Goal: Task Accomplishment & Management: Use online tool/utility

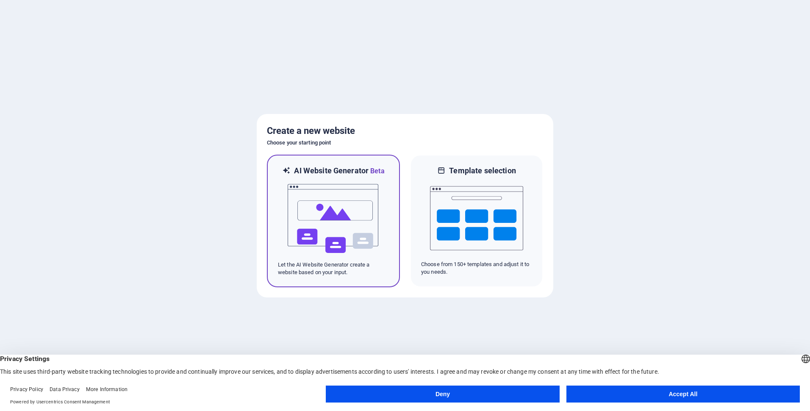
click at [332, 212] on img at bounding box center [333, 218] width 93 height 85
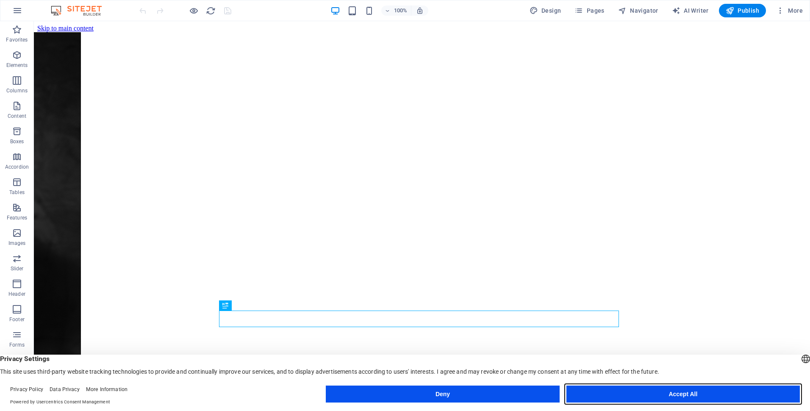
click at [699, 397] on button "Accept All" at bounding box center [682, 394] width 233 height 17
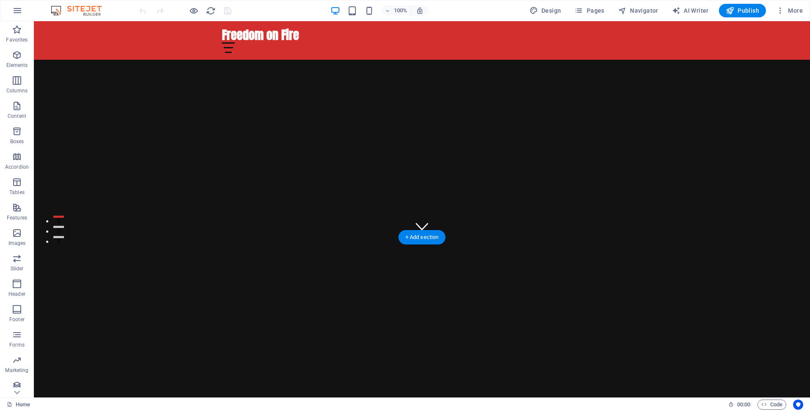
scroll to position [197, 0]
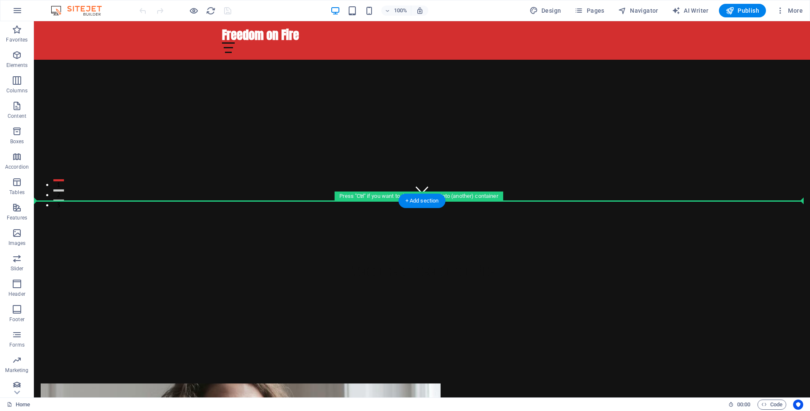
drag, startPoint x: 81, startPoint y: 165, endPoint x: 83, endPoint y: 199, distance: 33.9
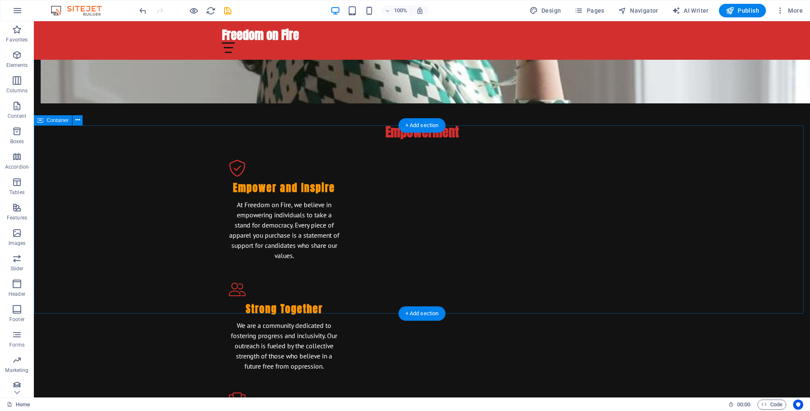
scroll to position [1002, 0]
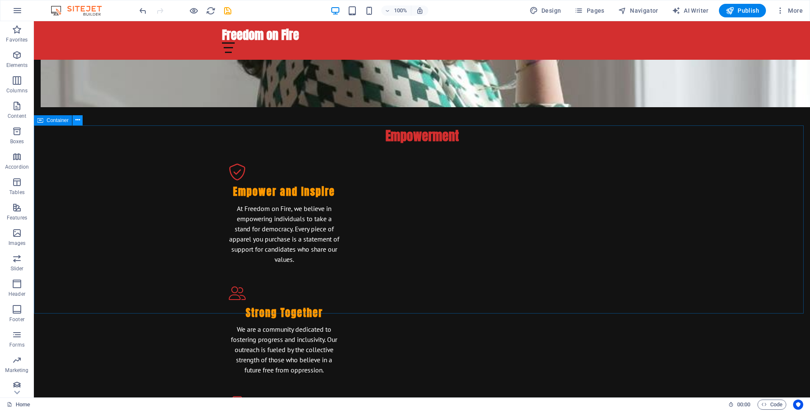
click at [78, 121] on icon at bounding box center [77, 120] width 5 height 9
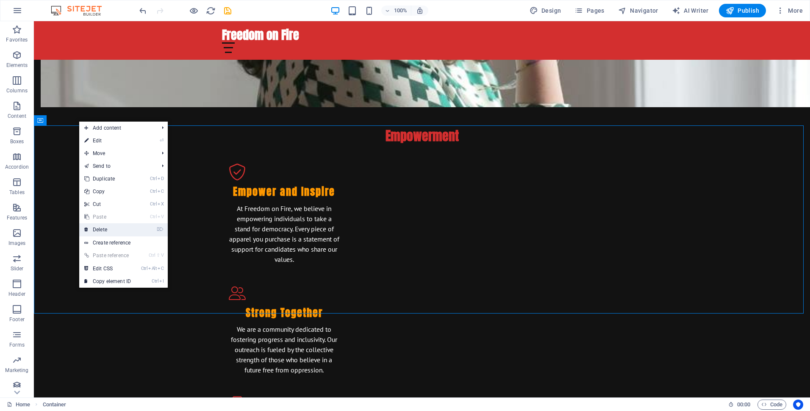
click at [100, 229] on link "⌦ Delete" at bounding box center [107, 229] width 57 height 13
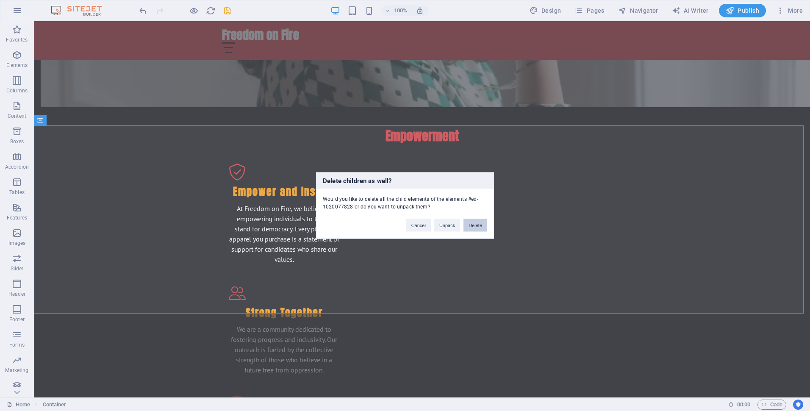
click at [479, 225] on button "Delete" at bounding box center [475, 225] width 24 height 13
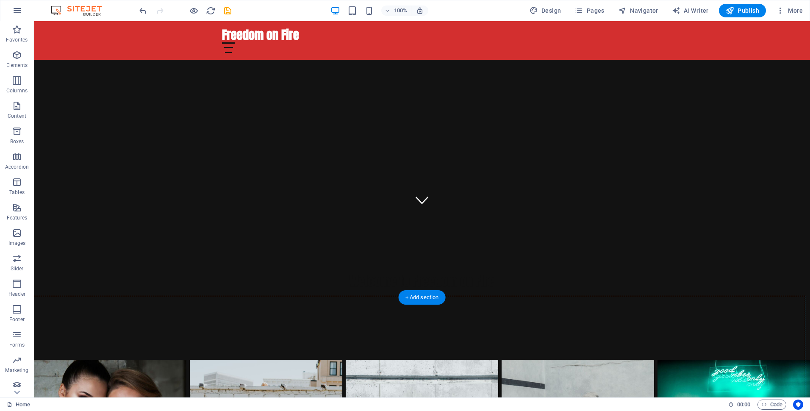
scroll to position [232, 0]
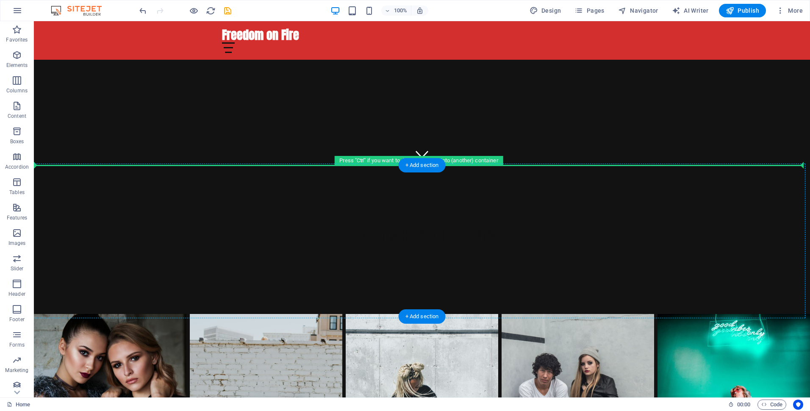
drag, startPoint x: 78, startPoint y: 164, endPoint x: 103, endPoint y: 165, distance: 25.5
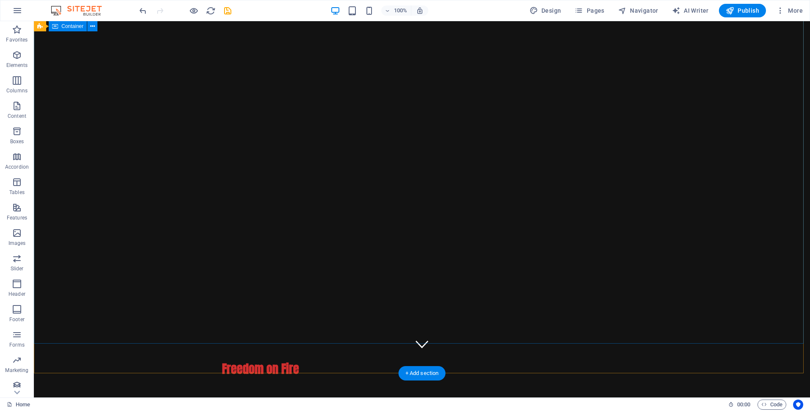
scroll to position [0, 0]
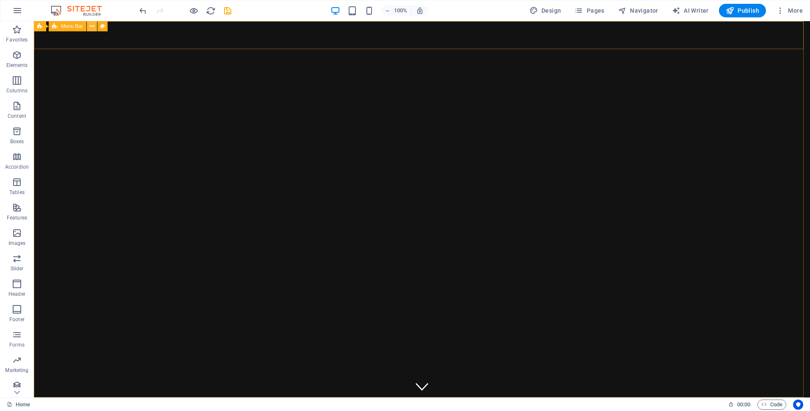
click at [94, 25] on button at bounding box center [92, 26] width 10 height 10
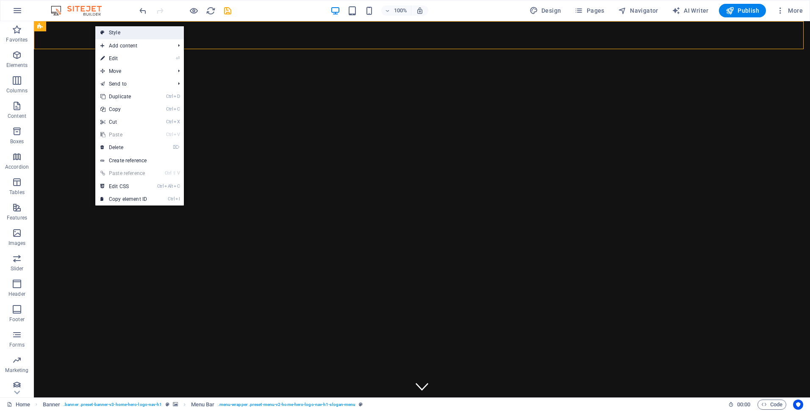
click at [136, 31] on link "Style" at bounding box center [139, 32] width 89 height 13
select select "rem"
select select "preset-menu-v2-home-hero-logo-nav-h1-slogan-menu"
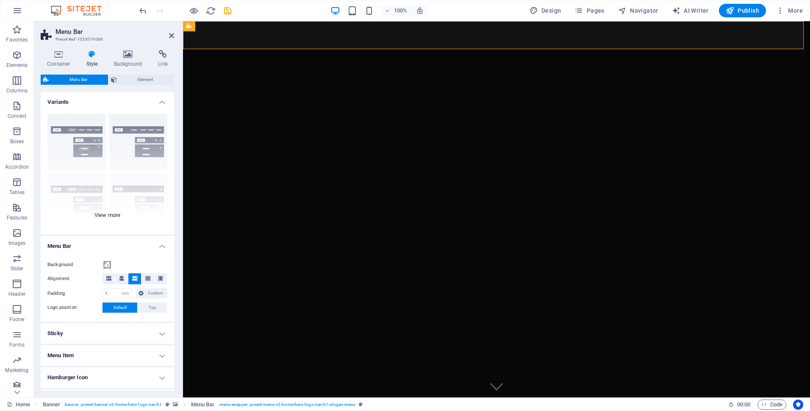
click at [110, 216] on div "Border Centered Default Fixed Loki Trigger Wide XXL" at bounding box center [107, 170] width 133 height 127
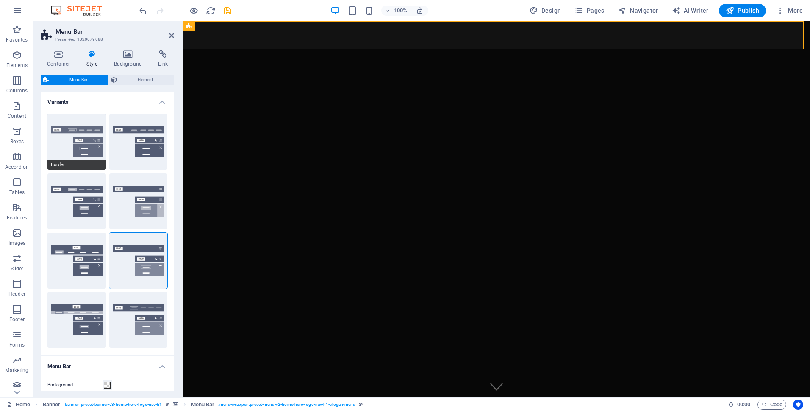
click at [89, 143] on button "Border" at bounding box center [76, 142] width 58 height 56
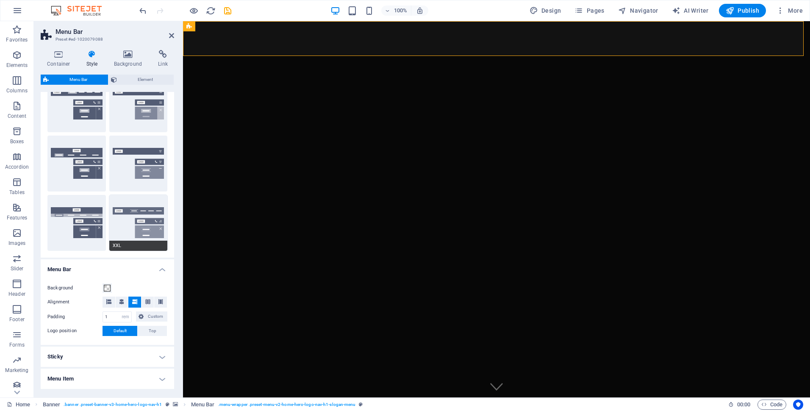
scroll to position [85, 0]
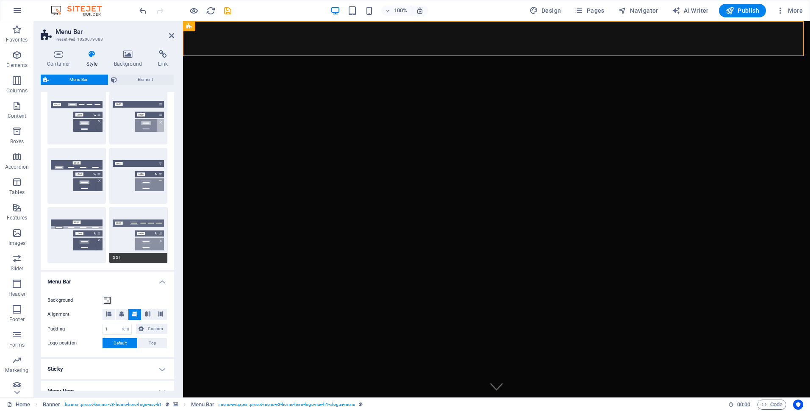
click at [150, 228] on button "XXL" at bounding box center [138, 235] width 58 height 56
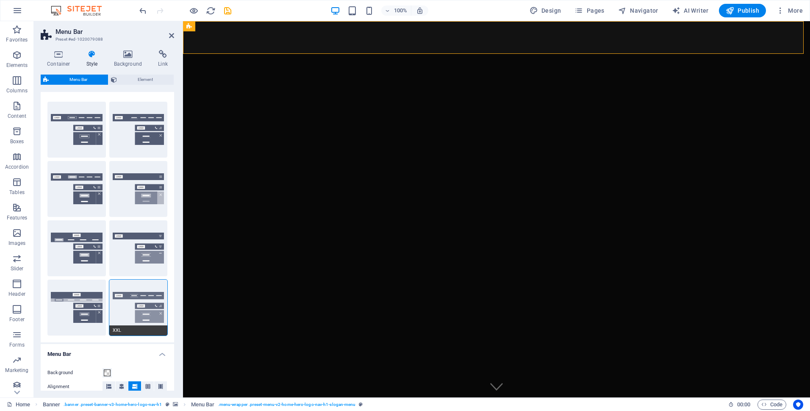
scroll to position [0, 0]
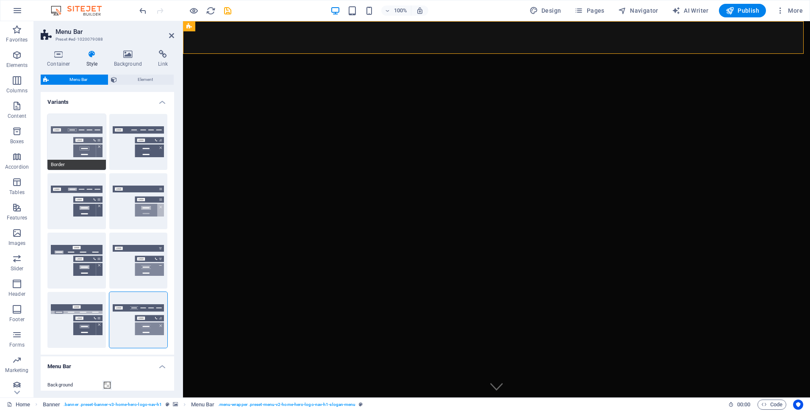
click at [80, 144] on button "Border" at bounding box center [76, 142] width 58 height 56
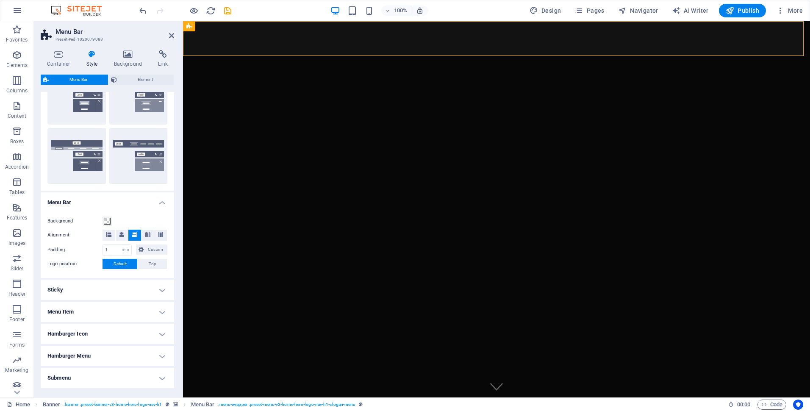
scroll to position [195, 0]
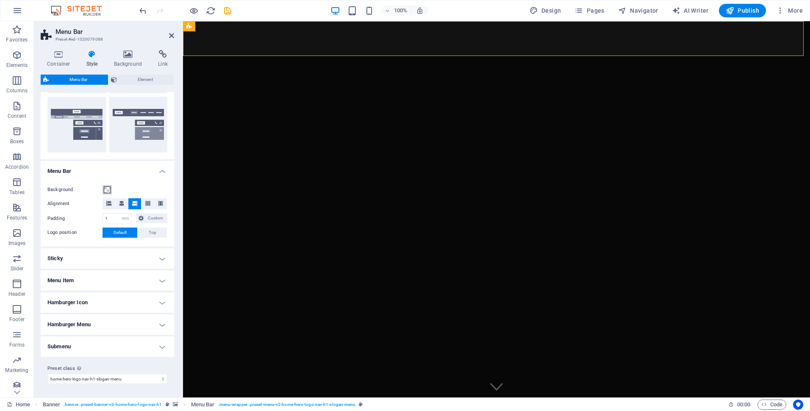
click at [107, 190] on span at bounding box center [107, 189] width 7 height 7
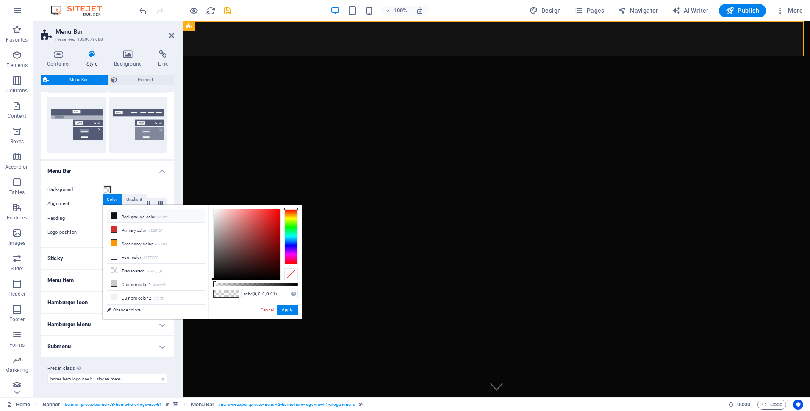
click at [131, 216] on li "Background color #121212" at bounding box center [155, 216] width 97 height 14
drag, startPoint x: 216, startPoint y: 283, endPoint x: 250, endPoint y: 286, distance: 34.1
click at [250, 286] on div at bounding box center [251, 284] width 3 height 6
type input "rgba(18, 18, 18, 0.505)"
drag, startPoint x: 251, startPoint y: 285, endPoint x: 256, endPoint y: 285, distance: 5.1
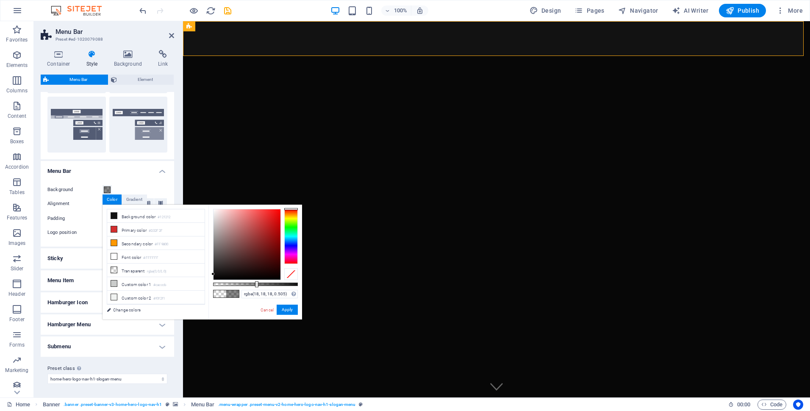
click at [256, 285] on div at bounding box center [256, 284] width 3 height 6
drag, startPoint x: 288, startPoint y: 309, endPoint x: 105, endPoint y: 288, distance: 183.4
click at [288, 309] on button "Apply" at bounding box center [287, 310] width 21 height 10
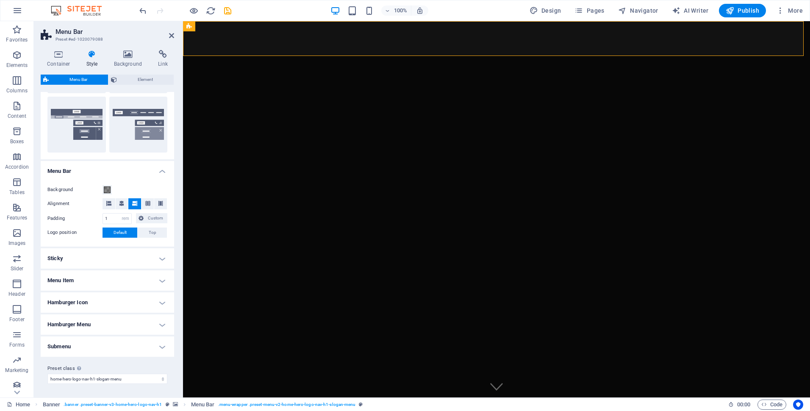
click at [161, 279] on h4 "Menu Item" at bounding box center [107, 280] width 133 height 20
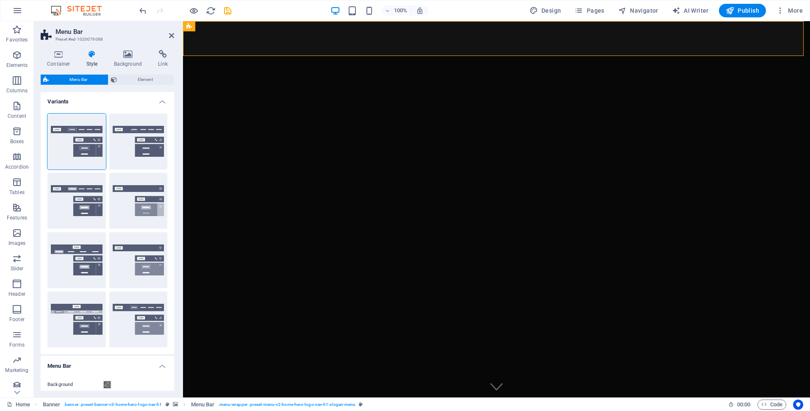
scroll to position [0, 0]
click at [129, 51] on icon at bounding box center [128, 54] width 41 height 8
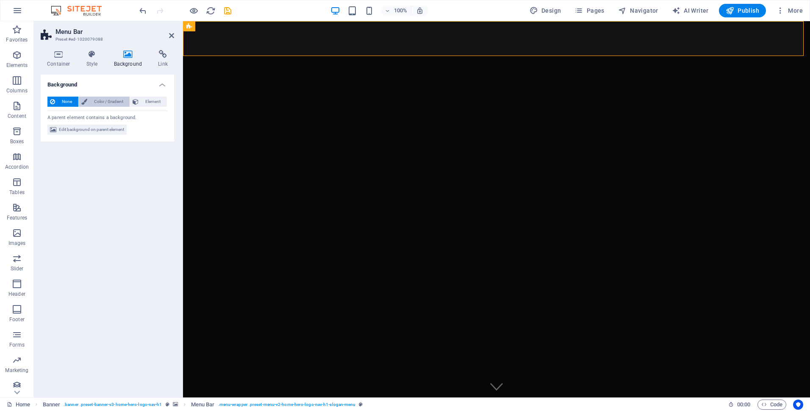
click at [103, 97] on span "Color / Gradient" at bounding box center [108, 102] width 37 height 10
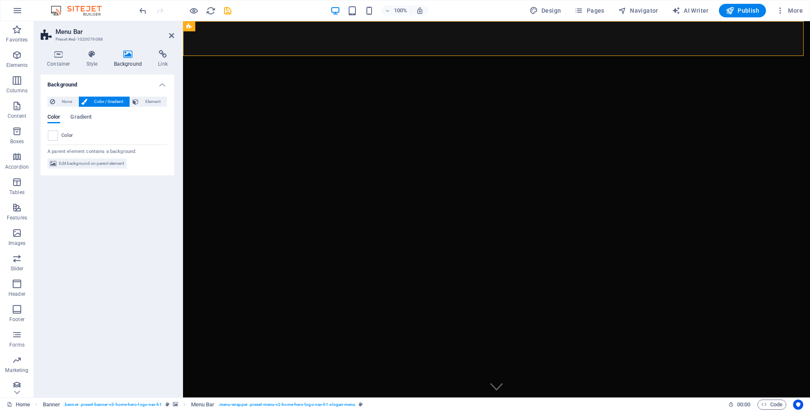
click at [53, 134] on span at bounding box center [52, 135] width 9 height 9
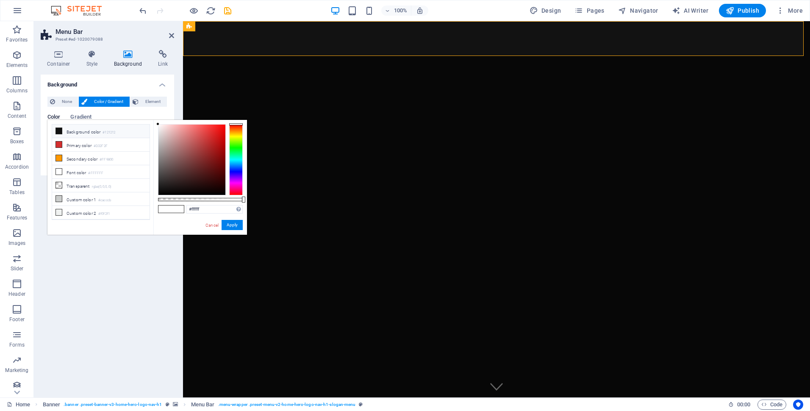
click at [86, 136] on li "Background color #121212" at bounding box center [100, 132] width 97 height 14
drag, startPoint x: 239, startPoint y: 198, endPoint x: 201, endPoint y: 199, distance: 37.7
click at [201, 199] on div at bounding box center [201, 200] width 3 height 6
click at [196, 198] on div at bounding box center [200, 199] width 85 height 3
click at [199, 201] on div at bounding box center [199, 200] width 3 height 6
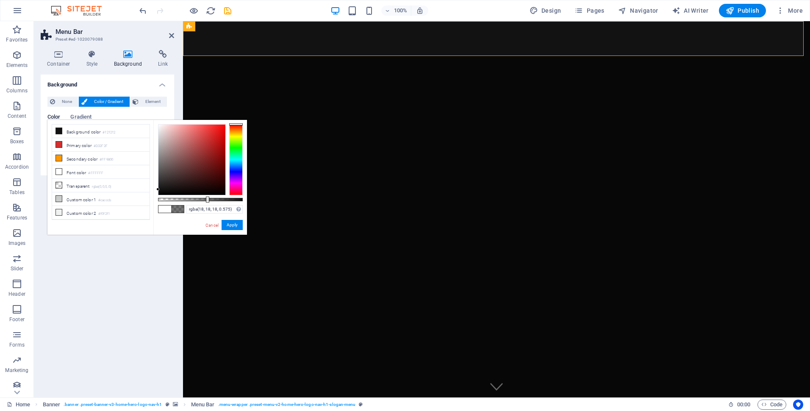
drag, startPoint x: 199, startPoint y: 201, endPoint x: 207, endPoint y: 200, distance: 8.1
click at [207, 200] on div at bounding box center [207, 200] width 3 height 6
drag, startPoint x: 208, startPoint y: 199, endPoint x: 213, endPoint y: 198, distance: 4.7
click at [213, 198] on div at bounding box center [212, 200] width 3 height 6
drag, startPoint x: 213, startPoint y: 198, endPoint x: 217, endPoint y: 196, distance: 4.7
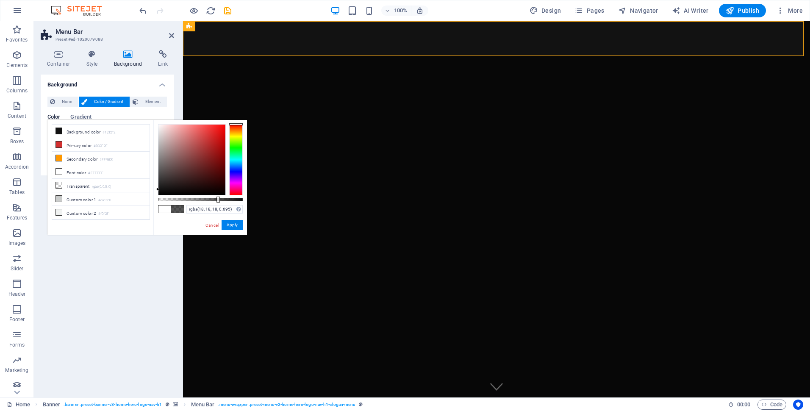
click at [217, 197] on div at bounding box center [217, 200] width 3 height 6
click at [219, 198] on div at bounding box center [200, 199] width 85 height 3
click at [221, 200] on div at bounding box center [221, 200] width 3 height 6
click at [222, 199] on div at bounding box center [223, 200] width 3 height 6
type input "rgba(18, 18, 18, 0.77)"
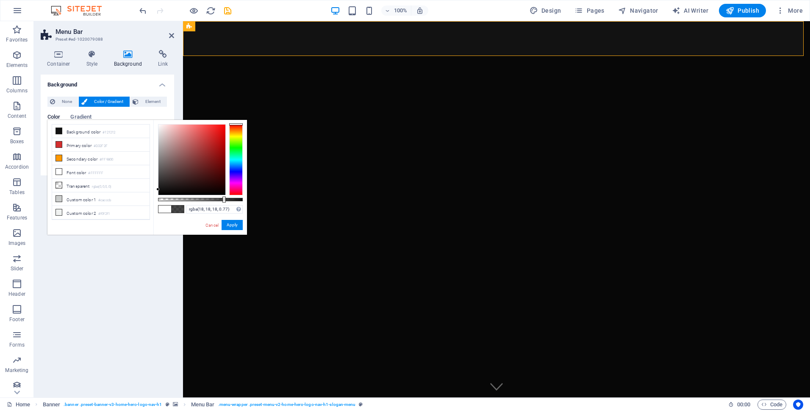
click at [223, 200] on div at bounding box center [223, 200] width 3 height 6
click at [233, 225] on button "Apply" at bounding box center [232, 225] width 21 height 10
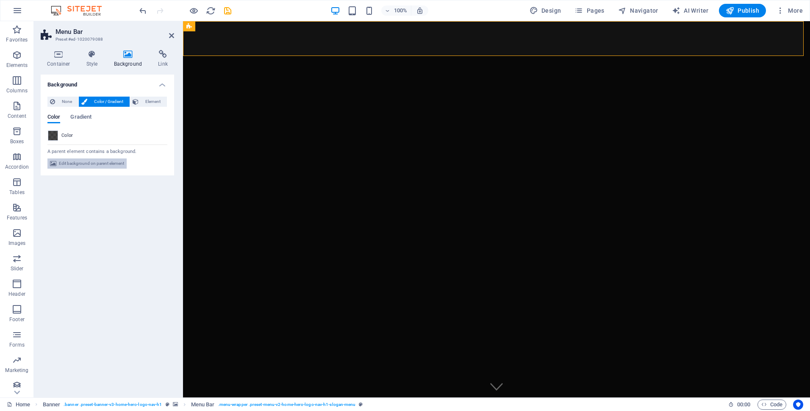
click at [101, 163] on span "Edit background on parent element" at bounding box center [91, 163] width 65 height 10
select select "ms"
select select "s"
select select "progressive"
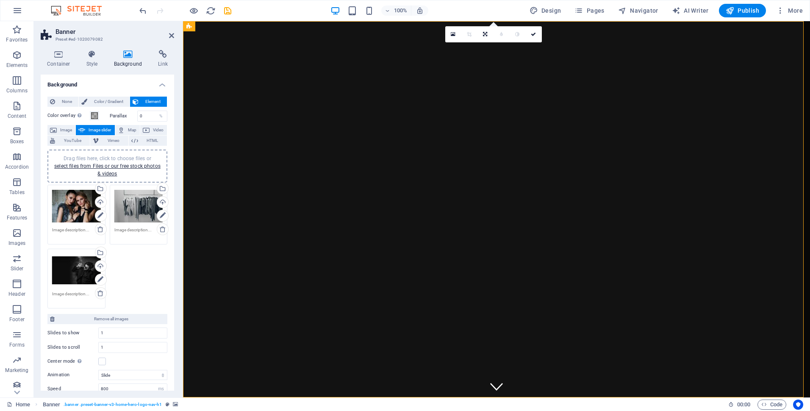
click at [161, 84] on h4 "Background" at bounding box center [107, 82] width 133 height 15
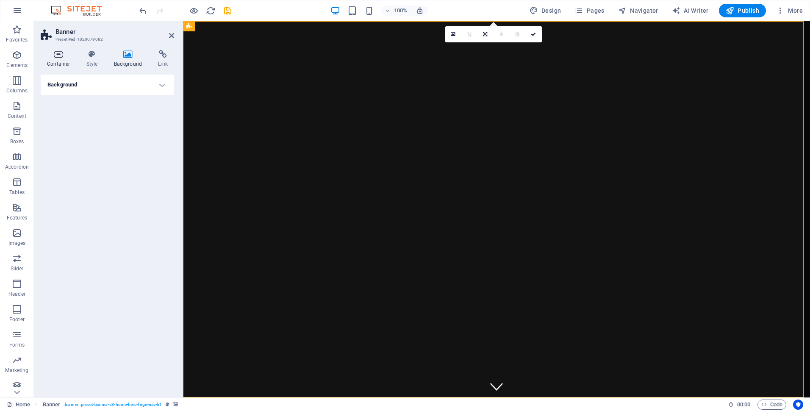
click at [51, 58] on icon at bounding box center [59, 54] width 36 height 8
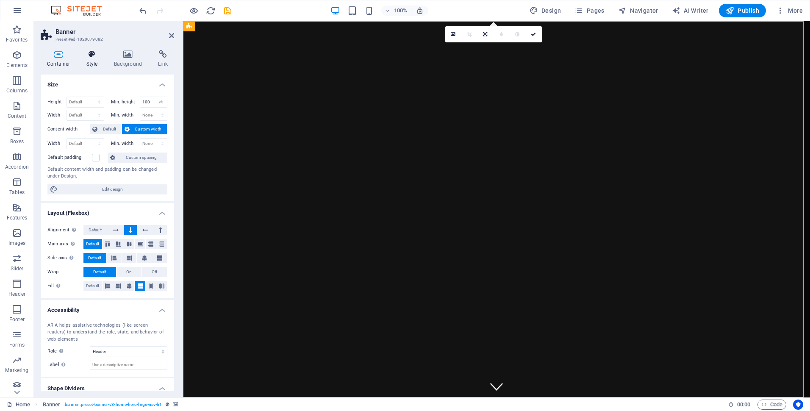
click at [92, 59] on h4 "Style" at bounding box center [94, 59] width 28 height 18
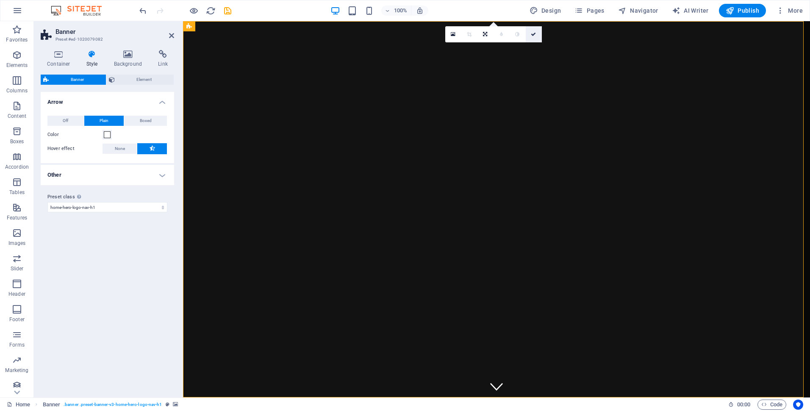
click at [534, 36] on icon at bounding box center [533, 34] width 5 height 5
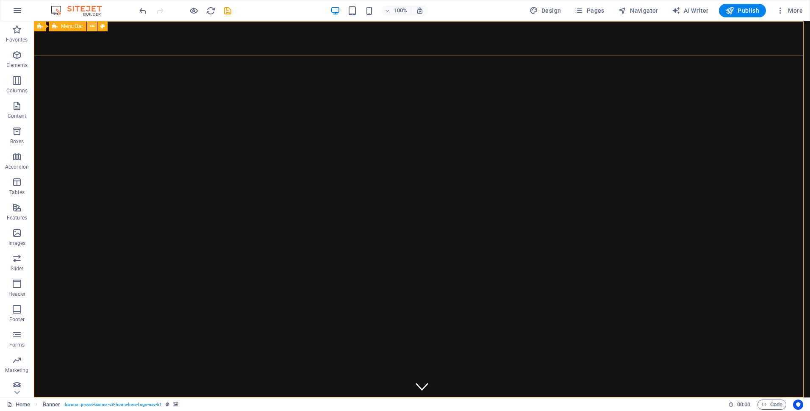
click at [93, 25] on icon at bounding box center [92, 26] width 5 height 9
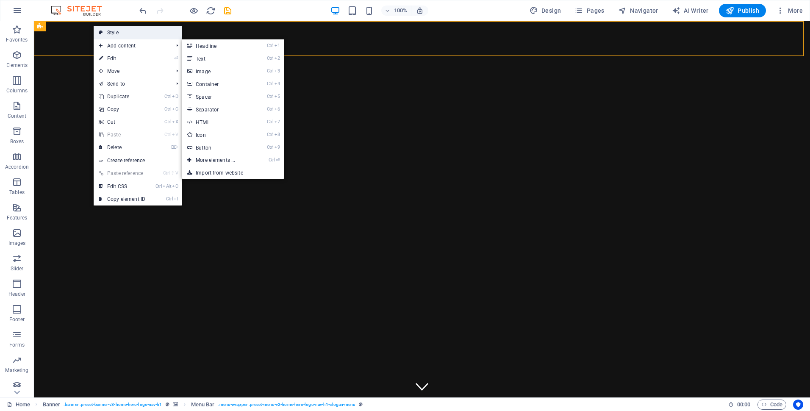
click at [121, 33] on link "Style" at bounding box center [138, 32] width 89 height 13
select select "rem"
select select "hover_border"
select select "px"
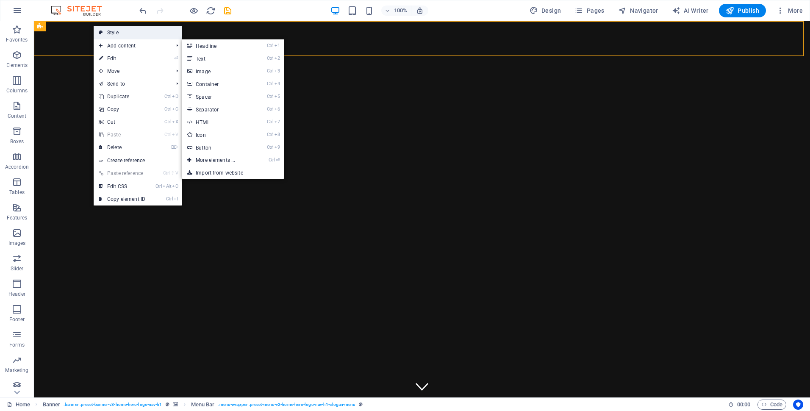
select select "rem"
select select "link-special-font"
select select "rem"
select select "200"
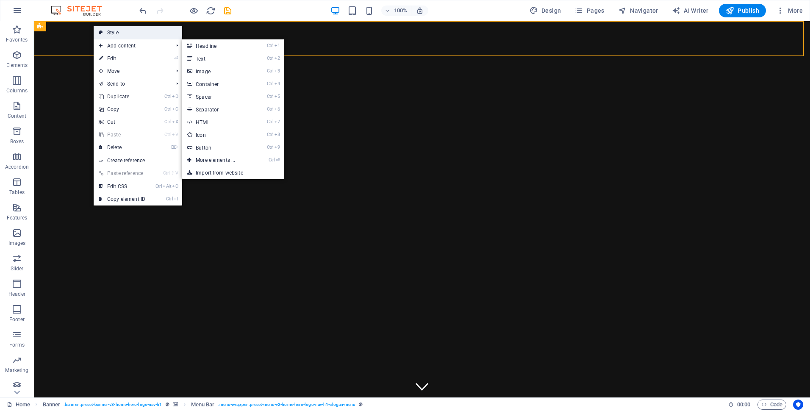
select select "px"
select select "preset-menu-v2-home-hero-logo-nav-h1-slogan-menu"
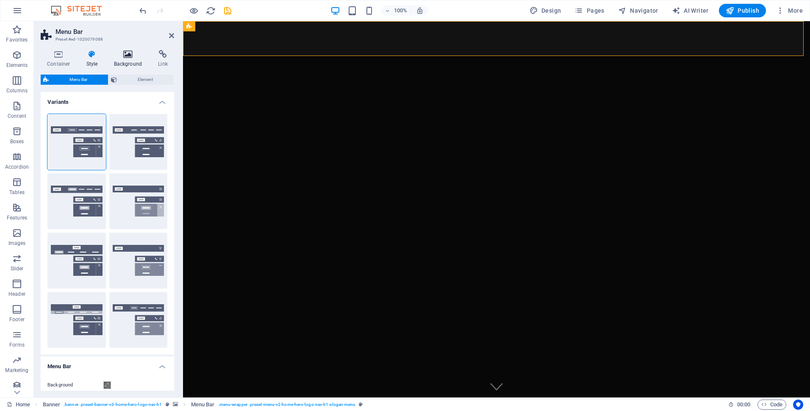
click at [127, 54] on icon at bounding box center [128, 54] width 41 height 8
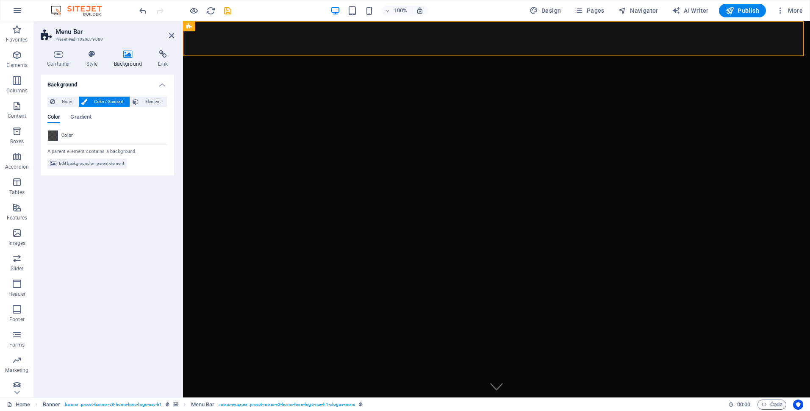
click at [53, 134] on span at bounding box center [52, 135] width 9 height 9
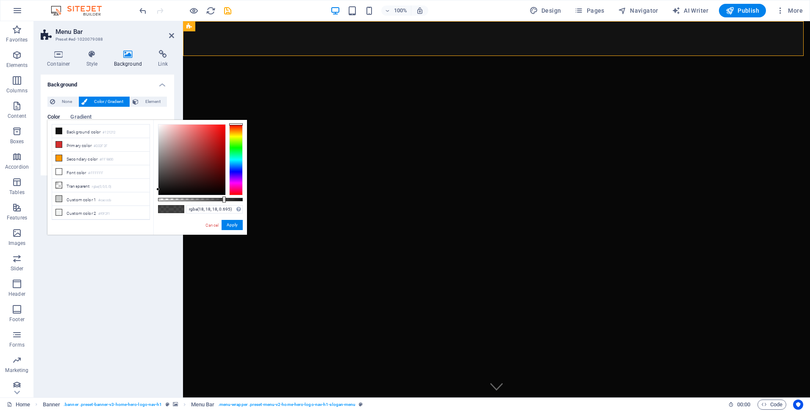
click at [217, 199] on div at bounding box center [200, 199] width 85 height 3
click at [214, 200] on div at bounding box center [200, 199] width 85 height 3
click at [213, 200] on div at bounding box center [214, 200] width 3 height 6
type input "rgba(18, 18, 18, 0.63)"
click at [211, 200] on div at bounding box center [212, 200] width 3 height 6
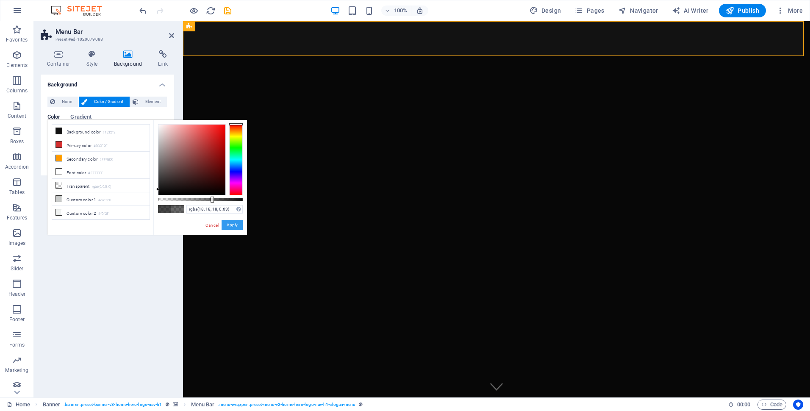
click at [236, 225] on button "Apply" at bounding box center [232, 225] width 21 height 10
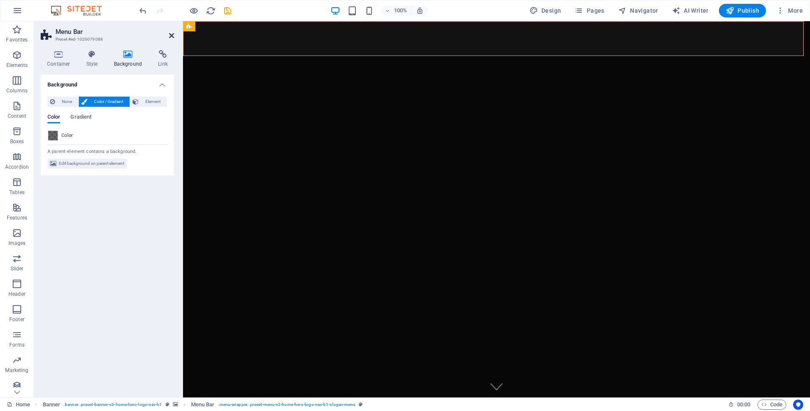
drag, startPoint x: 172, startPoint y: 36, endPoint x: 138, endPoint y: 16, distance: 39.4
click at [172, 36] on icon at bounding box center [171, 35] width 5 height 7
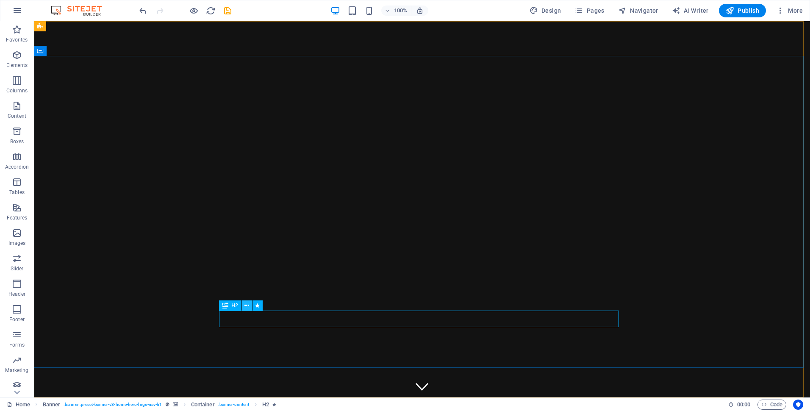
click at [248, 304] on icon at bounding box center [246, 305] width 5 height 9
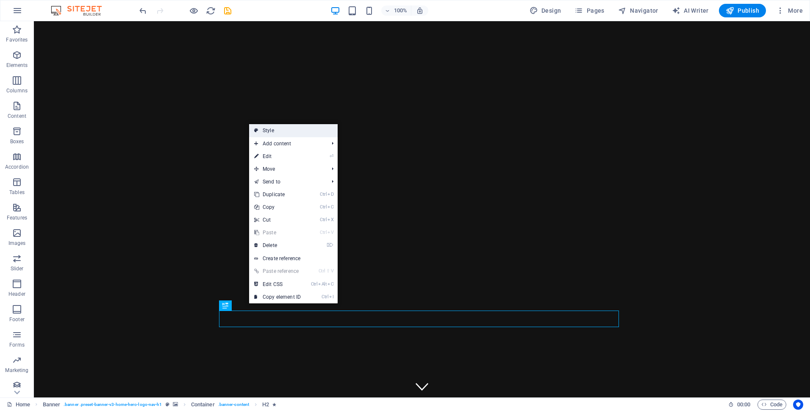
drag, startPoint x: 285, startPoint y: 128, endPoint x: 104, endPoint y: 108, distance: 182.4
click at [285, 128] on link "Style" at bounding box center [293, 130] width 89 height 13
select select "preset-banner-v3-home-hero-logo-nav-h1"
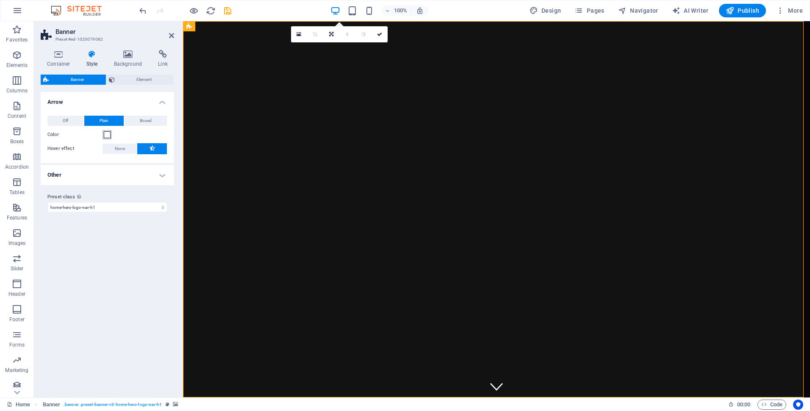
click at [108, 134] on span at bounding box center [107, 134] width 7 height 7
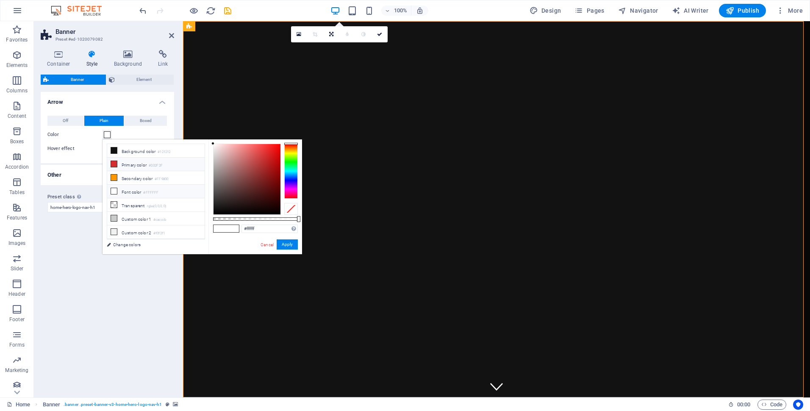
click at [139, 165] on li "Primary color #D32F2F" at bounding box center [155, 165] width 97 height 14
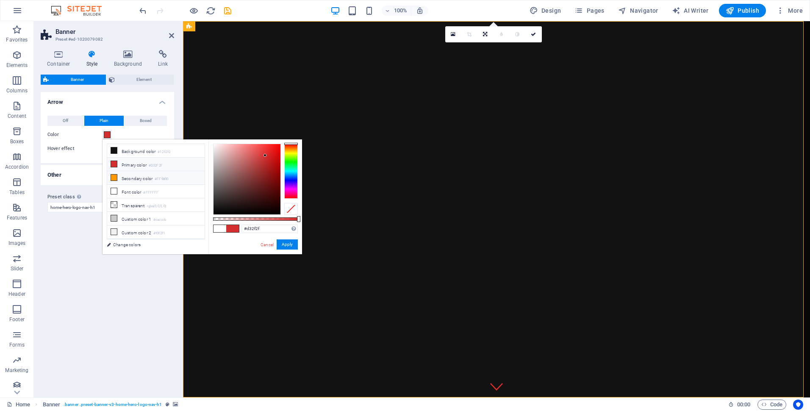
click at [146, 178] on li "Secondary color #FF9800" at bounding box center [155, 178] width 97 height 14
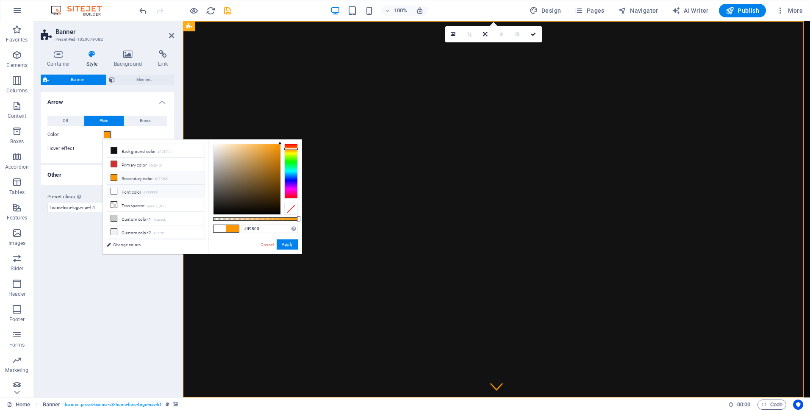
click at [134, 189] on li "Font color #FFFFFF" at bounding box center [155, 192] width 97 height 14
type input "#ffffff"
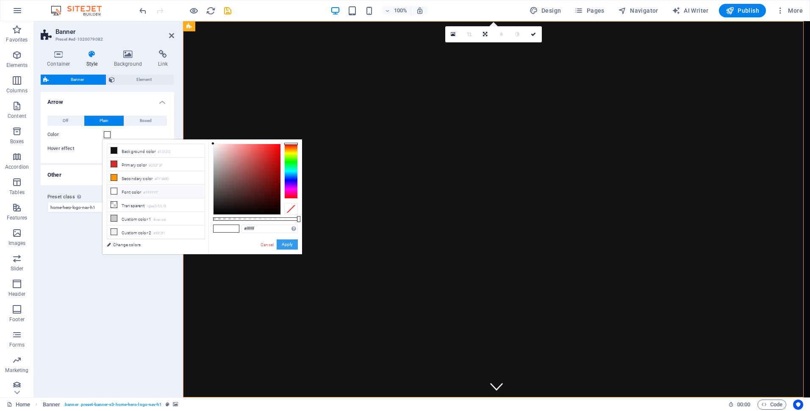
drag, startPoint x: 290, startPoint y: 243, endPoint x: 107, endPoint y: 222, distance: 184.2
click at [289, 243] on button "Apply" at bounding box center [287, 244] width 21 height 10
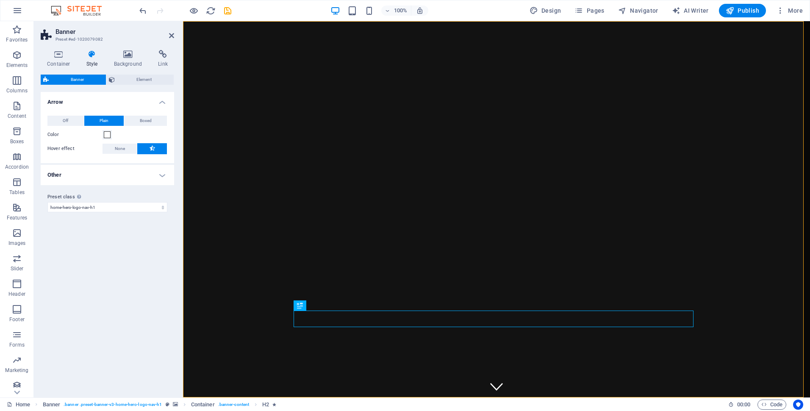
click at [161, 177] on h4 "Other" at bounding box center [107, 175] width 133 height 20
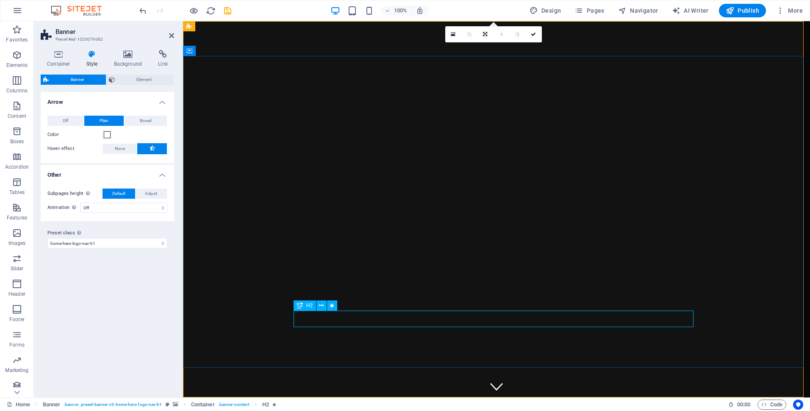
click at [322, 305] on icon at bounding box center [321, 305] width 5 height 9
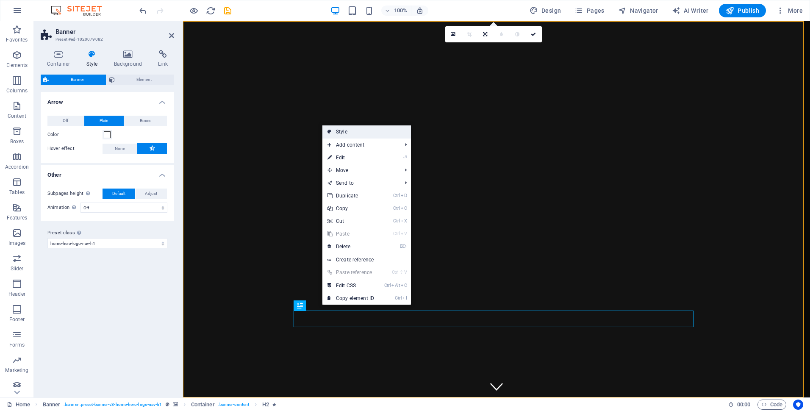
drag, startPoint x: 347, startPoint y: 131, endPoint x: 164, endPoint y: 110, distance: 183.9
click at [347, 131] on link "Style" at bounding box center [366, 131] width 89 height 13
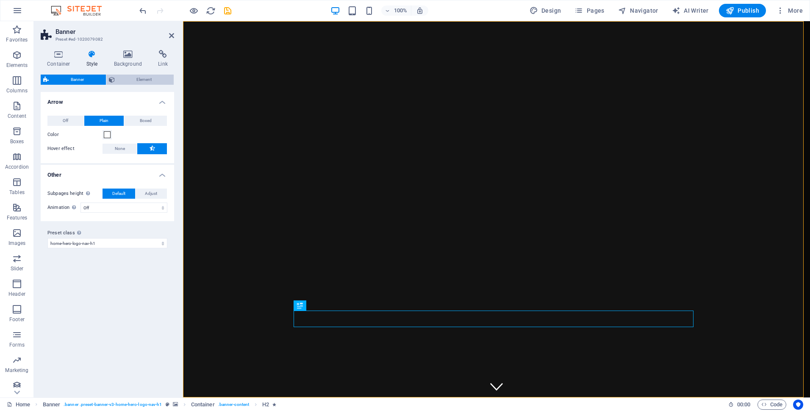
click at [144, 79] on span "Element" at bounding box center [144, 80] width 54 height 10
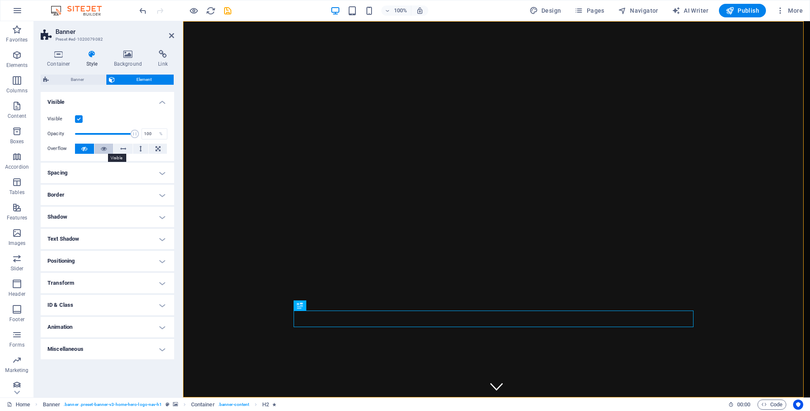
click at [106, 152] on icon at bounding box center [104, 149] width 6 height 10
click at [79, 80] on span "Banner" at bounding box center [77, 80] width 52 height 10
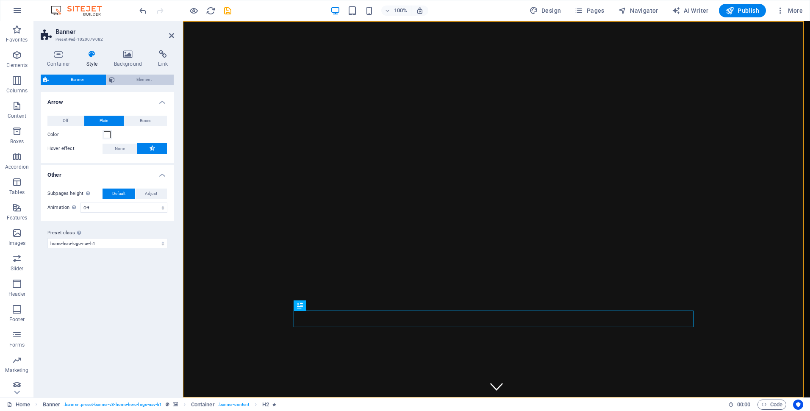
click at [138, 78] on span "Element" at bounding box center [144, 80] width 54 height 10
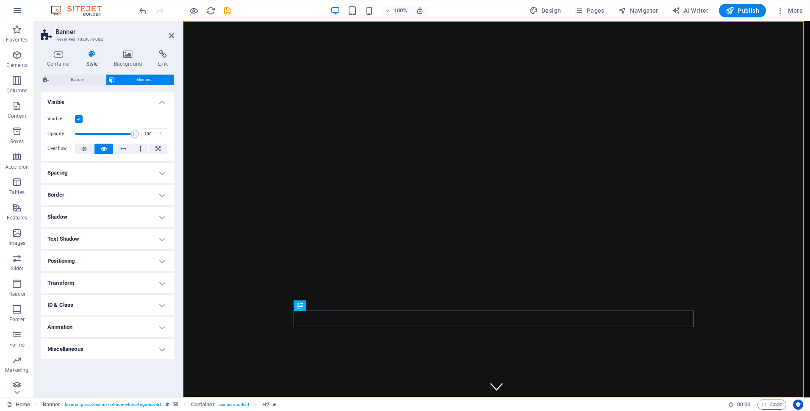
click at [163, 350] on h4 "Miscellaneous" at bounding box center [107, 349] width 133 height 20
drag, startPoint x: 131, startPoint y: 135, endPoint x: 98, endPoint y: 128, distance: 33.4
click at [98, 128] on span at bounding box center [105, 134] width 60 height 13
type input "100"
drag, startPoint x: 102, startPoint y: 134, endPoint x: 153, endPoint y: 132, distance: 51.3
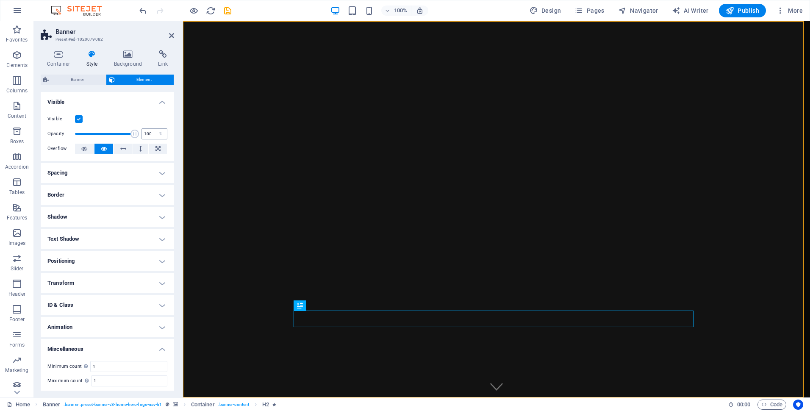
click at [153, 132] on div "Opacity 100 %" at bounding box center [107, 134] width 120 height 13
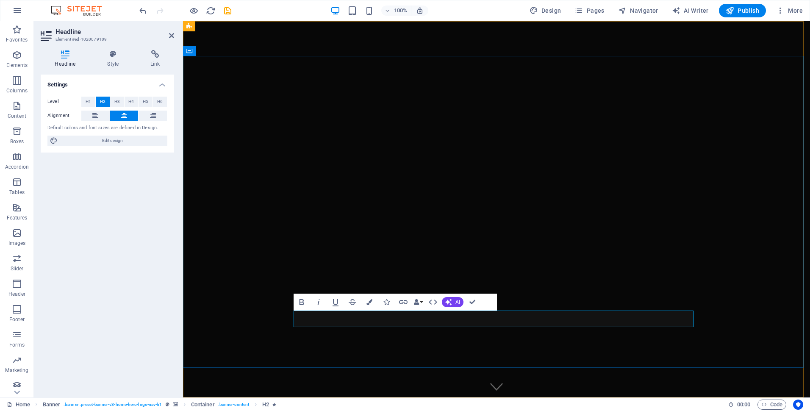
click at [120, 140] on span "Edit design" at bounding box center [112, 141] width 105 height 10
select select "px"
select select "200"
select select "px"
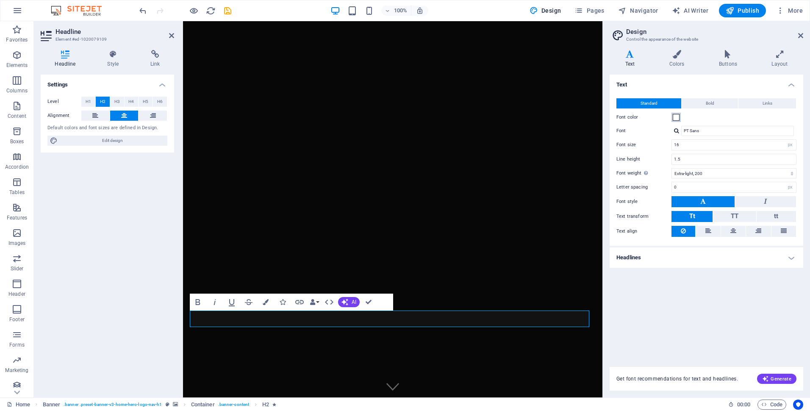
click at [677, 117] on span at bounding box center [676, 117] width 7 height 7
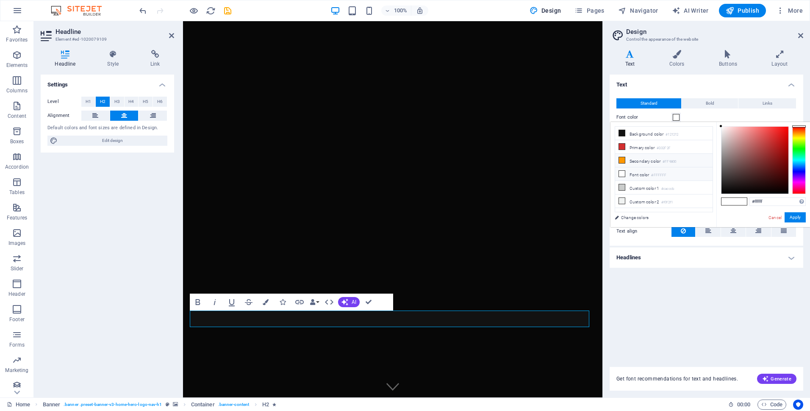
click at [651, 161] on li "Secondary color #FF9800" at bounding box center [663, 161] width 97 height 14
click at [642, 174] on li "Font color #FFFFFF" at bounding box center [663, 174] width 97 height 14
click at [640, 160] on li "Secondary color #FF9800" at bounding box center [663, 161] width 97 height 14
type input "#ff9800"
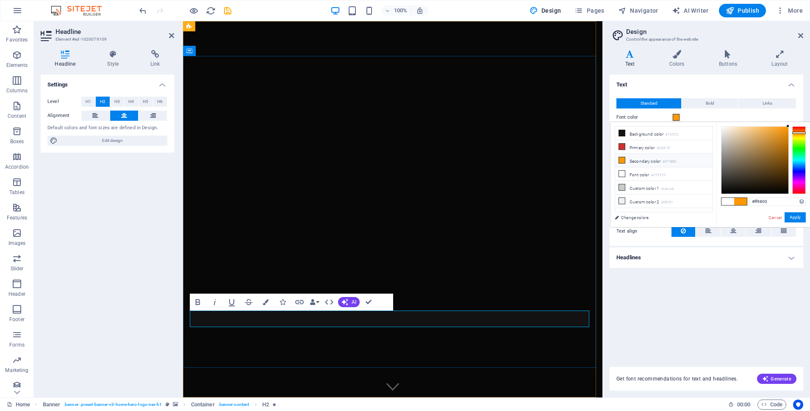
click at [316, 302] on button "Data Bindings" at bounding box center [314, 302] width 12 height 17
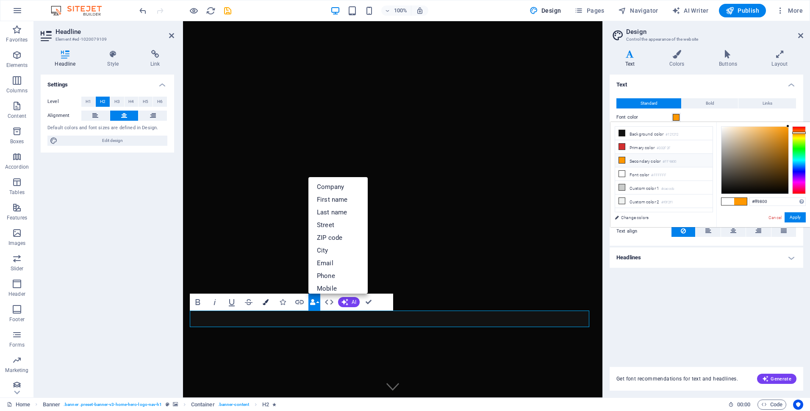
click at [265, 302] on icon "button" at bounding box center [266, 302] width 6 height 6
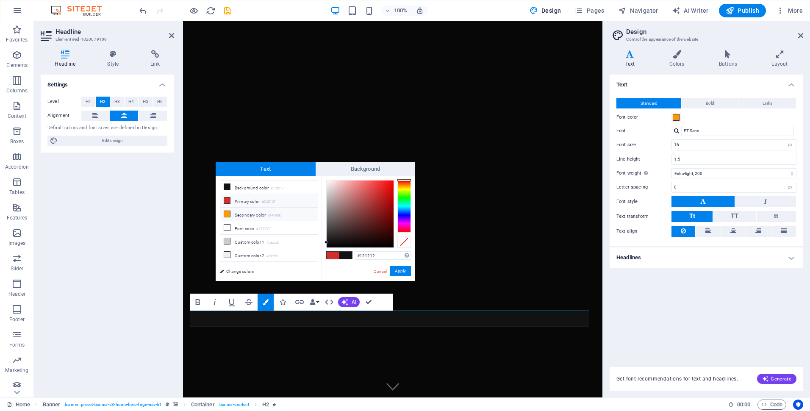
click at [250, 213] on li "Secondary color #FF9800" at bounding box center [268, 215] width 97 height 14
type input "#ff9800"
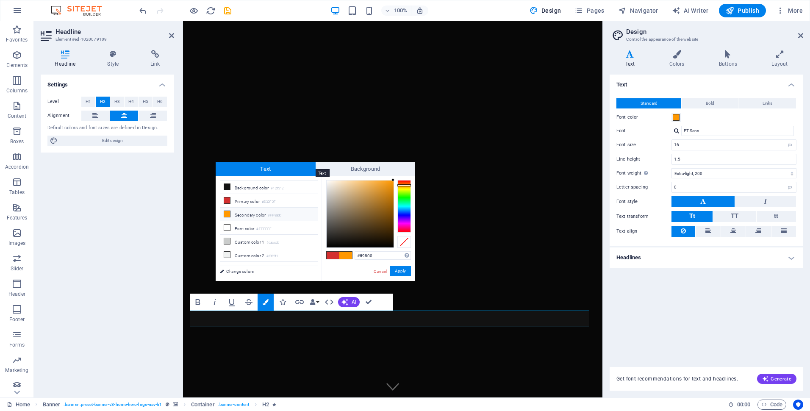
click at [267, 167] on span "Text" at bounding box center [266, 169] width 100 height 14
click at [261, 214] on li "Secondary color #FF9800" at bounding box center [268, 215] width 97 height 14
drag, startPoint x: 401, startPoint y: 271, endPoint x: 220, endPoint y: 249, distance: 181.8
click at [401, 270] on button "Apply" at bounding box center [400, 271] width 21 height 10
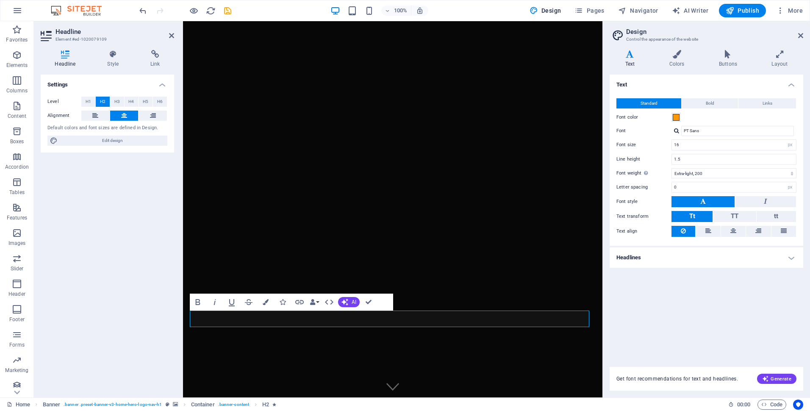
click at [794, 255] on h4 "Headlines" at bounding box center [707, 257] width 194 height 20
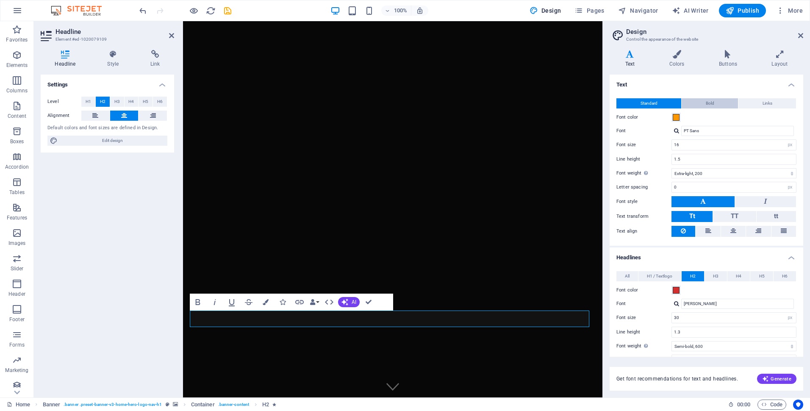
click at [710, 103] on span "Bold" at bounding box center [710, 103] width 8 height 10
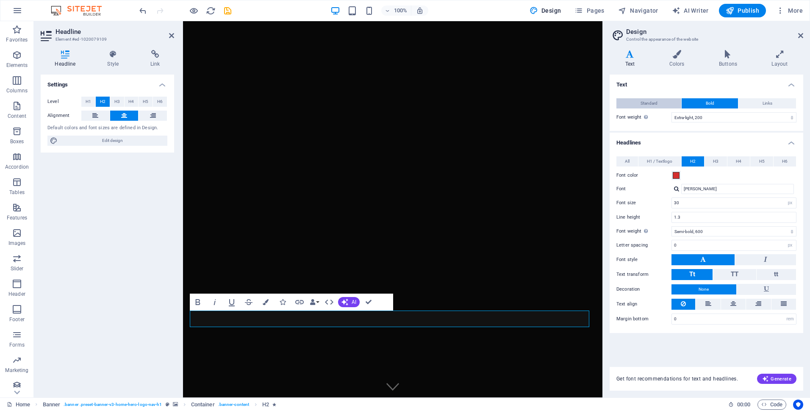
click at [654, 105] on span "Standard" at bounding box center [649, 103] width 17 height 10
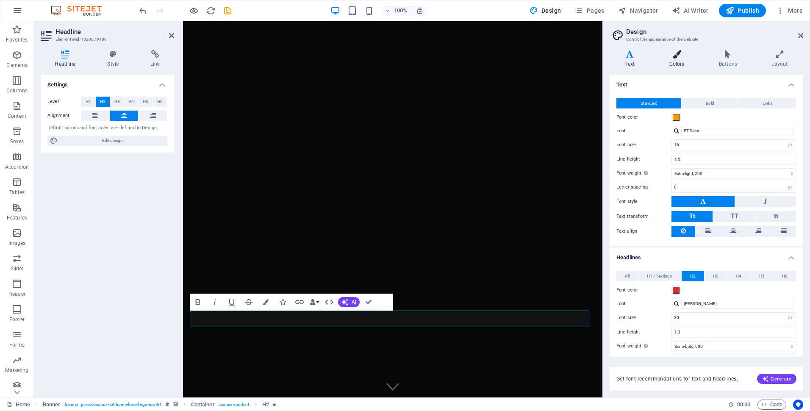
click at [677, 61] on h4 "Colors" at bounding box center [679, 59] width 50 height 18
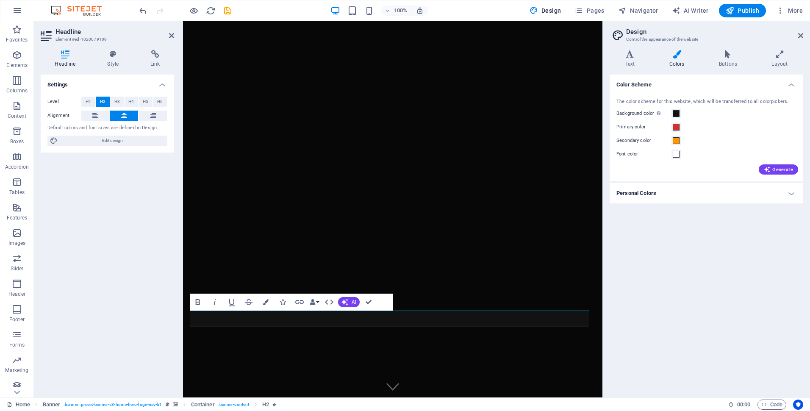
click at [69, 59] on h4 "Headline" at bounding box center [67, 59] width 53 height 18
click at [114, 56] on icon at bounding box center [113, 54] width 40 height 8
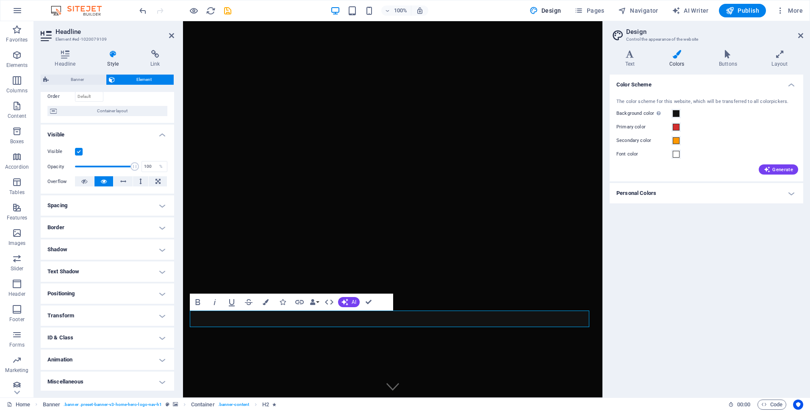
scroll to position [59, 0]
click at [161, 270] on h4 "Text Shadow" at bounding box center [107, 270] width 133 height 20
click at [108, 286] on span "None" at bounding box center [107, 287] width 10 height 10
click at [147, 286] on span "Outside" at bounding box center [146, 287] width 14 height 10
type input "rgba(0, 0, 0, 0.2)"
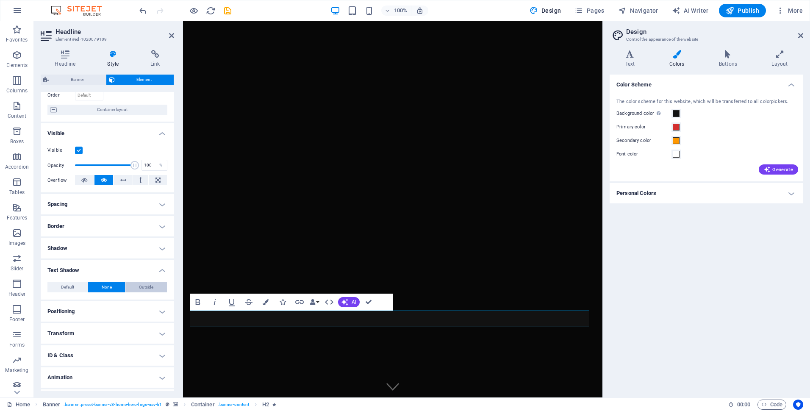
type input "2"
type input "4"
click at [79, 301] on span at bounding box center [79, 301] width 7 height 7
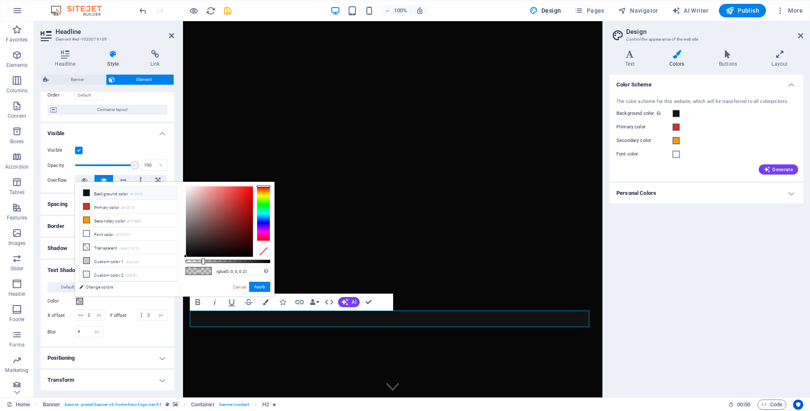
click at [118, 195] on li "Background color #121212" at bounding box center [128, 193] width 97 height 14
type input "rgba(18, 18, 18, 0.74)"
click at [248, 261] on div at bounding box center [228, 261] width 85 height 3
click at [264, 285] on button "Apply" at bounding box center [259, 287] width 21 height 10
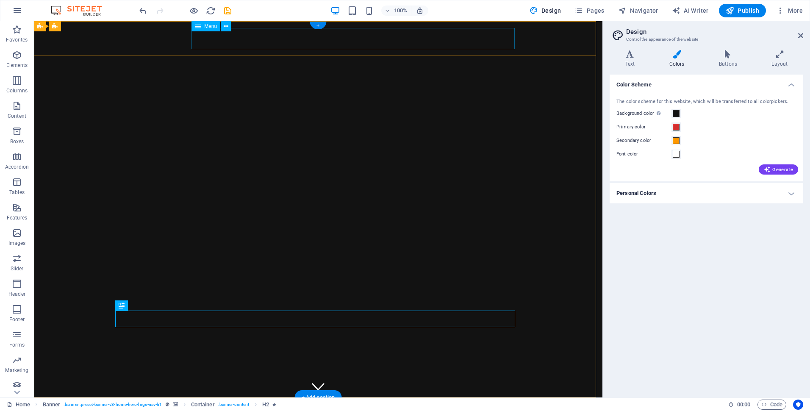
select select
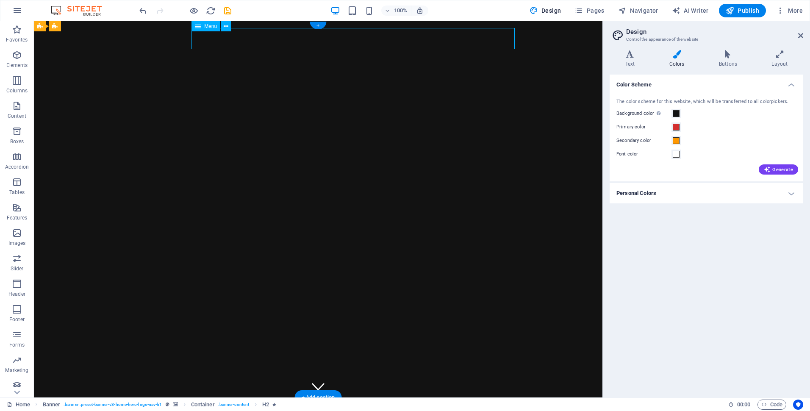
select select
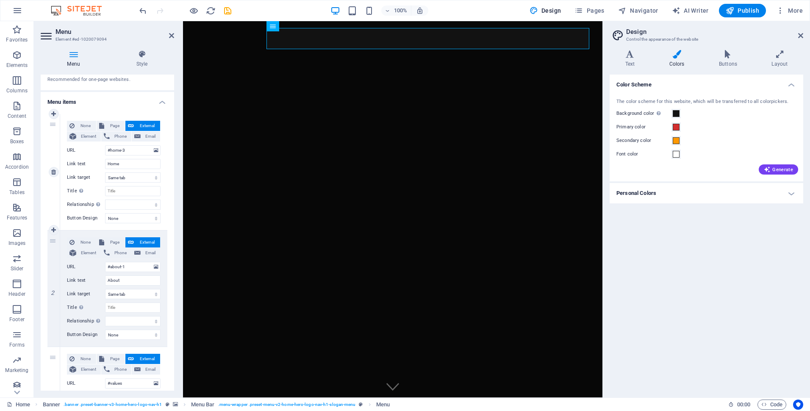
scroll to position [0, 0]
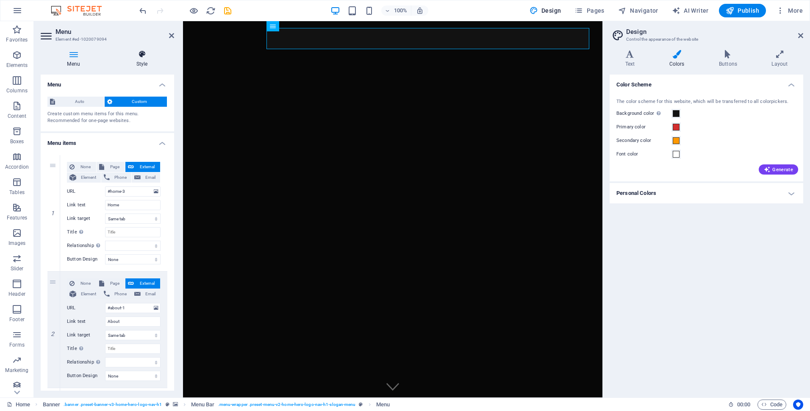
click at [143, 56] on icon at bounding box center [142, 54] width 64 height 8
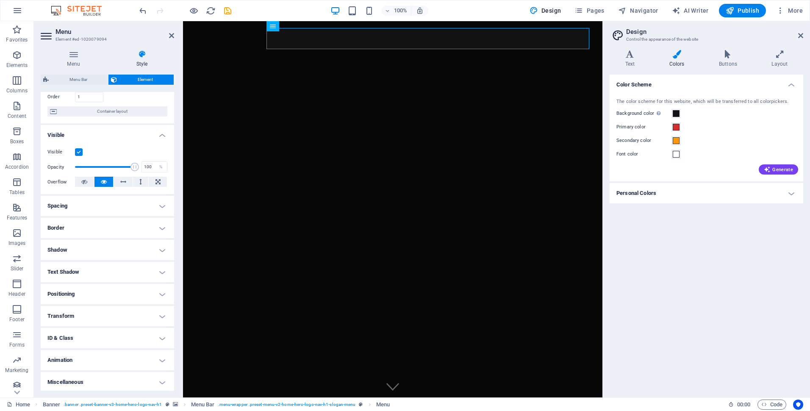
scroll to position [59, 0]
click at [161, 270] on h4 "Text Shadow" at bounding box center [107, 270] width 133 height 20
click at [106, 289] on span "None" at bounding box center [107, 287] width 10 height 10
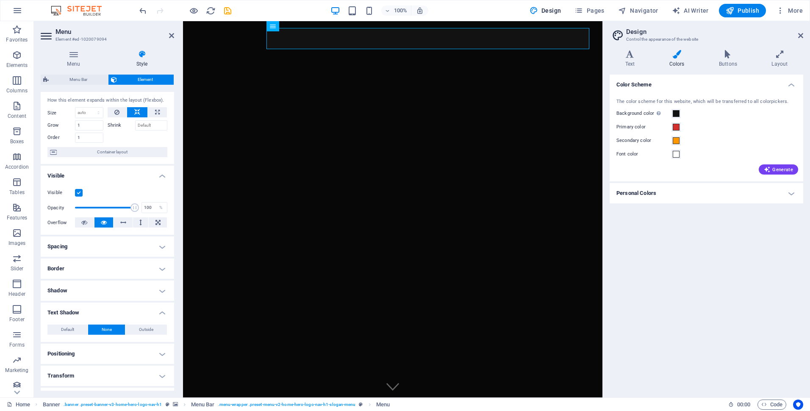
scroll to position [0, 0]
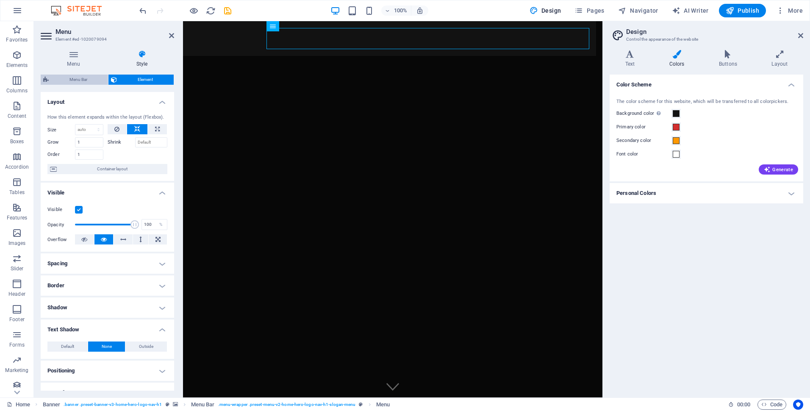
click at [83, 78] on span "Menu Bar" at bounding box center [78, 80] width 54 height 10
select select "rem"
select select "hover_border"
select select "px"
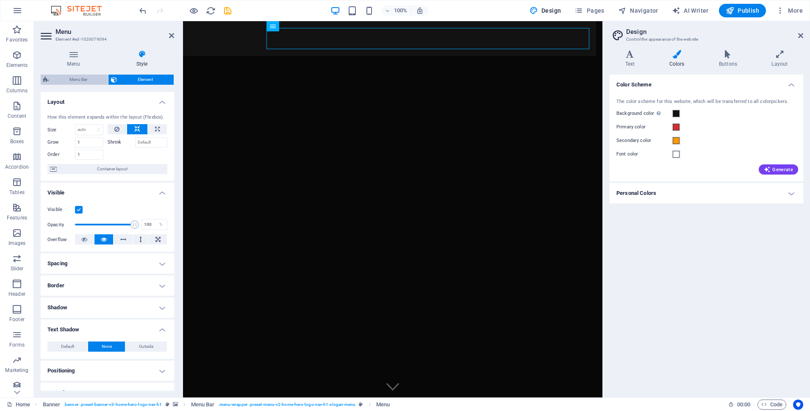
select select "rem"
select select "link-special-font"
select select "rem"
select select "200"
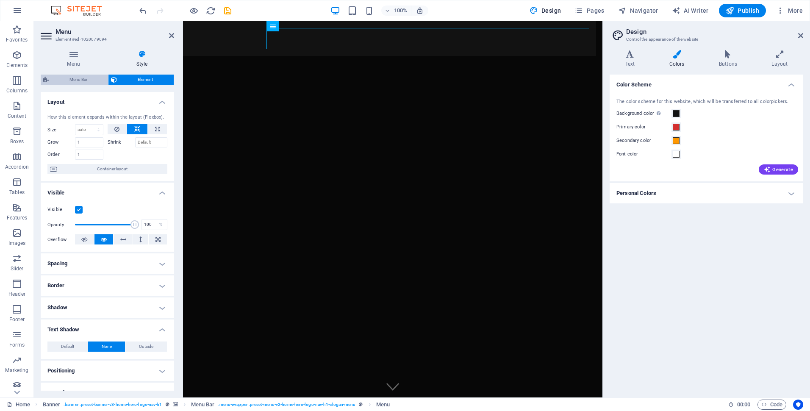
select select "px"
select select "preset-menu-v2-home-hero-logo-nav-h1-slogan-menu"
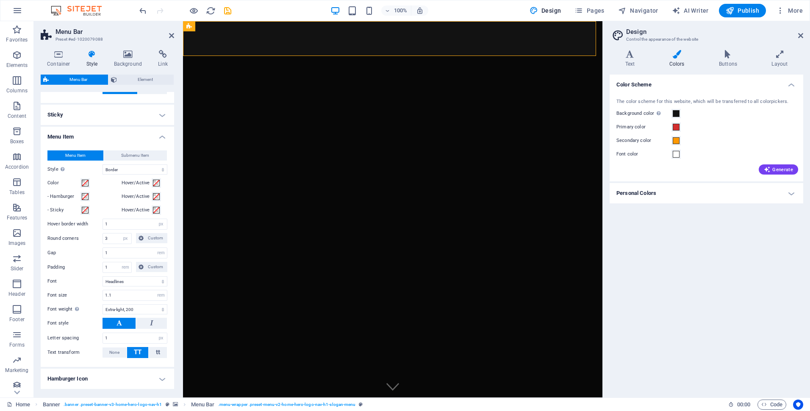
scroll to position [381, 0]
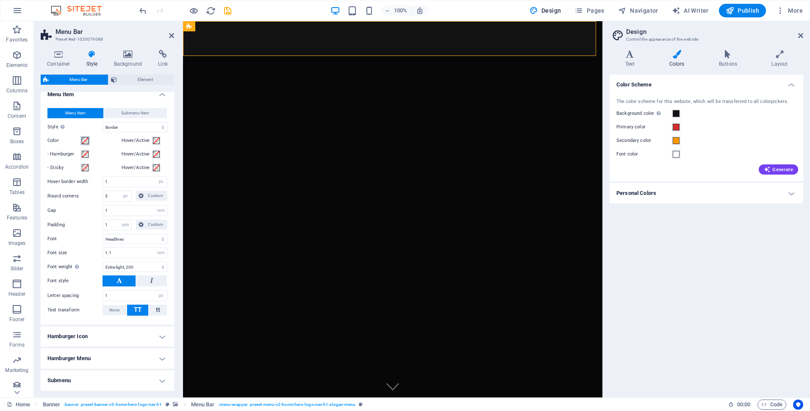
click at [87, 140] on span at bounding box center [85, 140] width 7 height 7
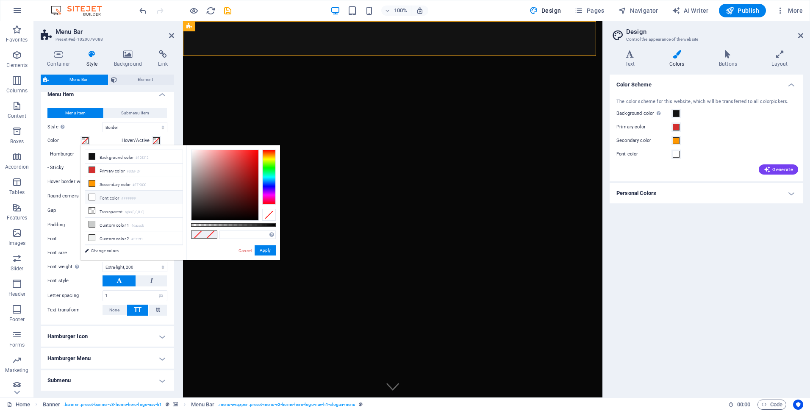
click at [114, 197] on li "Font color #FFFFFF" at bounding box center [133, 198] width 97 height 14
type input "#ffffff"
click at [266, 252] on button "Apply" at bounding box center [265, 250] width 21 height 10
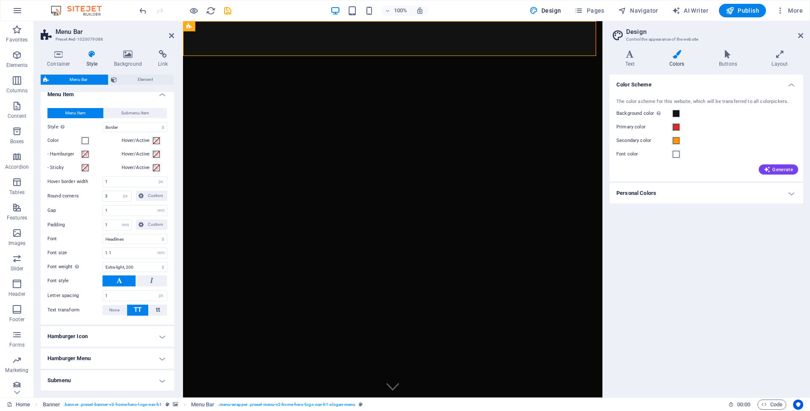
scroll to position [415, 0]
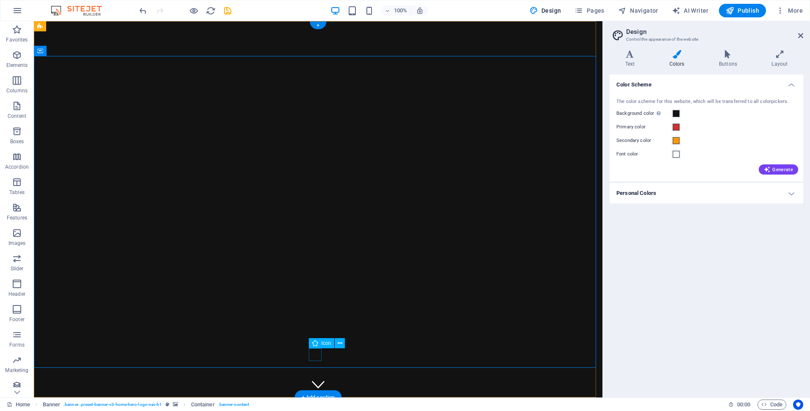
click at [314, 378] on figure at bounding box center [318, 384] width 13 height 13
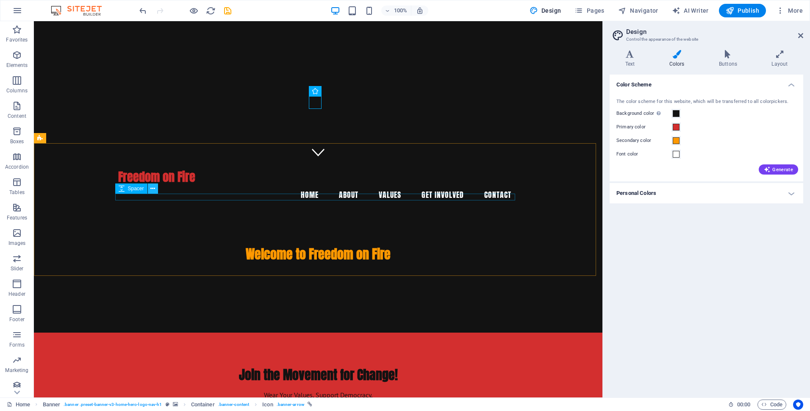
scroll to position [254, 0]
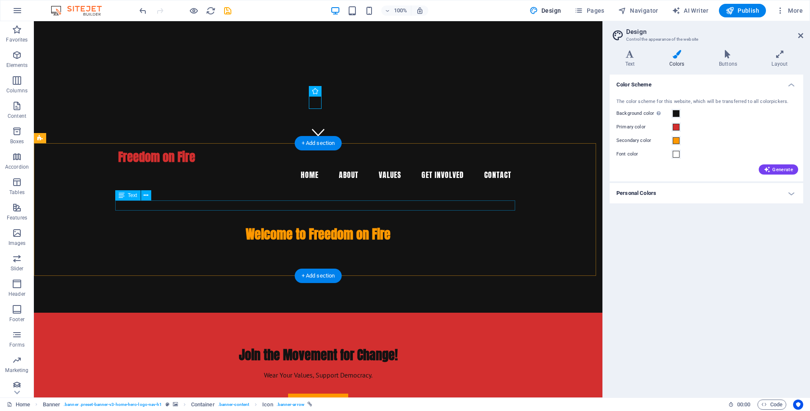
click at [277, 370] on div "Wear Your Values, Support Democracy." at bounding box center [318, 375] width 400 height 10
click at [282, 370] on div "Wear Your Values, Support Democracy." at bounding box center [318, 375] width 400 height 10
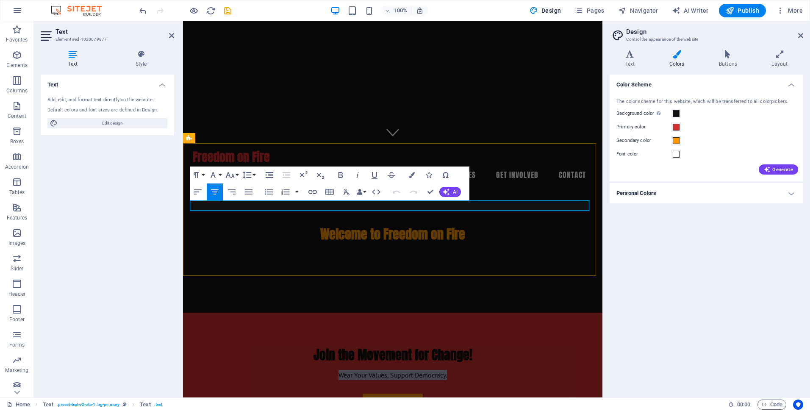
click at [282, 370] on p "Wear Your Values, Support Democracy." at bounding box center [393, 375] width 400 height 10
click at [109, 124] on span "Edit design" at bounding box center [112, 123] width 105 height 10
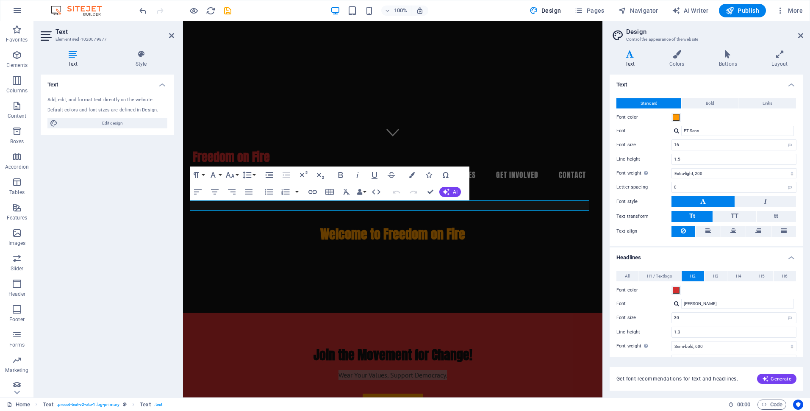
click at [82, 175] on div "Text Add, edit, and format text directly on the website. Default colors and fon…" at bounding box center [107, 233] width 133 height 316
click at [403, 371] on span "Wear Your Values, Support Democracy." at bounding box center [393, 375] width 108 height 8
click at [394, 371] on span "Wear Your Values, Support Democracy." at bounding box center [393, 375] width 108 height 8
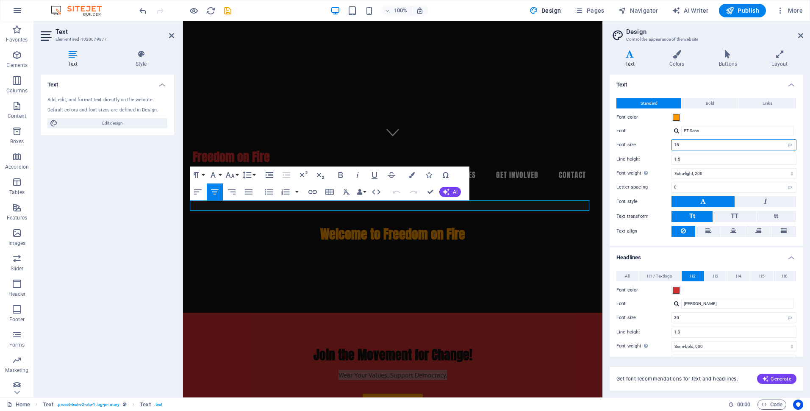
click at [685, 146] on input "16" at bounding box center [734, 145] width 124 height 10
type input "18"
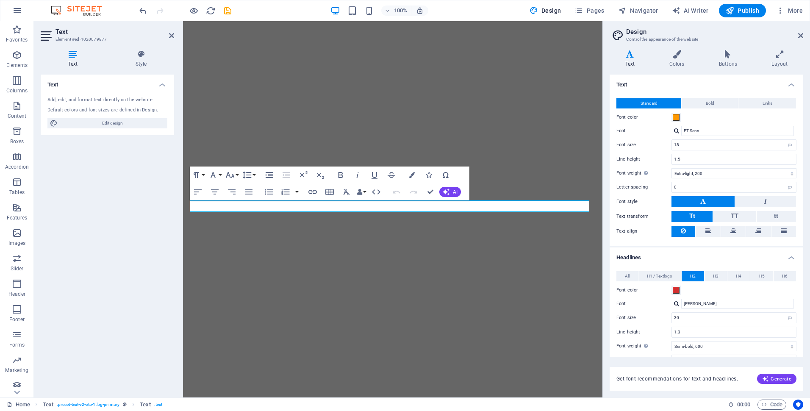
select select "px"
select select "200"
select select "px"
select select "600"
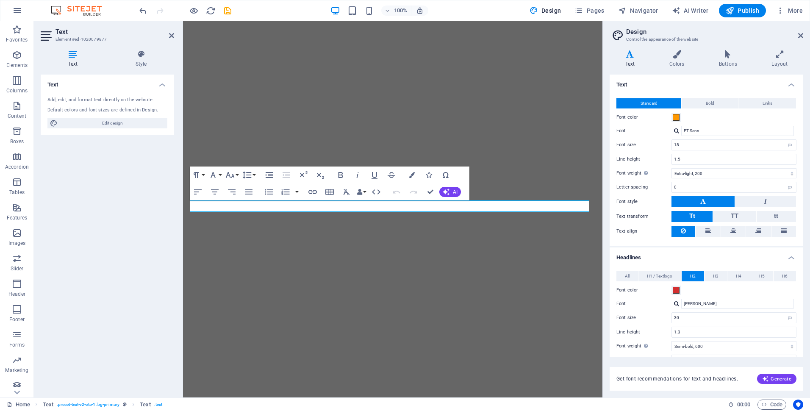
select select "px"
select select "rem"
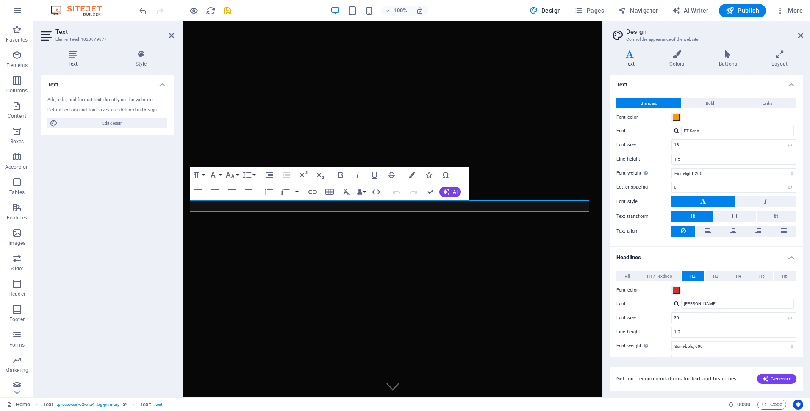
scroll to position [254, 0]
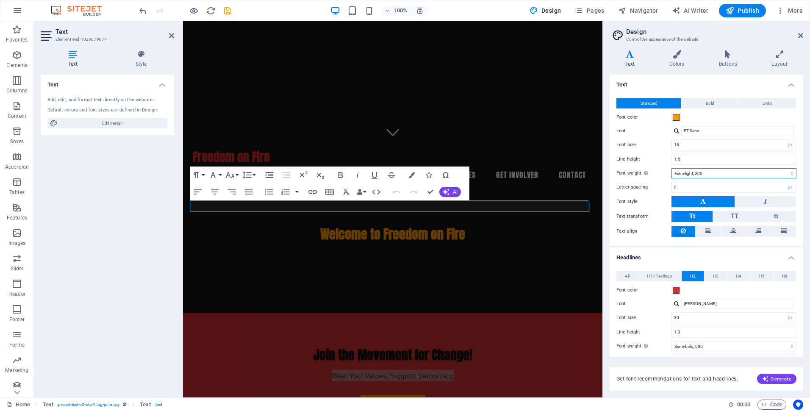
click at [789, 172] on select "Thin, 100 Extra-light, 200 Light, 300 Regular, 400 Medium, 500 Semi-bold, 600 B…" at bounding box center [734, 173] width 125 height 10
select select "400"
click at [672, 168] on select "Thin, 100 Extra-light, 200 Light, 300 Regular, 400 Medium, 500 Semi-bold, 600 B…" at bounding box center [734, 173] width 125 height 10
click at [788, 185] on select "rem px" at bounding box center [790, 187] width 12 height 10
click at [758, 188] on input "0" at bounding box center [734, 187] width 124 height 10
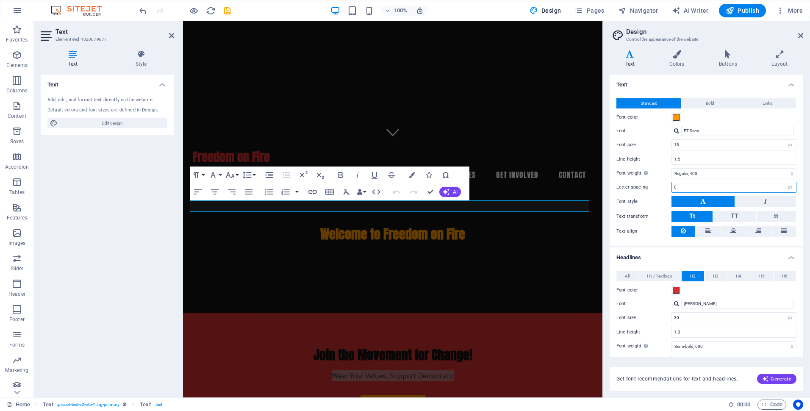
click at [764, 188] on input "0" at bounding box center [734, 187] width 124 height 10
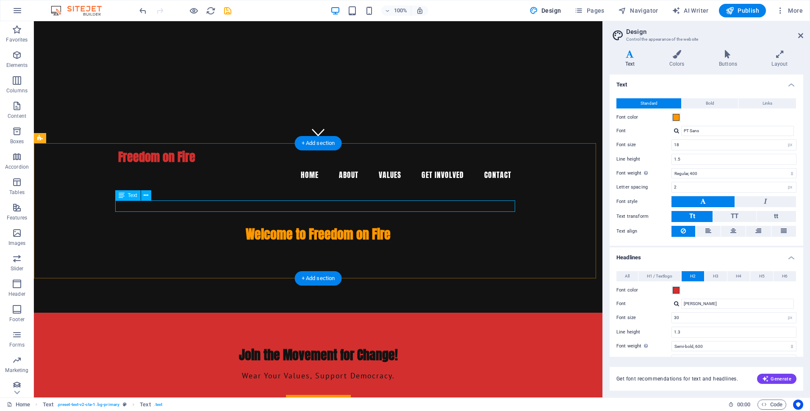
click at [413, 370] on div "Wear Your Values, Support Democracy." at bounding box center [318, 375] width 400 height 11
click at [356, 370] on div "Wear Your Values, Support Democracy." at bounding box center [318, 375] width 400 height 11
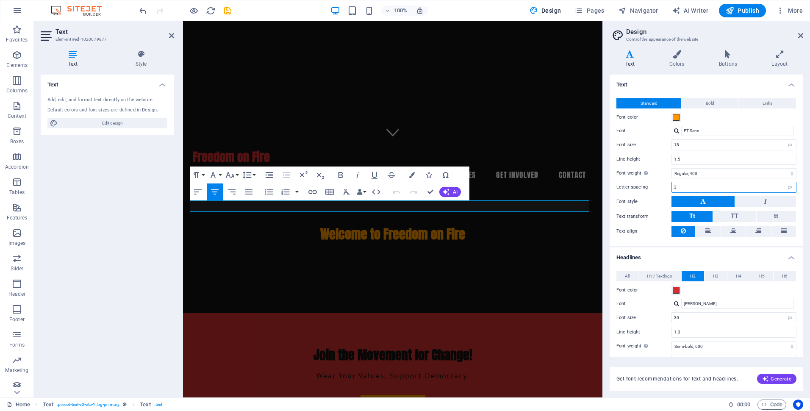
click at [717, 185] on input "2" at bounding box center [734, 187] width 124 height 10
type input "1"
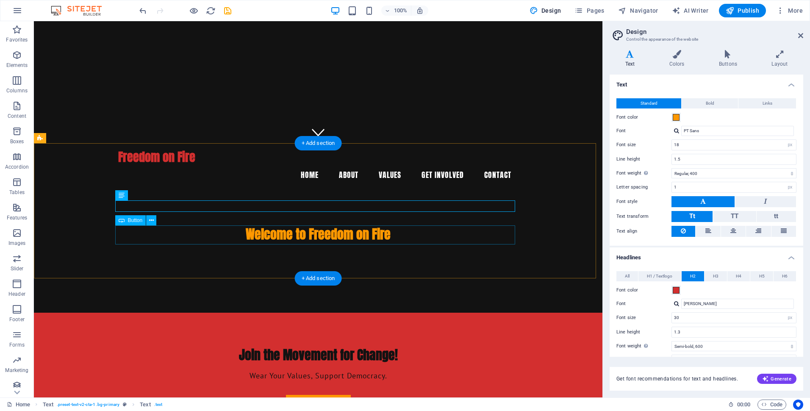
click at [318, 395] on div "Shop Now" at bounding box center [318, 404] width 400 height 19
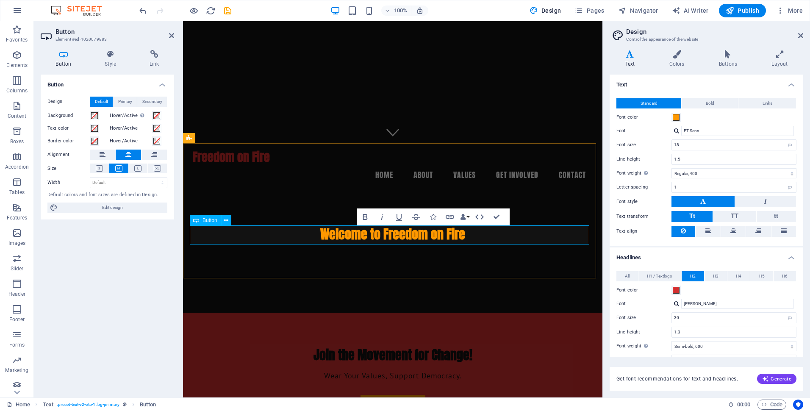
click at [318, 395] on div "Shop Now" at bounding box center [393, 404] width 400 height 19
click at [366, 215] on icon "button" at bounding box center [365, 217] width 5 height 6
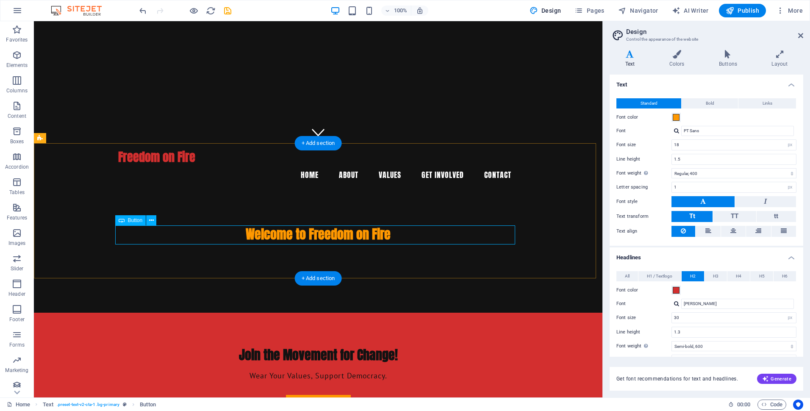
click at [320, 395] on div "Shop Now" at bounding box center [318, 404] width 400 height 19
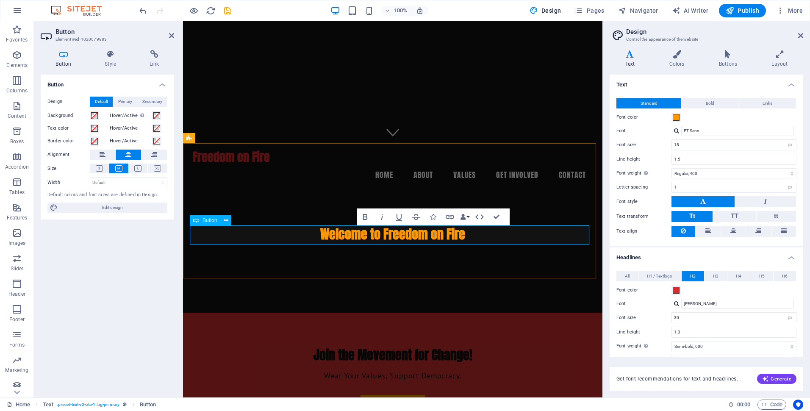
click at [320, 395] on div "Shop Now" at bounding box center [393, 404] width 400 height 19
click at [788, 171] on select "Thin, 100 Extra-light, 200 Light, 300 Regular, 400 Medium, 500 Semi-bold, 600 B…" at bounding box center [734, 173] width 125 height 10
select select "500"
click at [672, 168] on select "Thin, 100 Extra-light, 200 Light, 300 Regular, 400 Medium, 500 Semi-bold, 600 B…" at bounding box center [734, 173] width 125 height 10
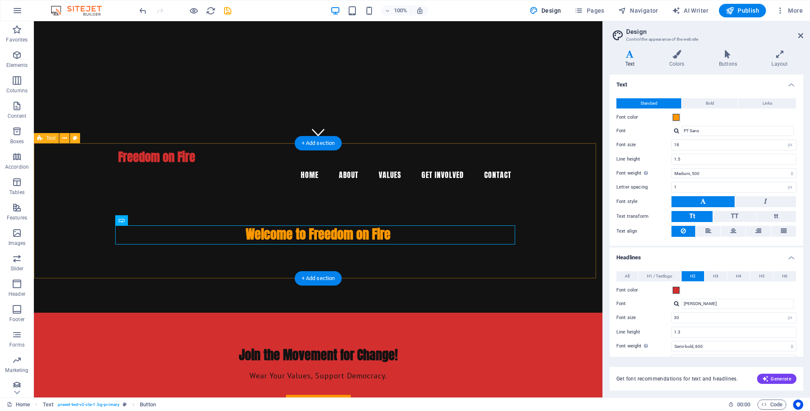
click at [538, 313] on div "Join the Movement for Change! Wear Your Values, Support Democracy. Shop Now" at bounding box center [318, 380] width 569 height 135
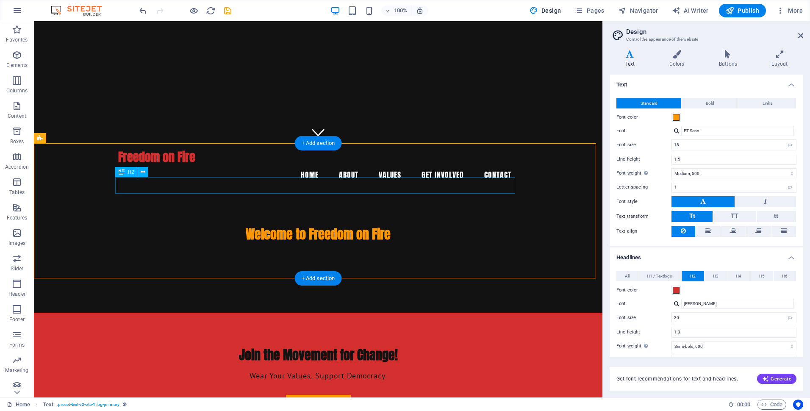
click at [377, 347] on div "Join the Movement for Change!" at bounding box center [318, 355] width 400 height 17
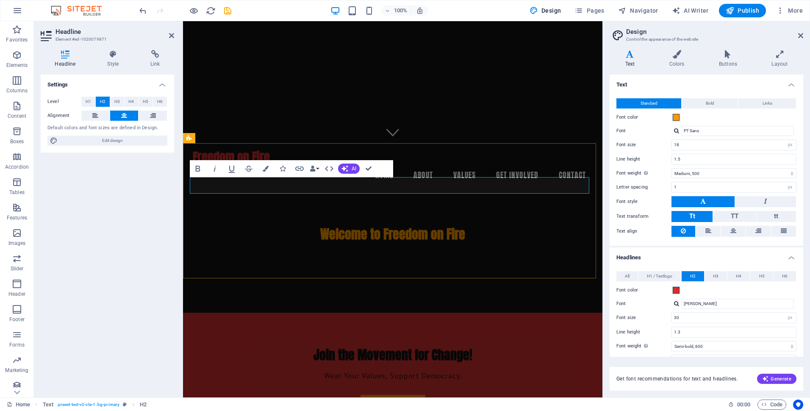
click at [377, 345] on span "Join the Movement for Change!" at bounding box center [393, 354] width 159 height 19
click at [686, 186] on input "1" at bounding box center [734, 187] width 124 height 10
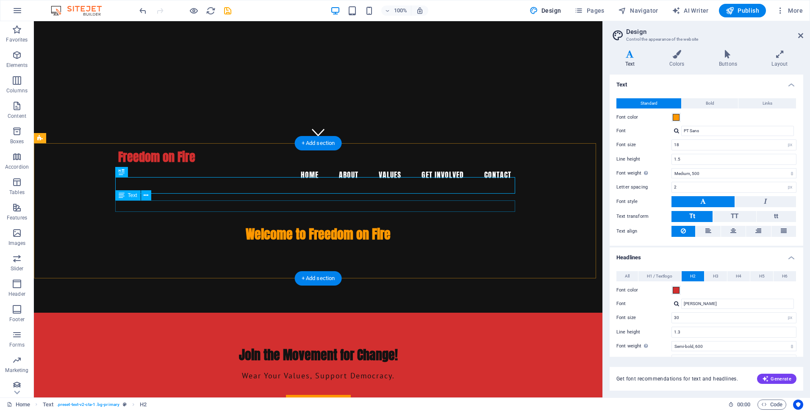
click at [373, 370] on div "Wear Your Values, Support Democracy." at bounding box center [318, 375] width 400 height 11
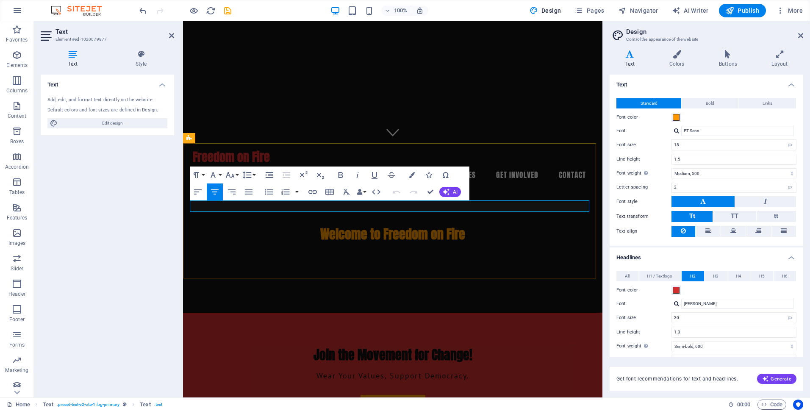
click at [373, 371] on span "Wear Your Values, Support Democracy." at bounding box center [392, 376] width 153 height 10
click at [691, 186] on input "2" at bounding box center [734, 187] width 124 height 10
type input "1"
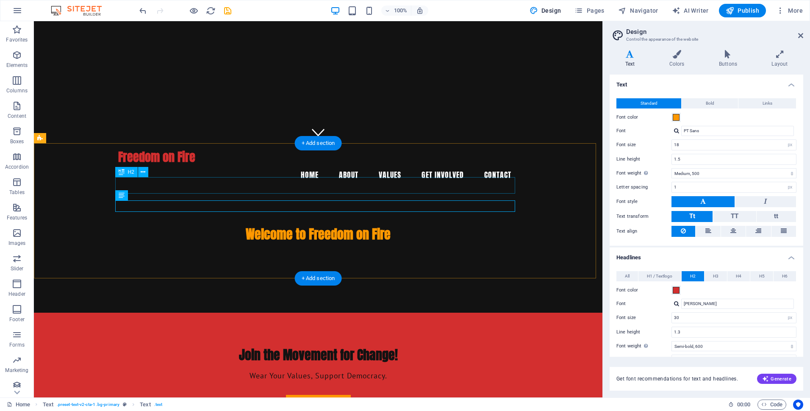
click at [334, 347] on div "Join the Movement for Change!" at bounding box center [318, 355] width 400 height 17
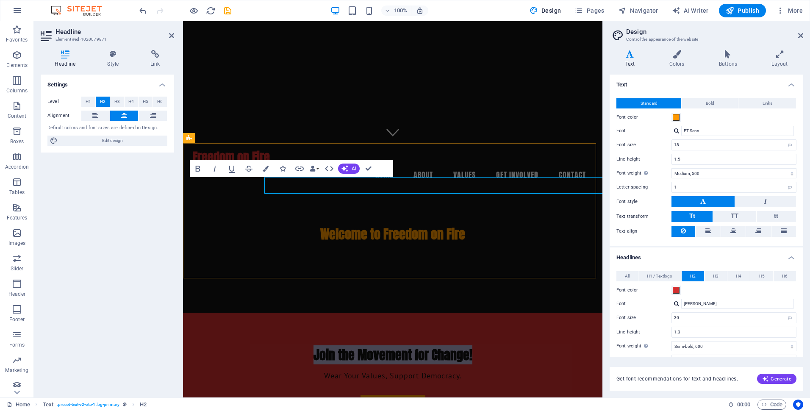
click at [334, 345] on span "Join the Movement for Change!" at bounding box center [393, 354] width 159 height 19
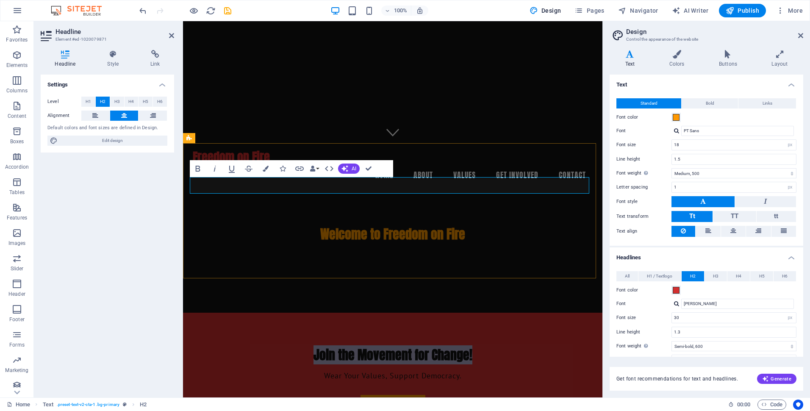
click at [334, 345] on span "Join the Movement for Change!" at bounding box center [393, 354] width 159 height 19
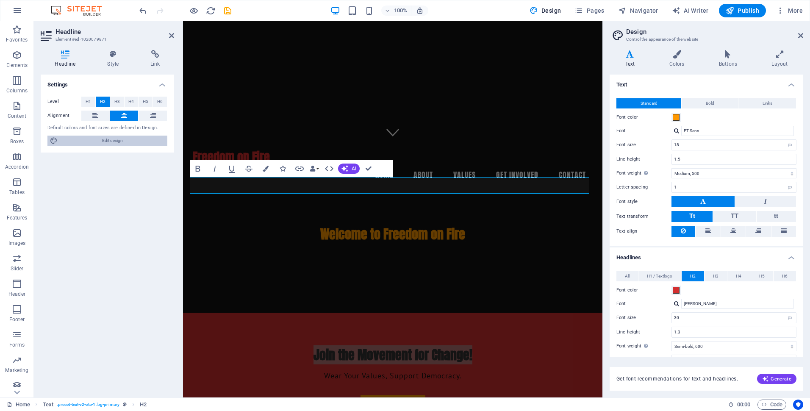
click at [112, 143] on span "Edit design" at bounding box center [112, 141] width 105 height 10
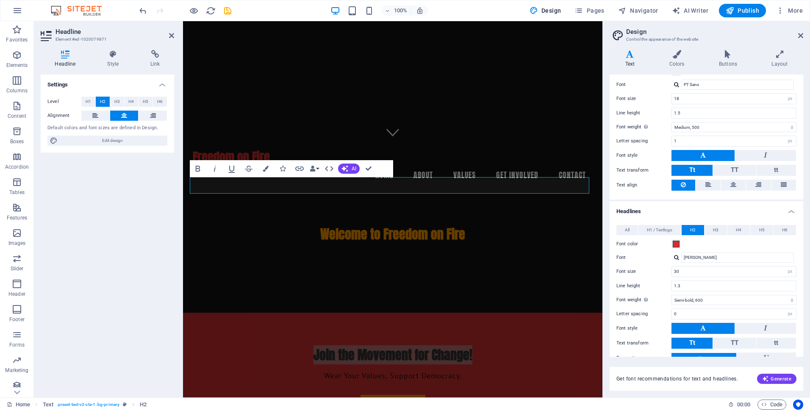
scroll to position [91, 0]
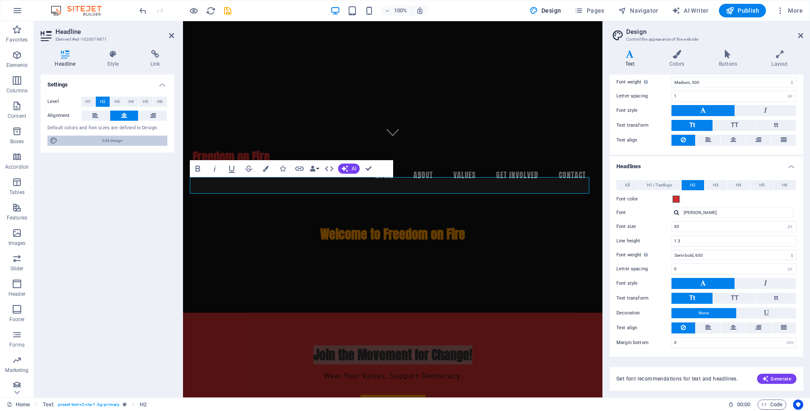
click at [110, 139] on span "Edit design" at bounding box center [112, 141] width 105 height 10
click at [694, 268] on input "0" at bounding box center [734, 269] width 124 height 10
type input "1"
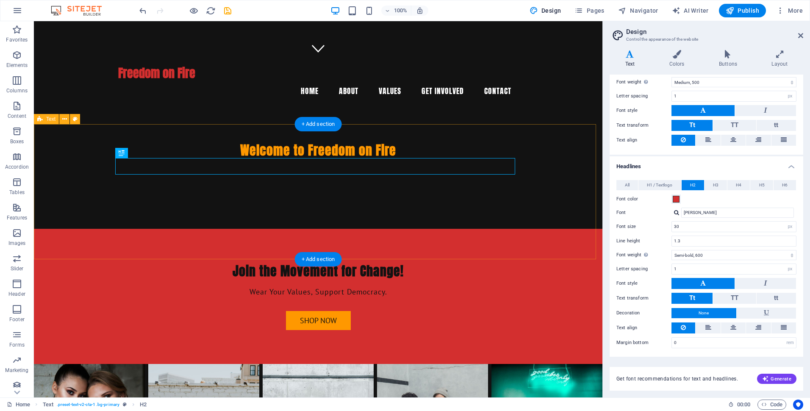
scroll to position [339, 0]
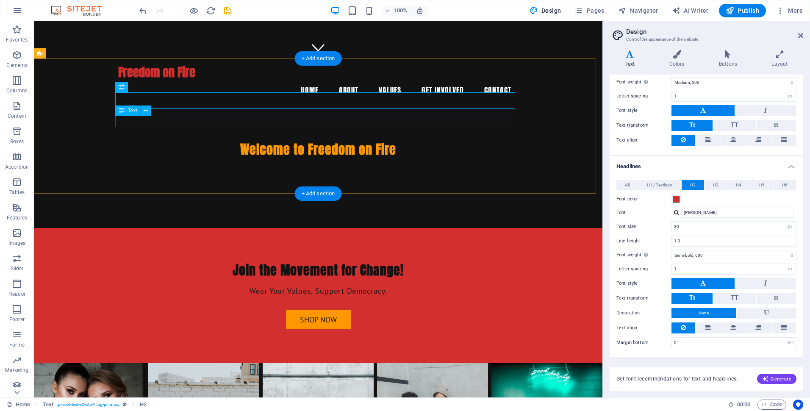
click at [329, 285] on div "Wear Your Values, Support Democracy." at bounding box center [318, 290] width 400 height 11
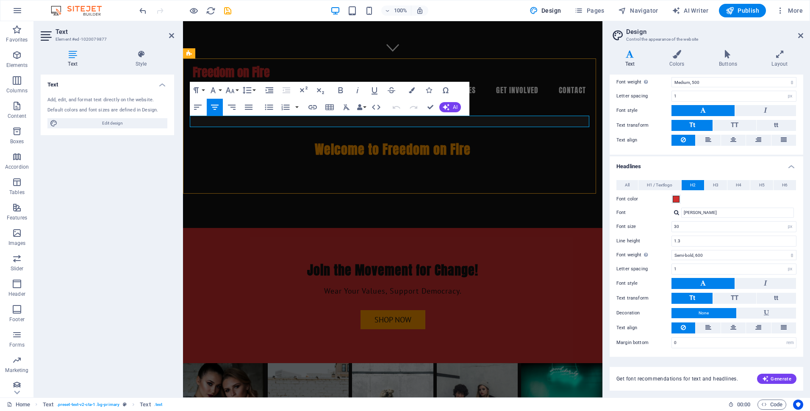
click at [329, 286] on span "Wear Your Values, Support Democracy." at bounding box center [393, 291] width 138 height 10
click at [341, 91] on icon "button" at bounding box center [341, 90] width 10 height 10
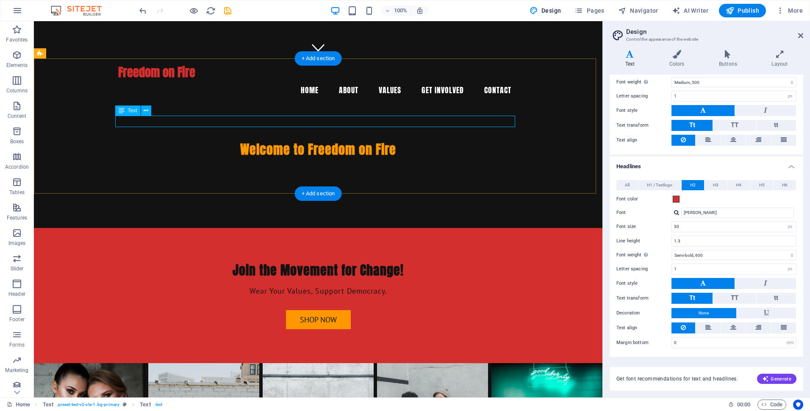
click at [369, 285] on div "Wear Your Values, Support Democracy." at bounding box center [318, 290] width 400 height 11
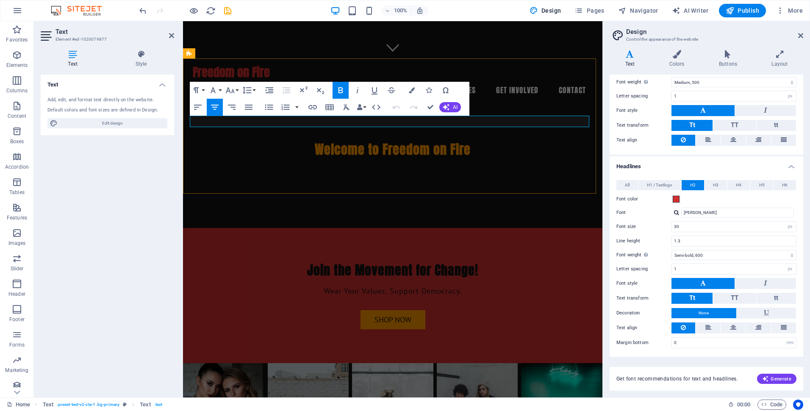
click at [369, 286] on strong "Wear Your Values, Support Democracy." at bounding box center [393, 291] width 138 height 10
click at [340, 88] on icon "button" at bounding box center [341, 90] width 5 height 6
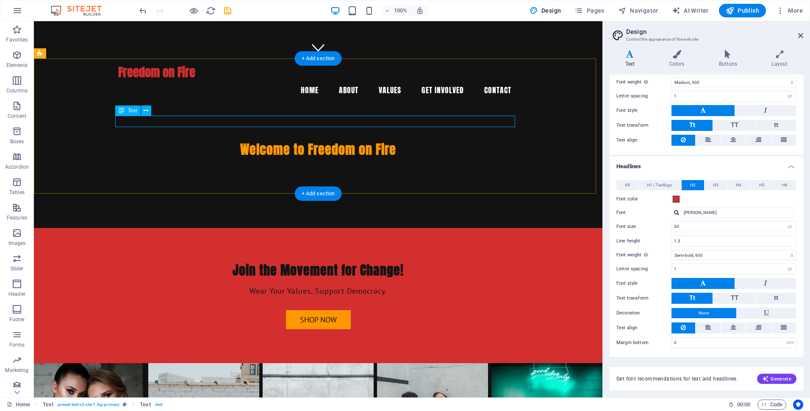
click at [362, 285] on div "Wear Your Values, Support Democracy." at bounding box center [318, 290] width 400 height 11
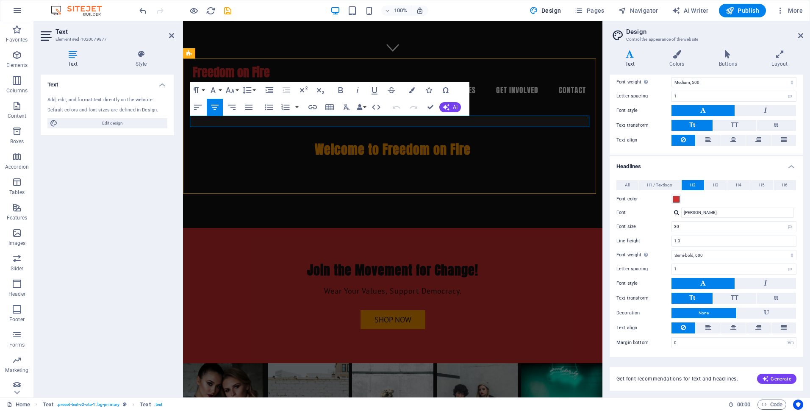
click at [362, 286] on span "Wear Your Values, Support Democracy." at bounding box center [393, 291] width 138 height 10
click at [791, 80] on select "Thin, 100 Extra-light, 200 Light, 300 Regular, 400 Medium, 500 Semi-bold, 600 B…" at bounding box center [734, 82] width 125 height 10
select select "600"
click at [672, 77] on select "Thin, 100 Extra-light, 200 Light, 300 Regular, 400 Medium, 500 Semi-bold, 600 B…" at bounding box center [734, 82] width 125 height 10
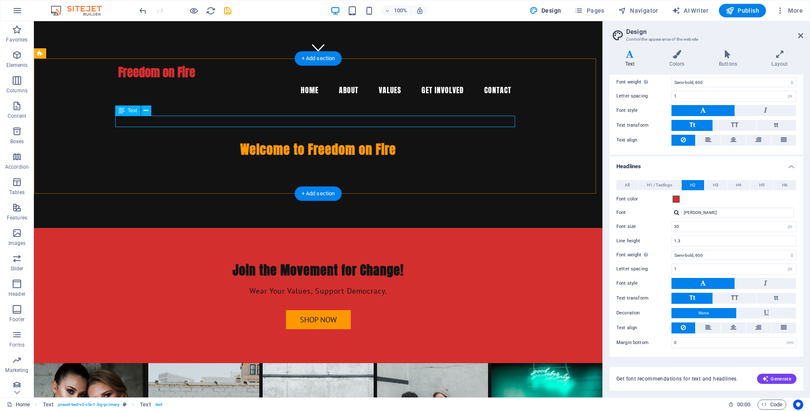
click at [313, 285] on div "Wear Your Values, Support Democracy." at bounding box center [318, 290] width 400 height 11
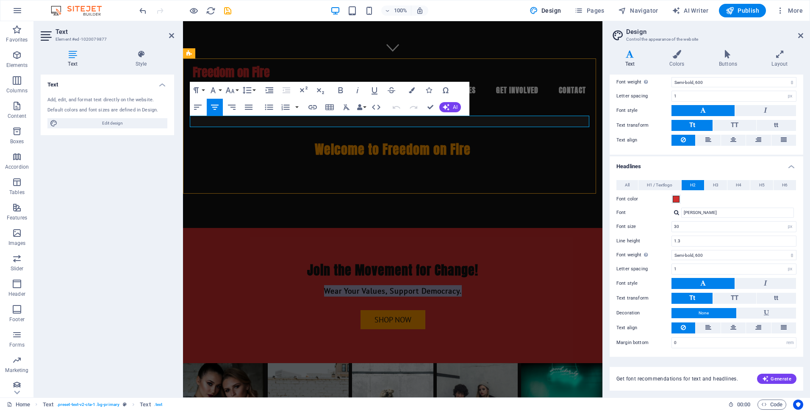
click at [313, 285] on p "Wear Your Values, Support Democracy." at bounding box center [393, 290] width 400 height 11
click at [342, 91] on icon "button" at bounding box center [341, 90] width 5 height 6
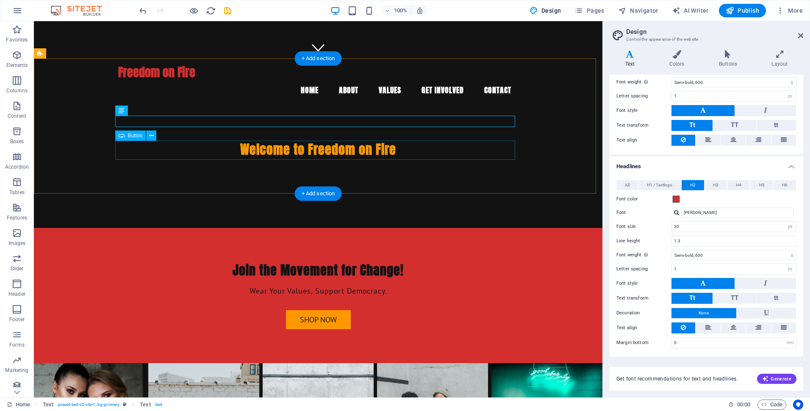
click at [322, 310] on div "Shop Now" at bounding box center [318, 319] width 400 height 19
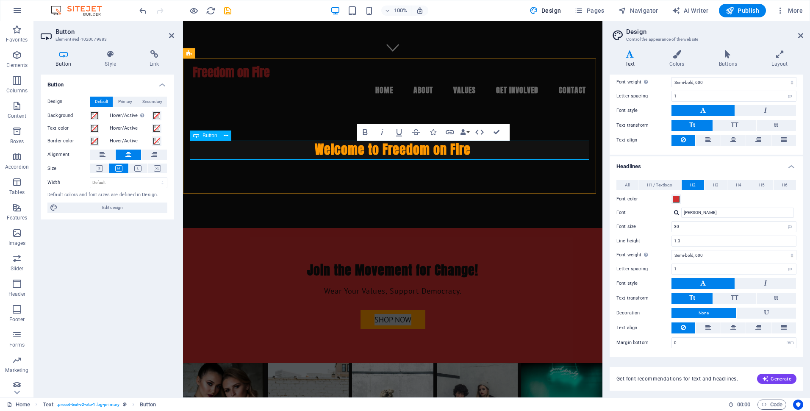
click at [322, 310] on div "Shop Now" at bounding box center [393, 319] width 400 height 19
click at [365, 133] on icon "button" at bounding box center [365, 132] width 5 height 6
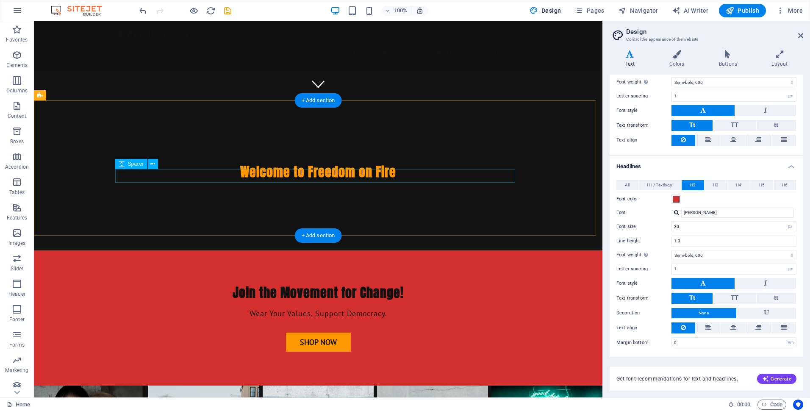
scroll to position [297, 0]
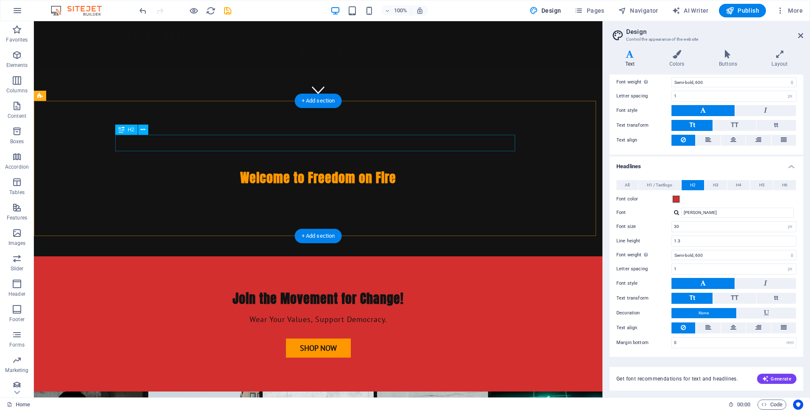
click at [311, 290] on div "Join the Movement for Change!" at bounding box center [318, 298] width 400 height 17
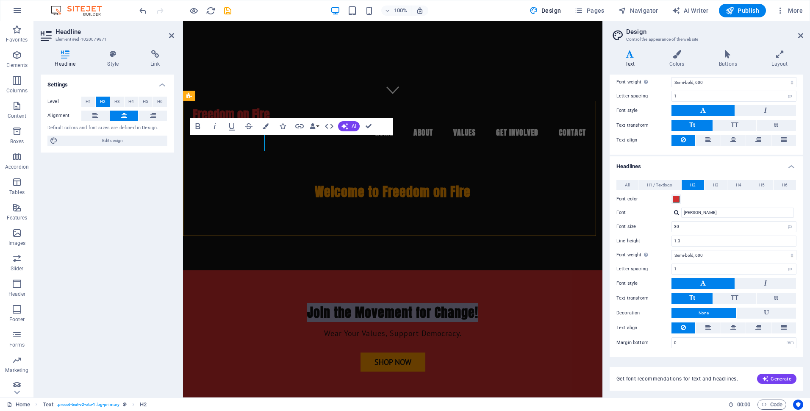
click at [311, 303] on span "Join the Movement for Change!" at bounding box center [392, 312] width 171 height 19
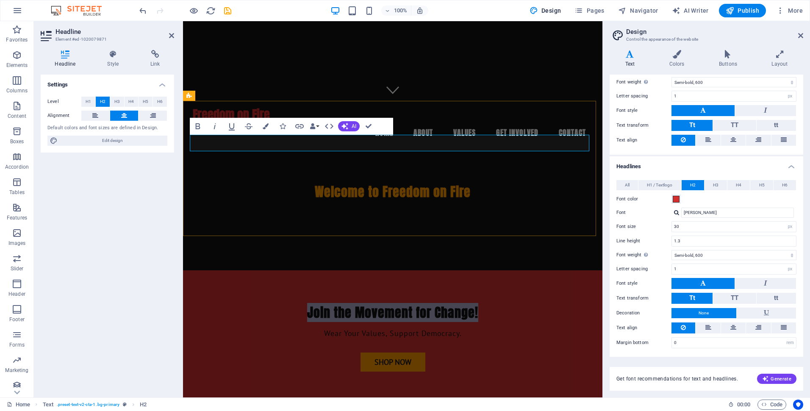
click at [327, 303] on span "Join the Movement for Change!" at bounding box center [392, 312] width 171 height 19
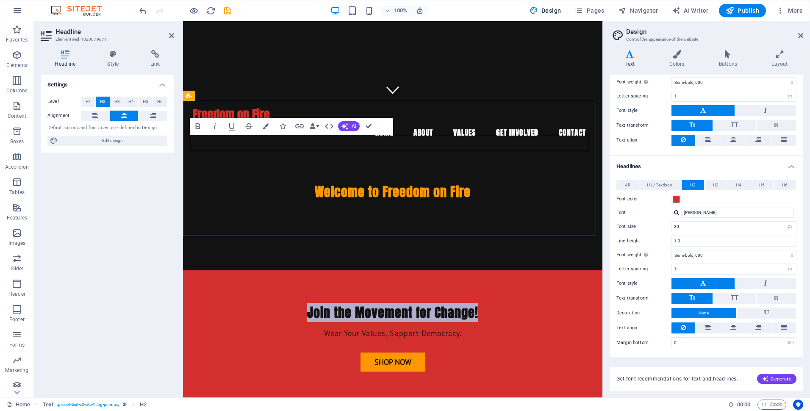
click at [327, 303] on span "Join the Movement for Change!" at bounding box center [392, 312] width 171 height 19
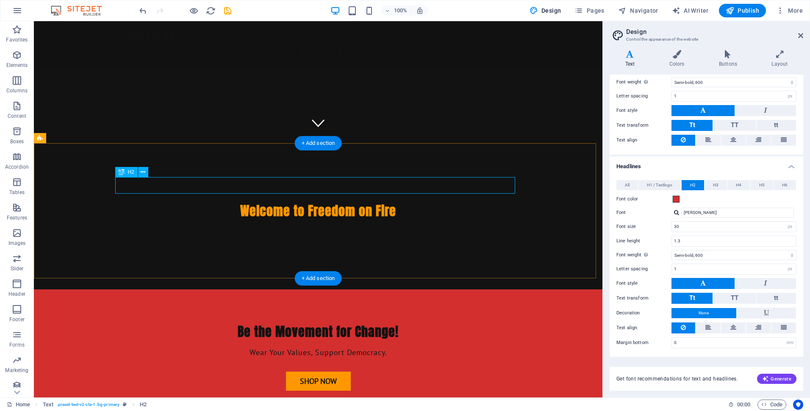
scroll to position [254, 0]
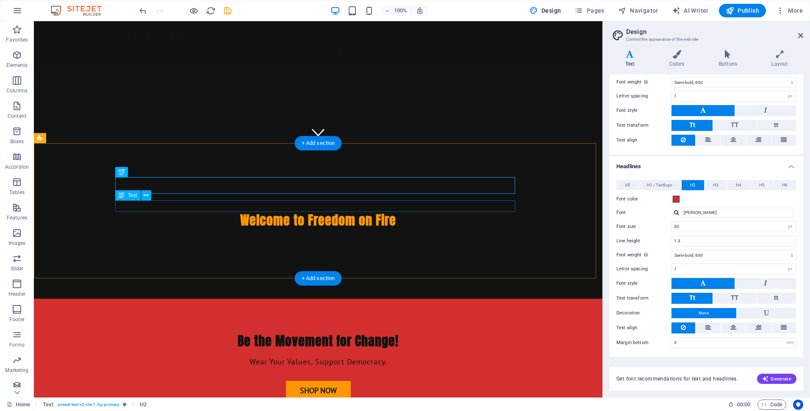
click at [353, 356] on div "Wear Your Values, Support Democracy." at bounding box center [318, 361] width 400 height 11
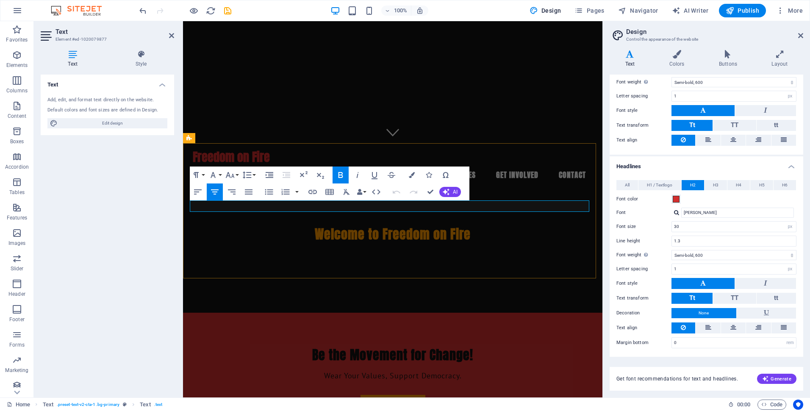
click at [353, 371] on strong "Wear Your Values, Support Democracy." at bounding box center [393, 376] width 138 height 10
click at [219, 175] on button "Font Family" at bounding box center [215, 174] width 16 height 17
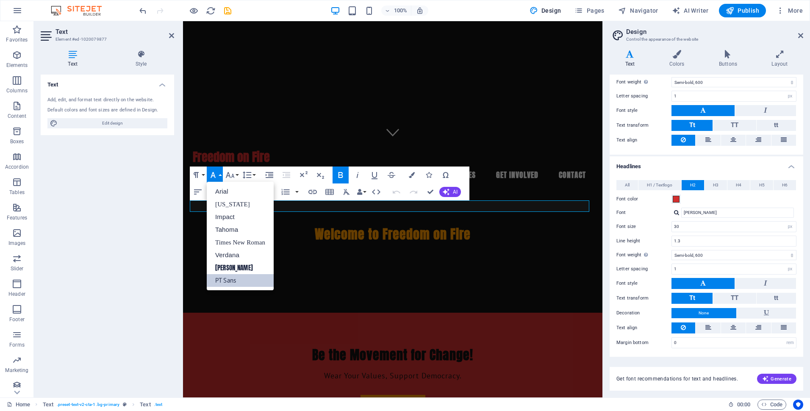
scroll to position [0, 0]
click at [202, 174] on button "Paragraph Format" at bounding box center [198, 174] width 16 height 17
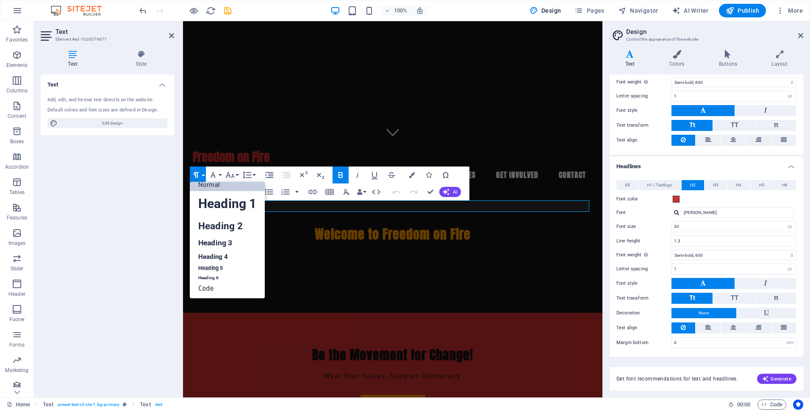
scroll to position [7, 0]
click at [218, 245] on link "Heading 3" at bounding box center [227, 243] width 75 height 15
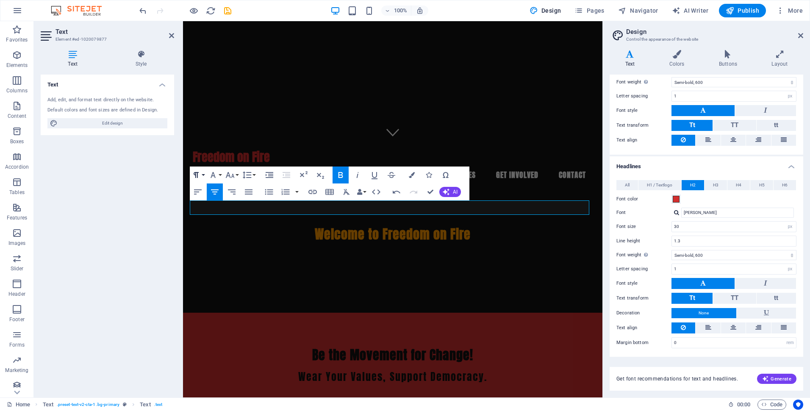
click at [201, 176] on button "Paragraph Format" at bounding box center [198, 174] width 16 height 17
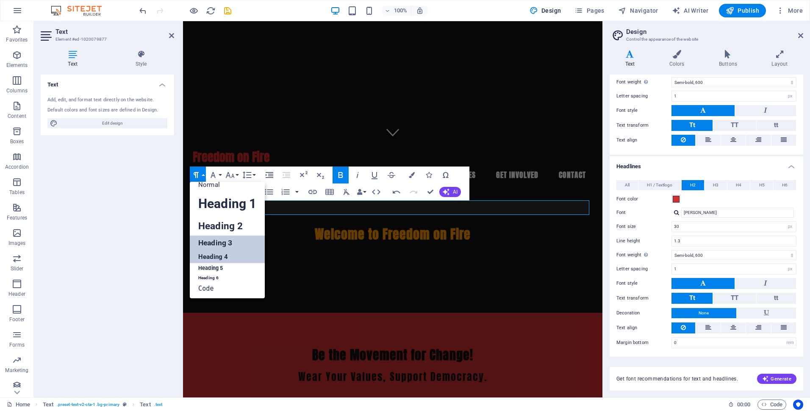
click at [218, 254] on link "Heading 4" at bounding box center [227, 256] width 75 height 13
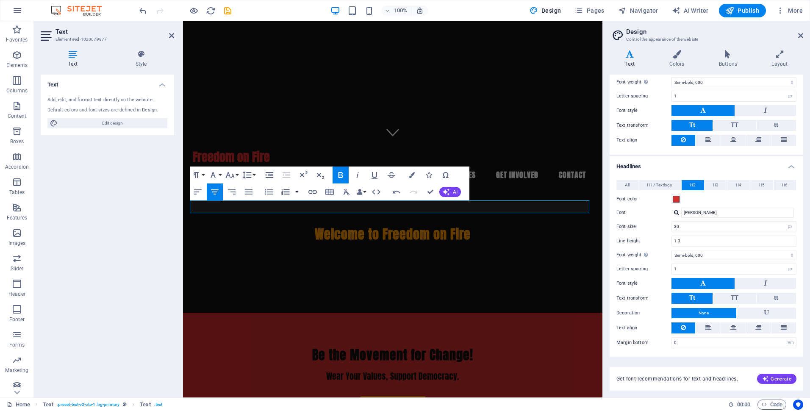
click at [297, 190] on button "button" at bounding box center [297, 191] width 7 height 17
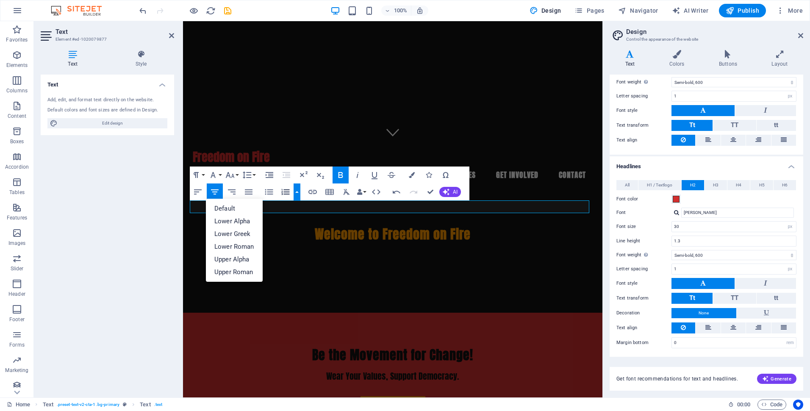
click at [296, 189] on button "button" at bounding box center [297, 191] width 7 height 17
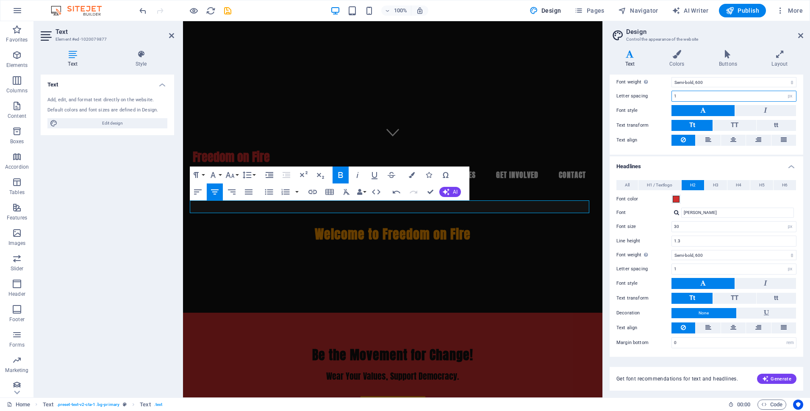
drag, startPoint x: 678, startPoint y: 98, endPoint x: 677, endPoint y: 103, distance: 4.6
click at [677, 103] on div "Standard Bold Links Font color Font PT Sans Font size 18 rem px Line height 1.5…" at bounding box center [706, 77] width 197 height 156
type input "1"
drag, startPoint x: 430, startPoint y: 191, endPoint x: 397, endPoint y: 169, distance: 39.3
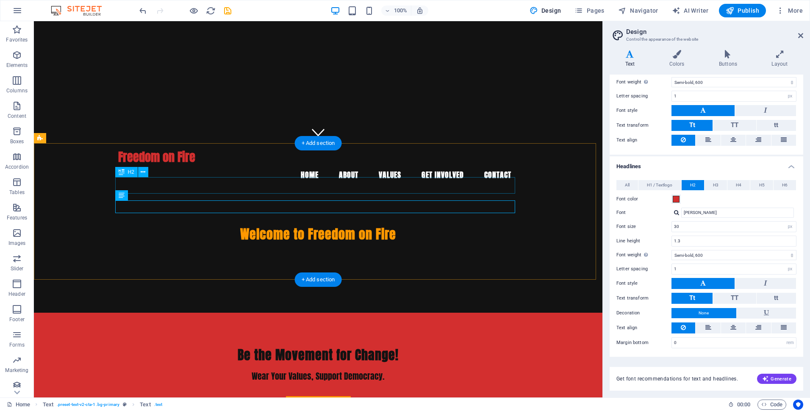
click at [372, 347] on div "Be the Movement for Change!" at bounding box center [318, 355] width 400 height 17
drag, startPoint x: 372, startPoint y: 183, endPoint x: 222, endPoint y: 183, distance: 150.0
click at [371, 347] on div "Be the Movement for Change!" at bounding box center [318, 355] width 400 height 17
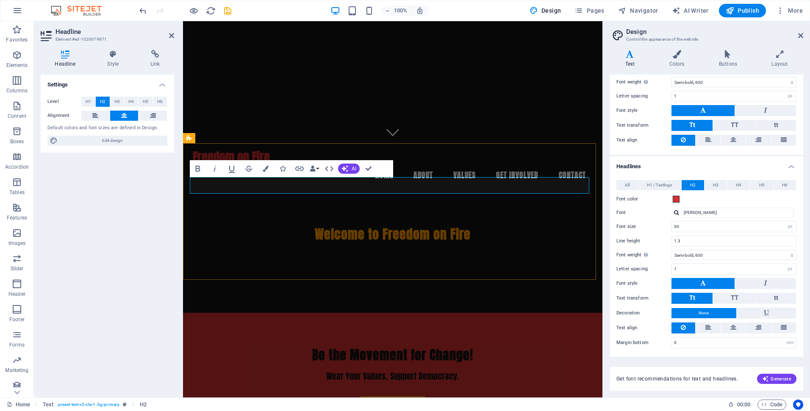
click at [371, 313] on div "Be the Movement for Change! Wear Your Values, Support Democracy. Shop Now" at bounding box center [392, 381] width 413 height 136
click at [265, 169] on icon "button" at bounding box center [266, 169] width 6 height 6
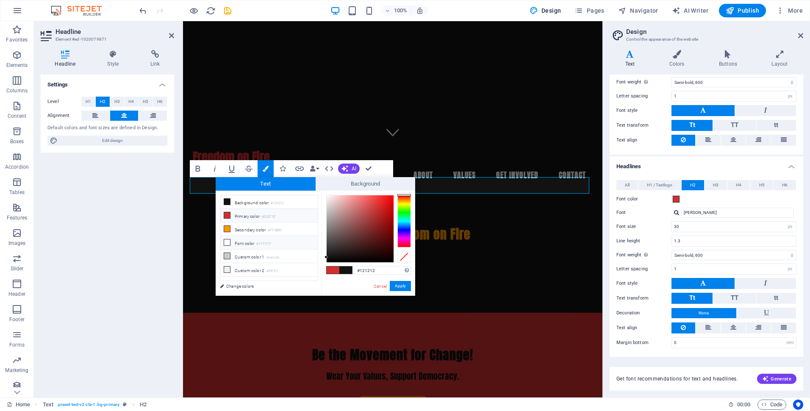
click at [248, 243] on li "Font color #FFFFFF" at bounding box center [268, 243] width 97 height 14
type input "#ffffff"
click at [401, 283] on button "Apply" at bounding box center [400, 286] width 21 height 10
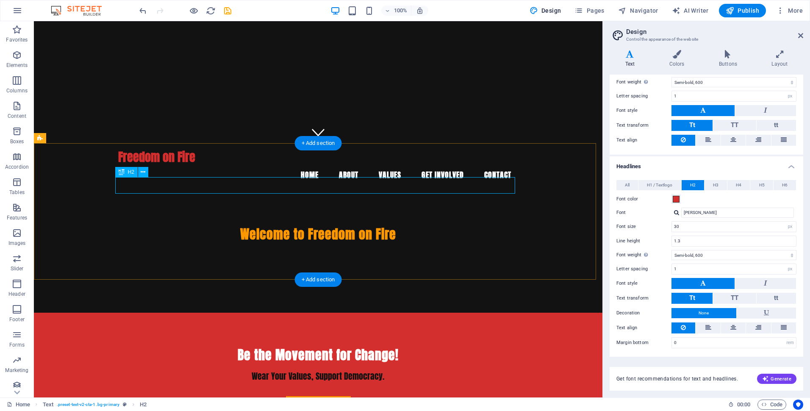
click at [321, 347] on div "Be the Movement for Change!" at bounding box center [318, 355] width 400 height 17
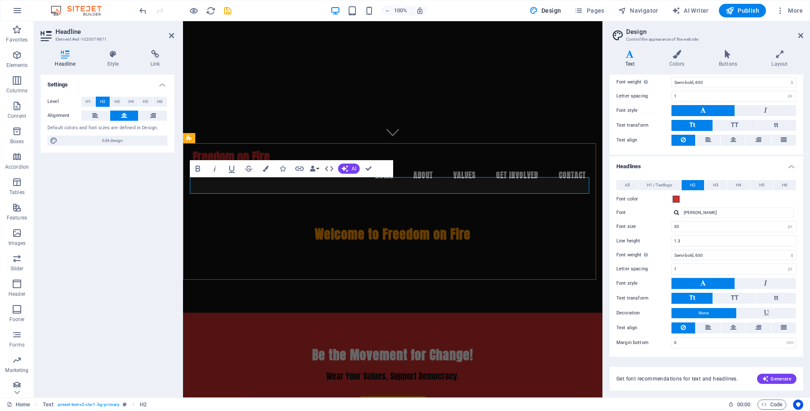
click at [321, 345] on span "Be the Movement for Change!" at bounding box center [392, 354] width 161 height 19
click at [269, 167] on button "Colors" at bounding box center [266, 168] width 16 height 17
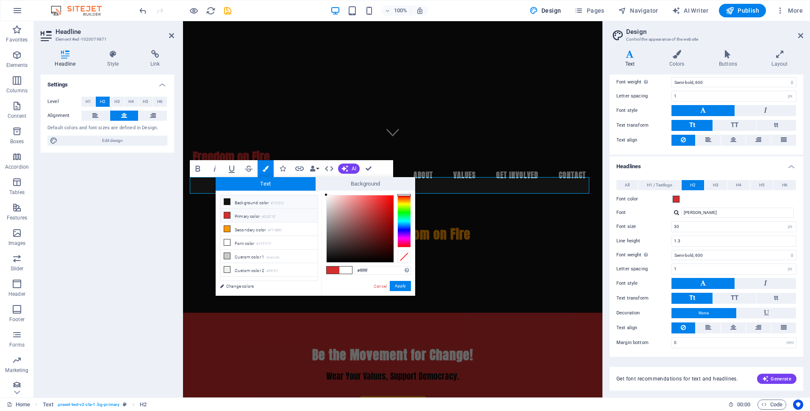
click at [247, 203] on li "Background color #121212" at bounding box center [268, 202] width 97 height 14
type input "#121212"
click at [403, 287] on button "Apply" at bounding box center [400, 286] width 21 height 10
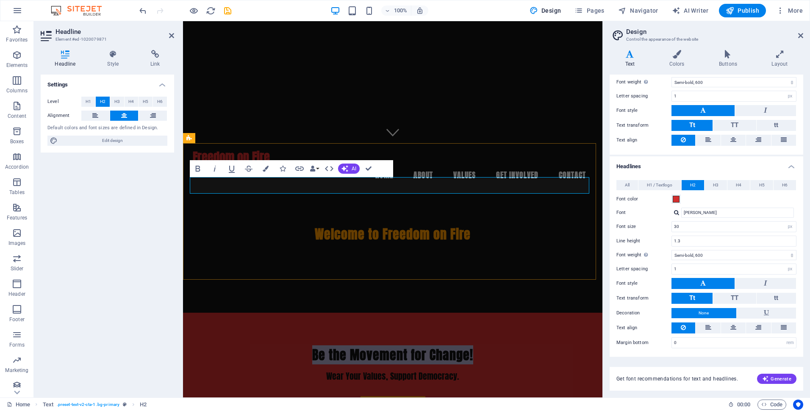
click at [512, 347] on h2 "Be the Movement for Change!" at bounding box center [393, 355] width 400 height 17
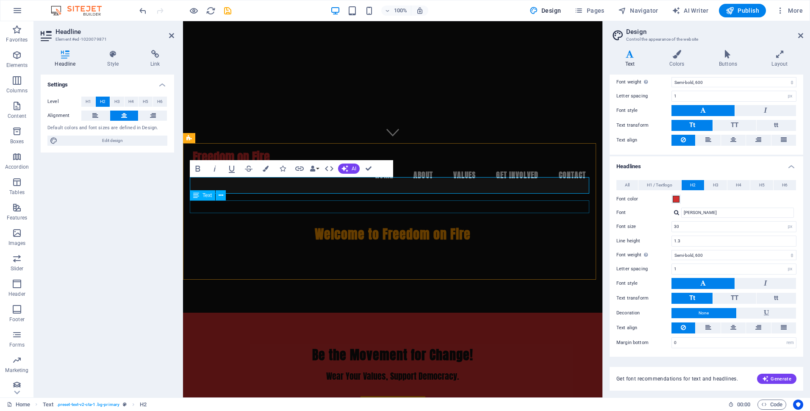
click at [419, 370] on div "Wear Your Values, Support Democracy." at bounding box center [393, 376] width 400 height 13
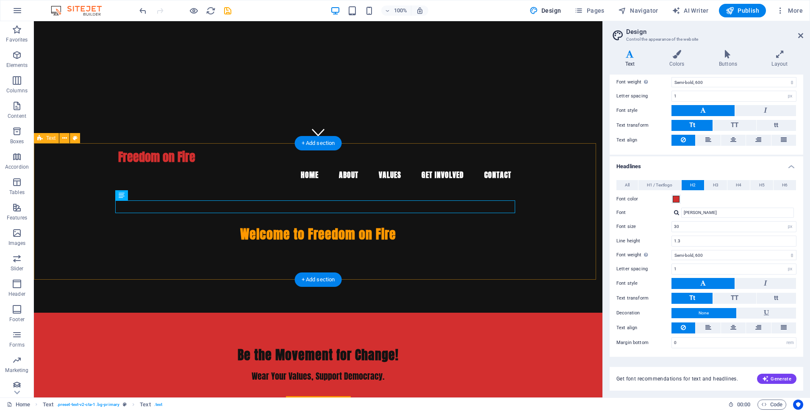
click at [458, 313] on div "Be the Movement for Change! Wear Your Values, Support Democracy. Shop Now" at bounding box center [318, 381] width 569 height 136
click at [331, 370] on div "Wear Your Values, Support Democracy." at bounding box center [318, 376] width 400 height 13
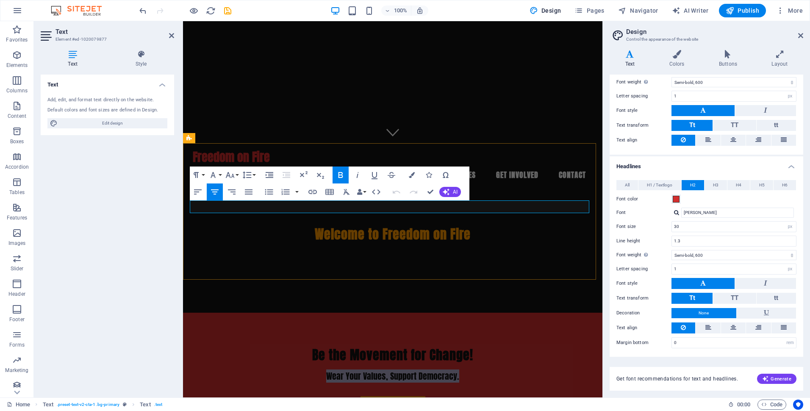
click at [331, 369] on strong "Wear Your Values, Support Democracy." at bounding box center [392, 375] width 133 height 13
click at [412, 174] on icon "button" at bounding box center [412, 175] width 6 height 6
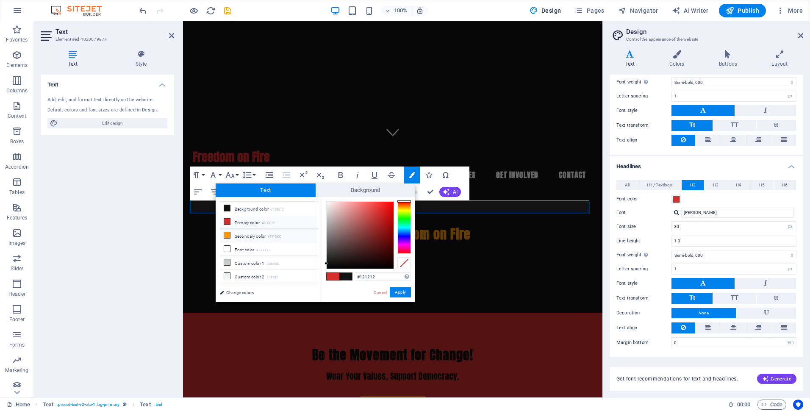
click at [249, 236] on li "Secondary color #FF9800" at bounding box center [268, 236] width 97 height 14
type input "#ff9800"
click at [402, 291] on button "Apply" at bounding box center [400, 292] width 21 height 10
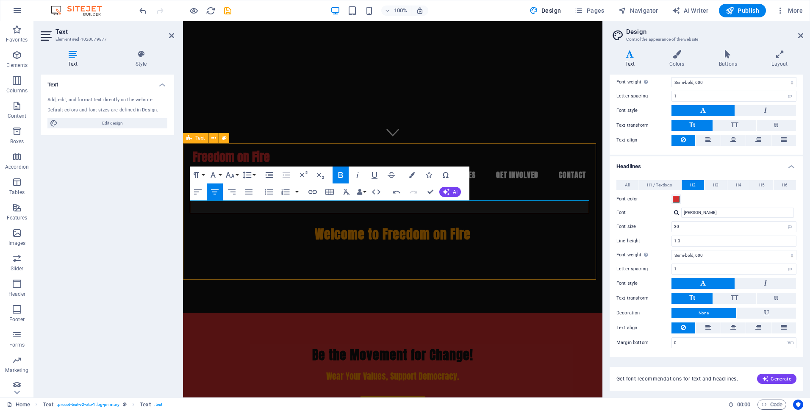
click at [481, 313] on div "Be the Movement for Change! Wear Your Values, Support Democracy. Shop Now" at bounding box center [392, 381] width 419 height 136
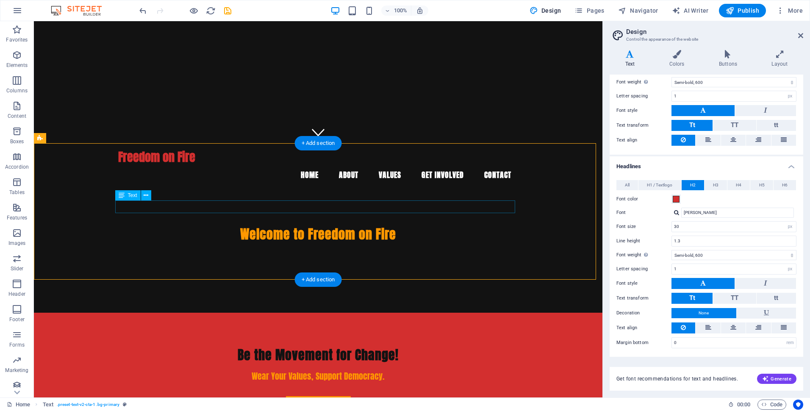
click at [354, 370] on div "Wear Your Values, Support Democracy." at bounding box center [318, 376] width 400 height 13
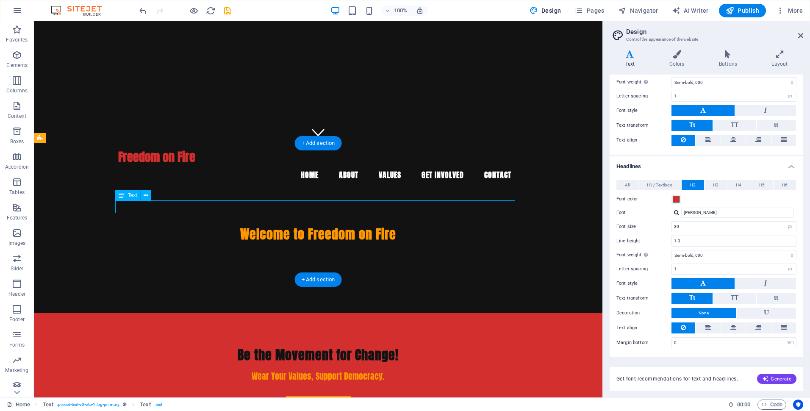
click at [354, 370] on div "Wear Your Values, Support Democracy." at bounding box center [318, 376] width 400 height 13
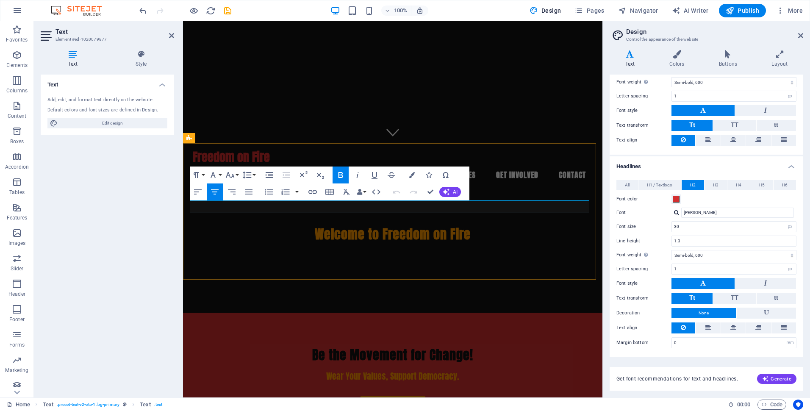
click at [354, 369] on span "Wear Your Values, Support Democracy." at bounding box center [392, 375] width 133 height 13
click at [412, 175] on icon "button" at bounding box center [412, 175] width 6 height 6
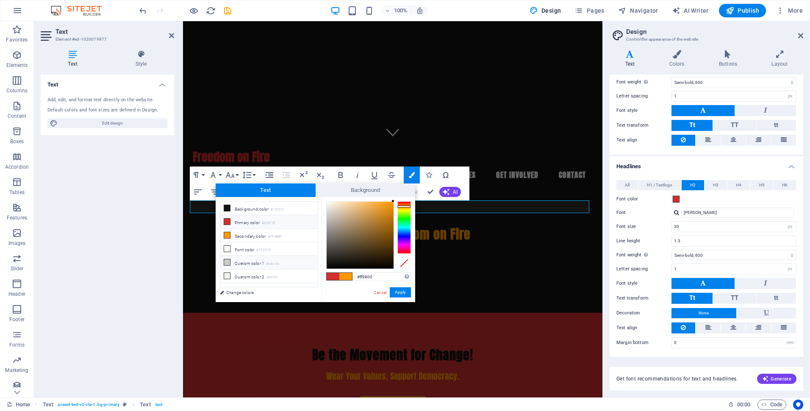
click at [239, 260] on li "Custom color 1 #cacccb" at bounding box center [268, 263] width 97 height 14
type input "#cacccb"
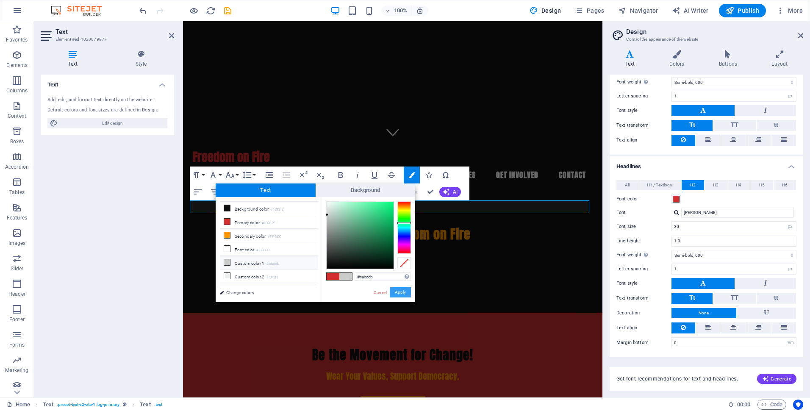
click at [402, 292] on button "Apply" at bounding box center [400, 292] width 21 height 10
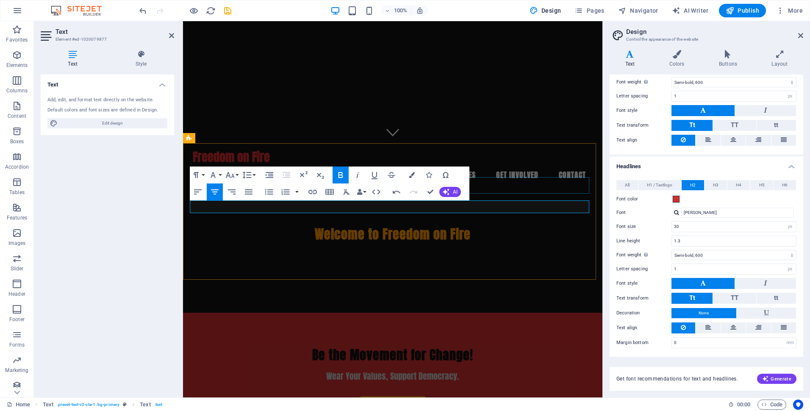
click at [515, 347] on div "Be the Movement for Change!" at bounding box center [393, 355] width 400 height 17
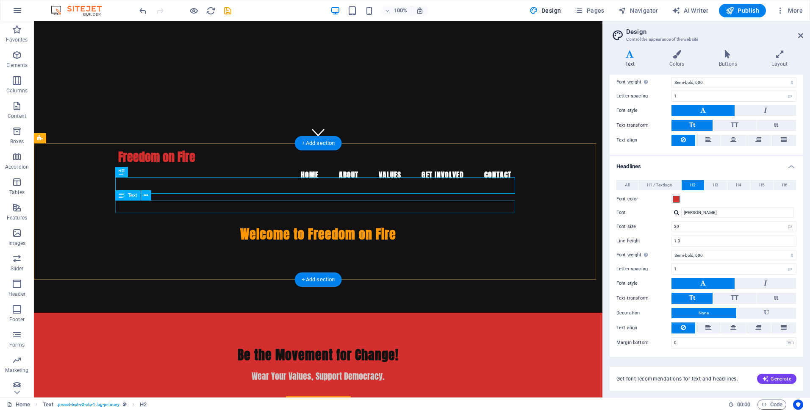
click at [327, 370] on div "Wear Your Values, Support Democracy." at bounding box center [318, 376] width 400 height 13
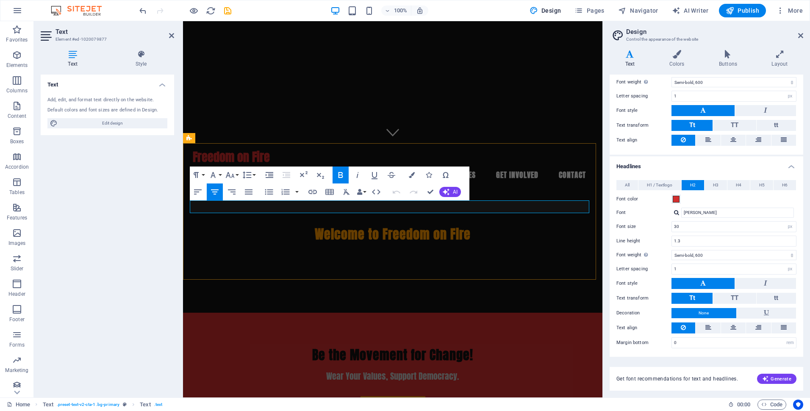
click at [327, 369] on strong "Wear Your Values, Support Democracy." at bounding box center [392, 375] width 133 height 13
click at [413, 172] on icon "button" at bounding box center [412, 175] width 6 height 6
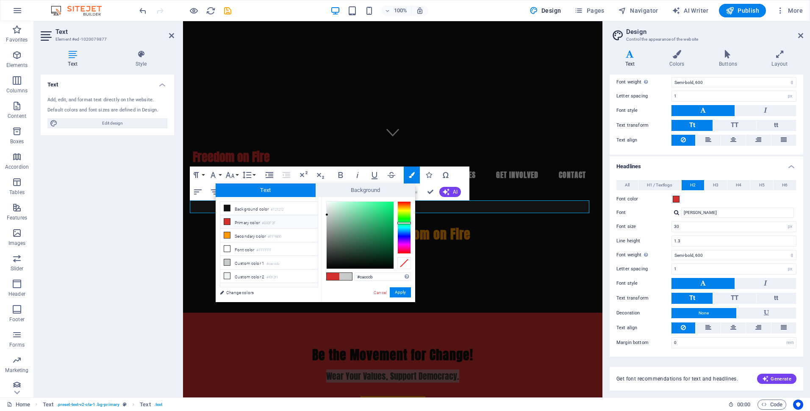
click at [248, 223] on li "Primary color #D32F2F" at bounding box center [268, 222] width 97 height 14
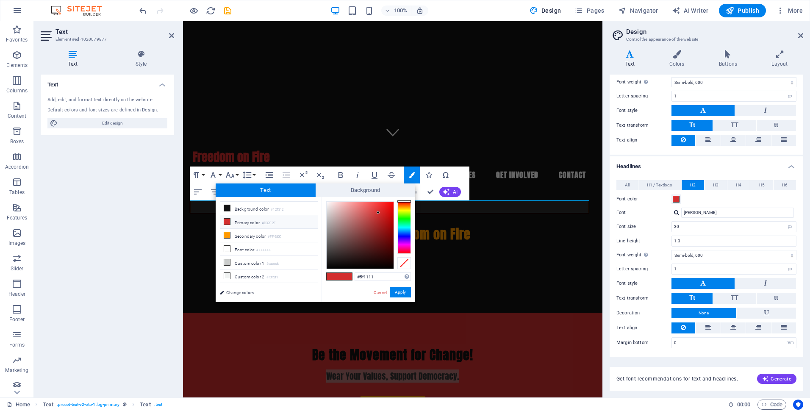
click at [381, 243] on div at bounding box center [360, 235] width 67 height 67
click at [376, 233] on div at bounding box center [360, 235] width 67 height 67
type input "#7c0a0a"
click at [388, 236] on div at bounding box center [360, 235] width 67 height 67
click at [401, 291] on button "Apply" at bounding box center [400, 292] width 21 height 10
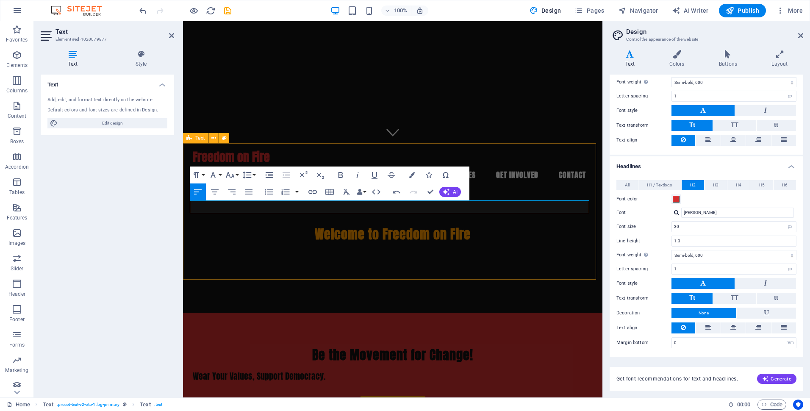
click at [511, 313] on div "Be the Movement for Change! ​ ​ Wear Your Values, Support Democracy. ​ Shop Now" at bounding box center [392, 381] width 419 height 136
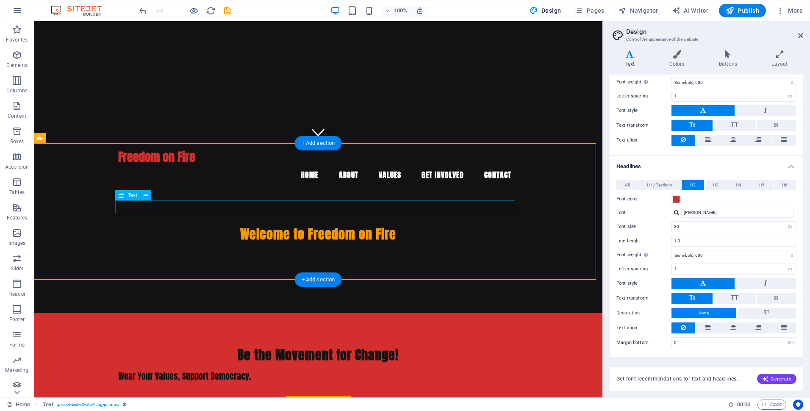
click at [186, 370] on div "Wear Your Values, Support Democracy." at bounding box center [318, 376] width 400 height 13
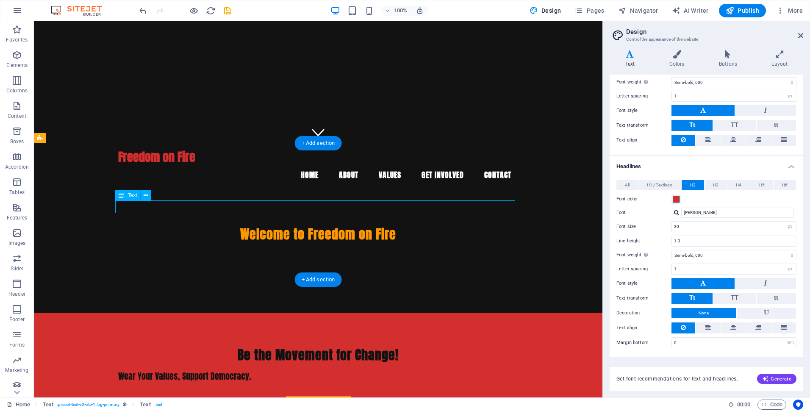
click at [186, 370] on div "Wear Your Values, Support Democracy." at bounding box center [318, 376] width 400 height 13
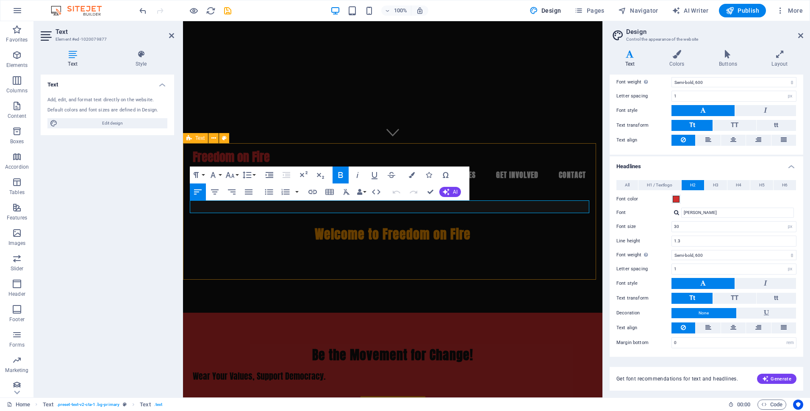
click at [186, 313] on div "Be the Movement for Change! Wear Your Values, Support Democracy. Shop Now" at bounding box center [392, 381] width 419 height 136
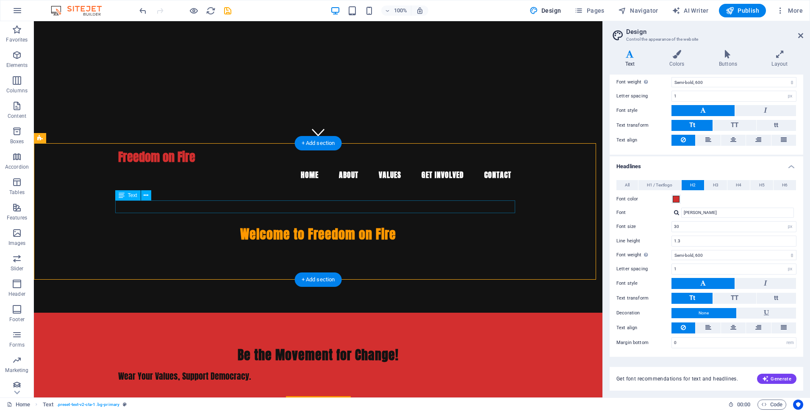
click at [203, 370] on div "Wear Your Values, Support Democracy." at bounding box center [318, 376] width 400 height 13
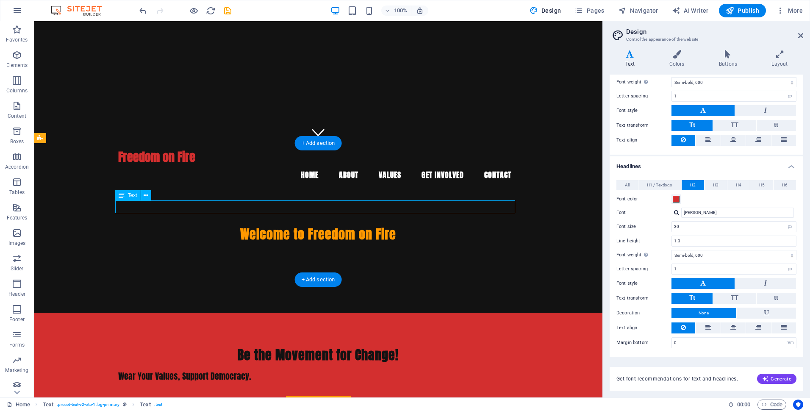
click at [203, 370] on div "Wear Your Values, Support Democracy." at bounding box center [318, 376] width 400 height 13
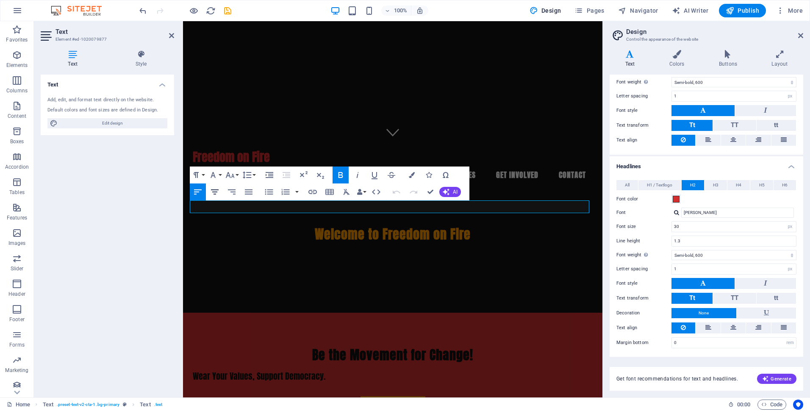
click at [217, 192] on icon "button" at bounding box center [215, 191] width 8 height 5
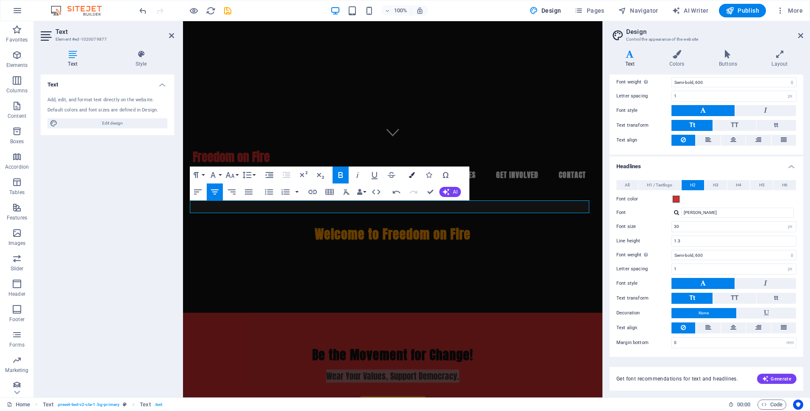
click at [413, 176] on icon "button" at bounding box center [412, 175] width 6 height 6
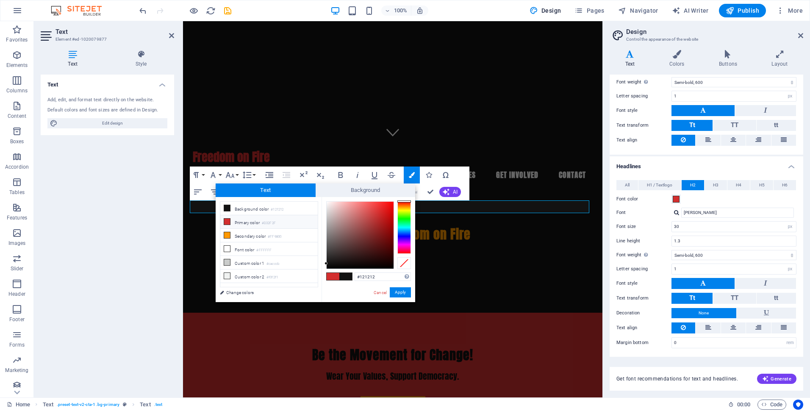
click at [255, 221] on li "Primary color #D32F2F" at bounding box center [268, 222] width 97 height 14
type input "#770707"
click at [389, 237] on div at bounding box center [360, 235] width 67 height 67
click at [405, 291] on button "Apply" at bounding box center [400, 292] width 21 height 10
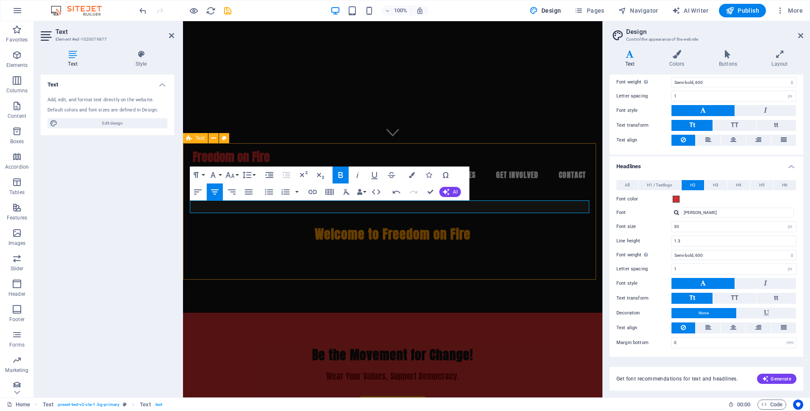
click at [539, 313] on div "Be the Movement for Change! Wear Your Values, Support Democracy. Shop Now" at bounding box center [392, 381] width 419 height 136
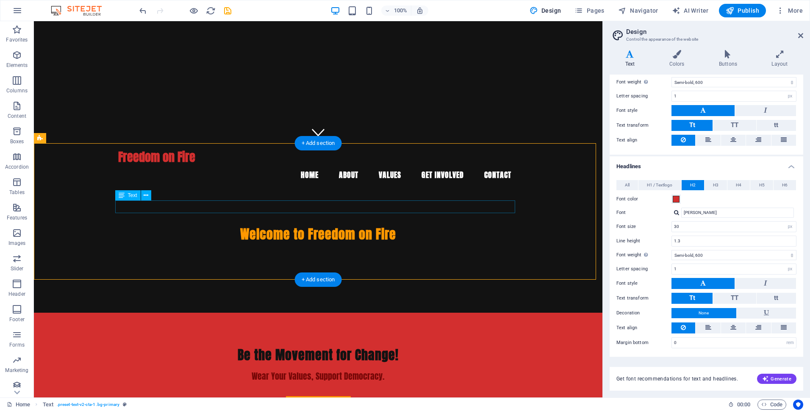
click at [352, 370] on div "Wear Your Values, Support Democracy." at bounding box center [318, 376] width 400 height 13
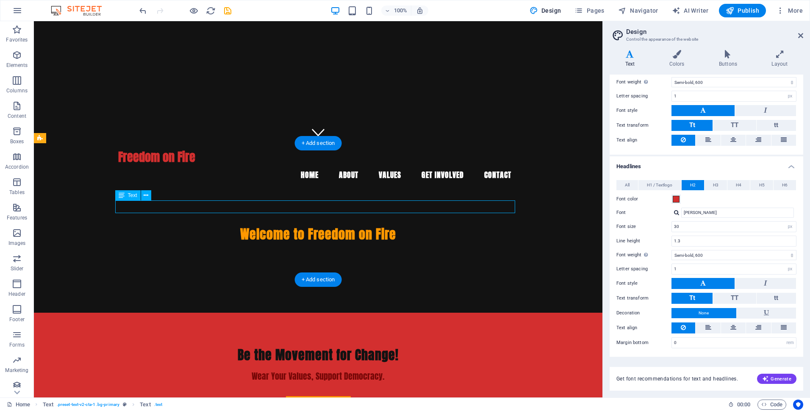
click at [352, 370] on div "Wear Your Values, Support Democracy." at bounding box center [318, 376] width 400 height 13
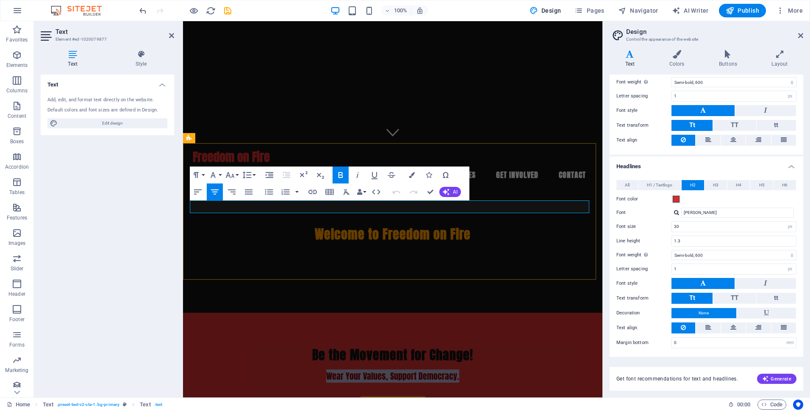
click at [352, 369] on span "Wear Your Values, Support Democracy." at bounding box center [392, 375] width 133 height 13
click at [142, 56] on icon at bounding box center [141, 54] width 66 height 8
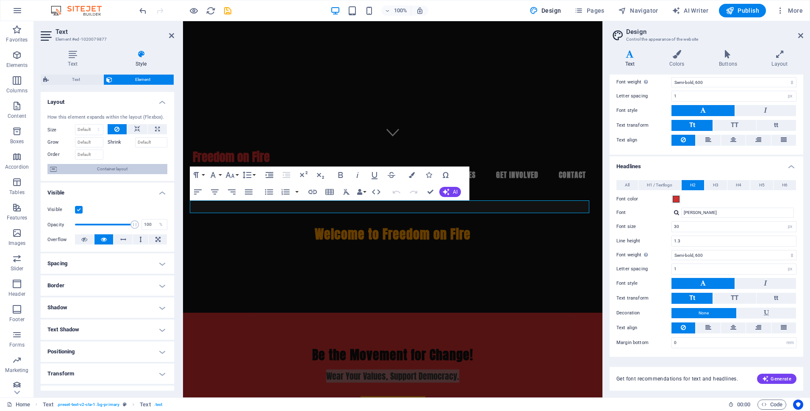
scroll to position [42, 0]
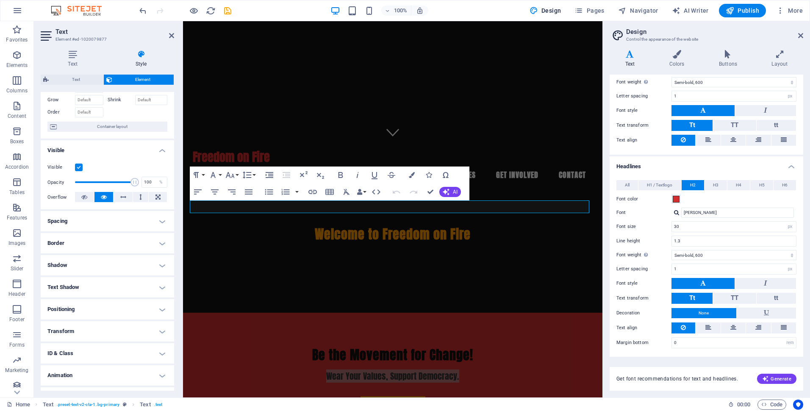
click at [119, 126] on span "Container layout" at bounding box center [111, 127] width 105 height 10
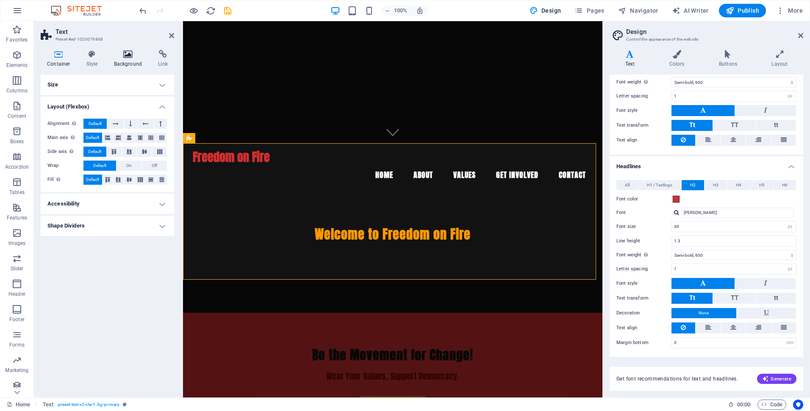
click at [128, 56] on icon at bounding box center [128, 54] width 41 height 8
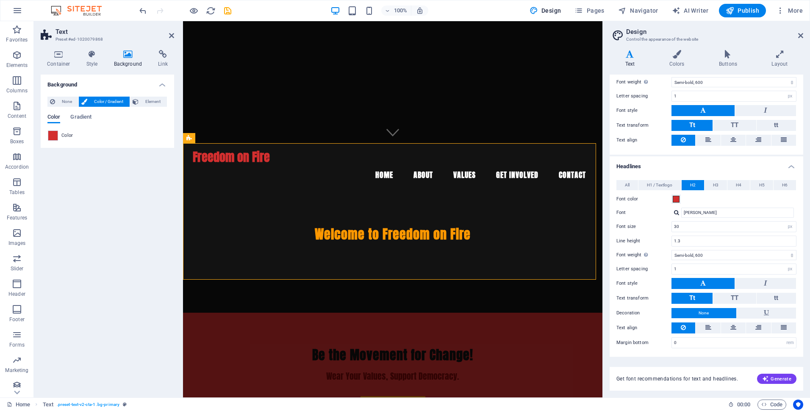
click at [54, 116] on span "Color" at bounding box center [53, 118] width 13 height 12
click at [52, 135] on span at bounding box center [52, 135] width 9 height 9
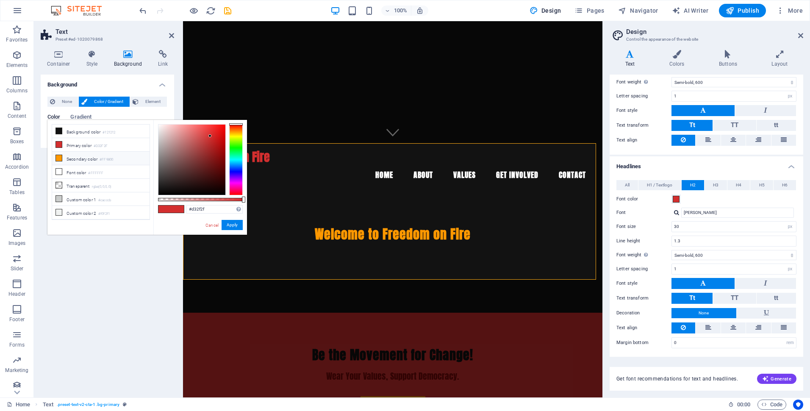
click at [90, 159] on li "Secondary color #FF9800" at bounding box center [100, 159] width 97 height 14
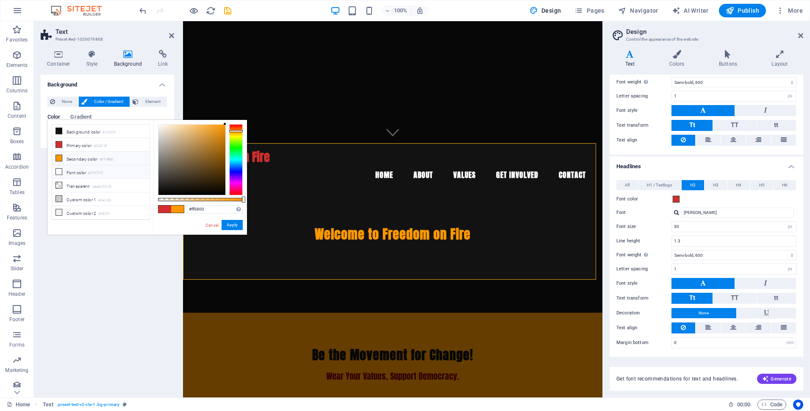
click at [100, 170] on small "#FFFFFF" at bounding box center [95, 173] width 15 height 6
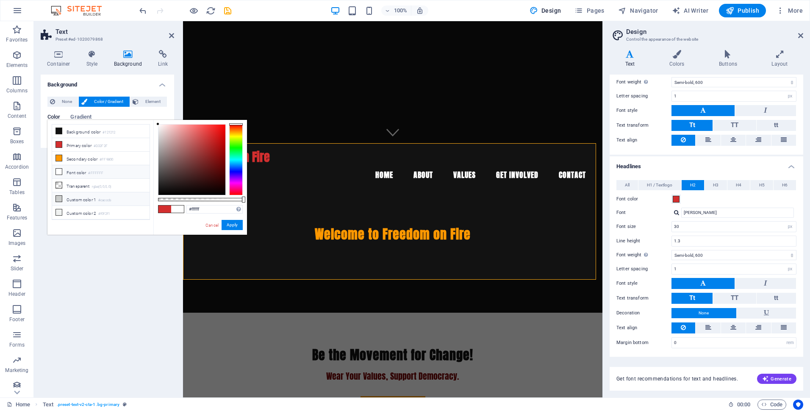
click at [71, 197] on li "Custom color 1 #cacccb" at bounding box center [100, 199] width 97 height 14
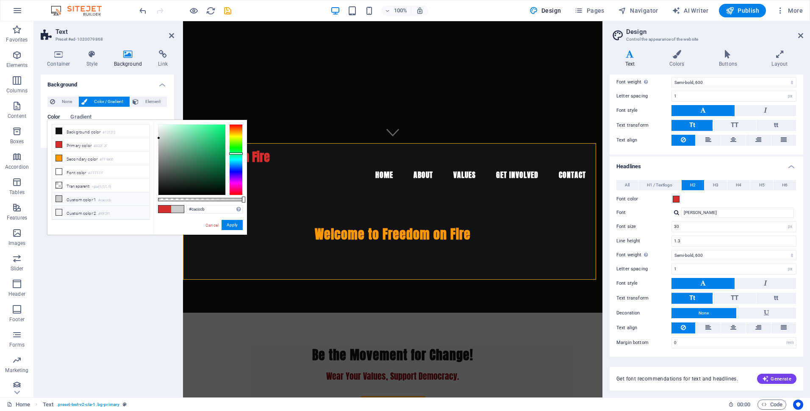
click at [83, 210] on li "Custom color 2 #f0f2f1" at bounding box center [100, 213] width 97 height 14
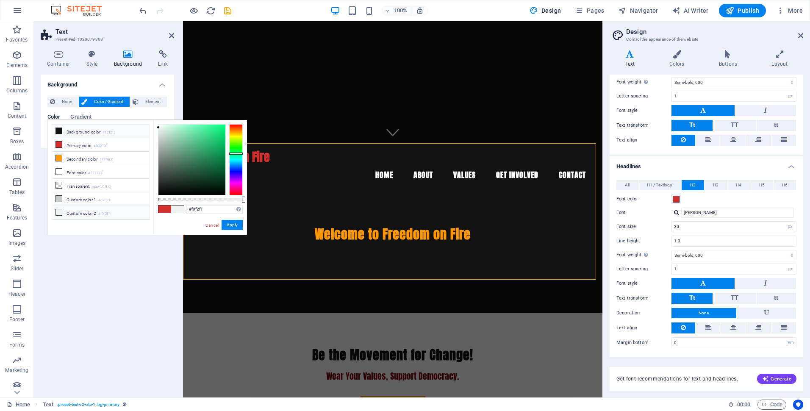
click at [84, 130] on li "Background color #121212" at bounding box center [100, 132] width 97 height 14
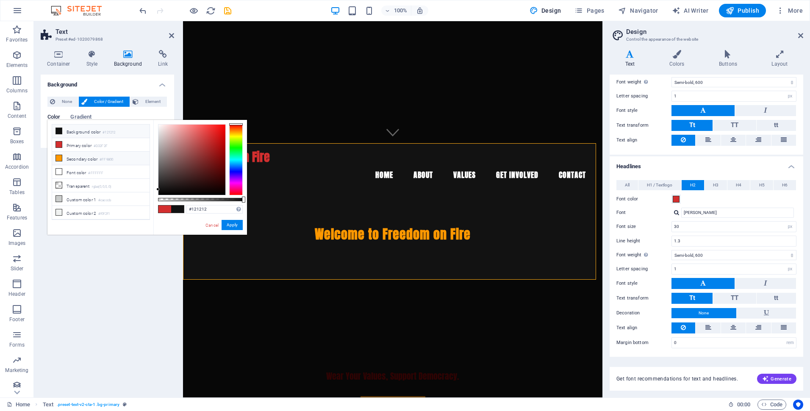
click at [78, 157] on li "Secondary color #FF9800" at bounding box center [100, 159] width 97 height 14
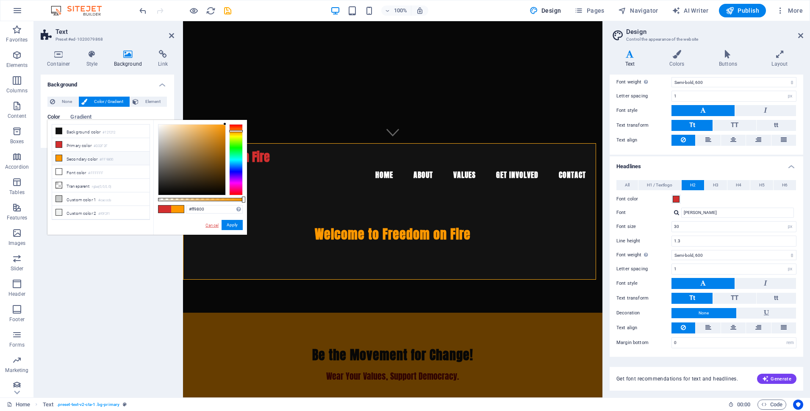
click at [214, 227] on link "Cancel" at bounding box center [212, 225] width 15 height 6
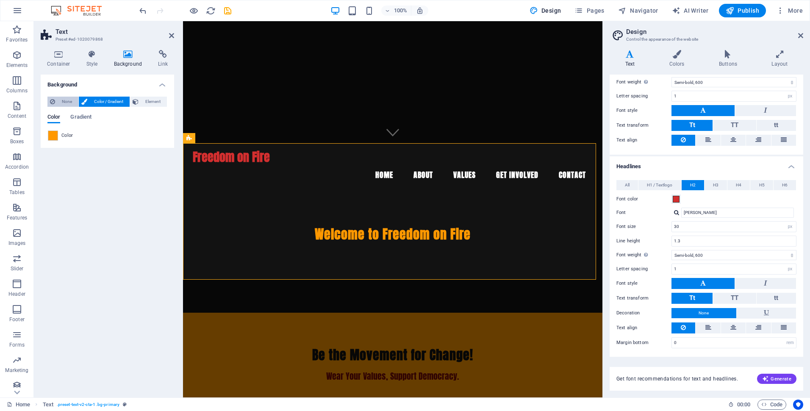
click at [64, 103] on span "None" at bounding box center [67, 102] width 18 height 10
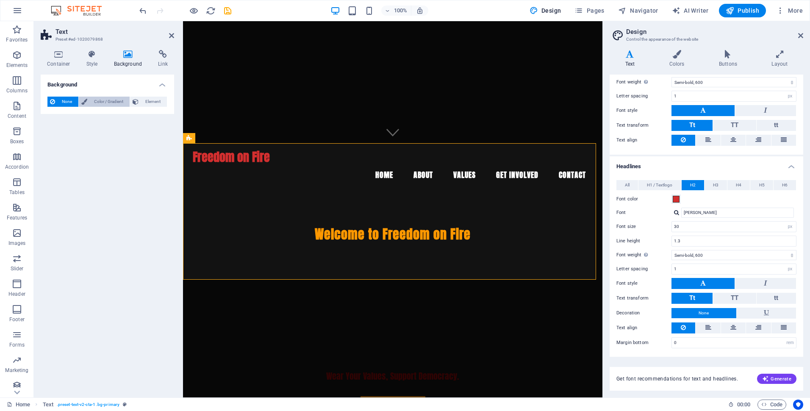
click at [111, 100] on span "Color / Gradient" at bounding box center [108, 102] width 37 height 10
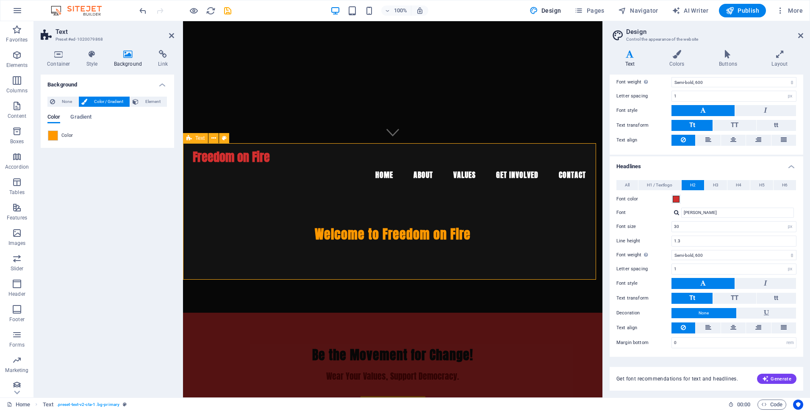
click at [195, 313] on div "Be the Movement for Change! Wear Your Values, Support Democracy. Shop Now" at bounding box center [392, 381] width 419 height 136
click at [52, 134] on span at bounding box center [52, 135] width 9 height 9
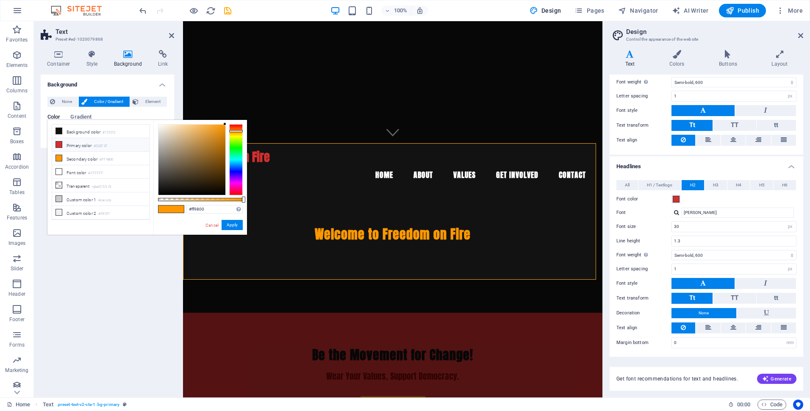
click at [84, 146] on li "Primary color #D32F2F" at bounding box center [100, 145] width 97 height 14
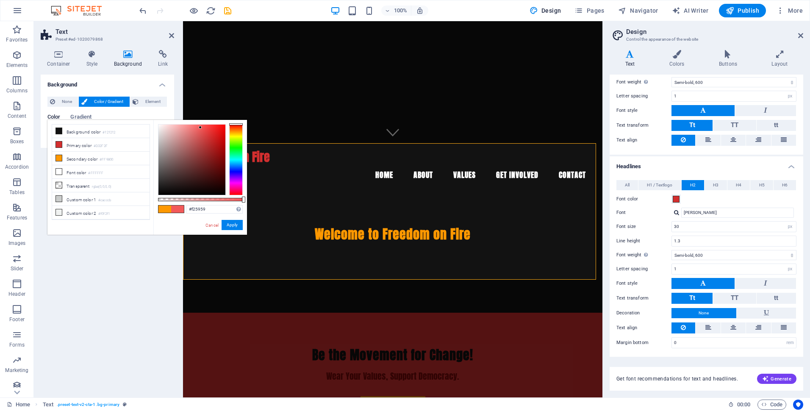
click at [200, 128] on div at bounding box center [191, 160] width 67 height 70
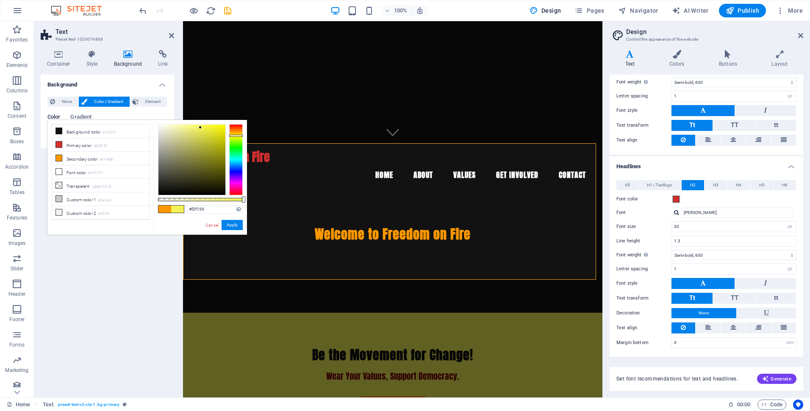
drag, startPoint x: 238, startPoint y: 124, endPoint x: 234, endPoint y: 136, distance: 12.2
click at [234, 136] on div at bounding box center [236, 136] width 14 height 2
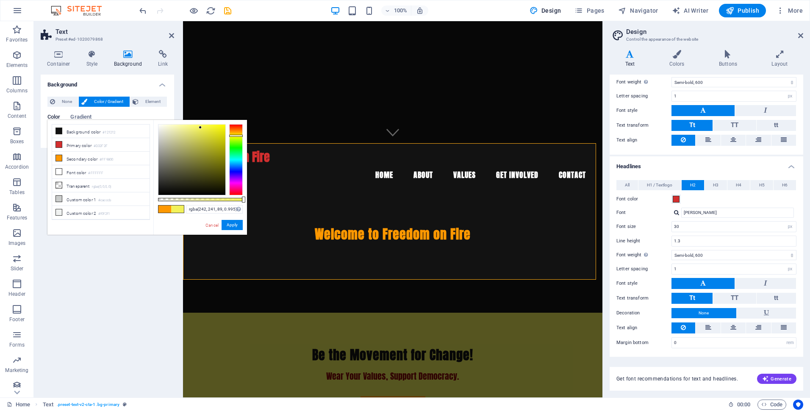
type input "#f2f159"
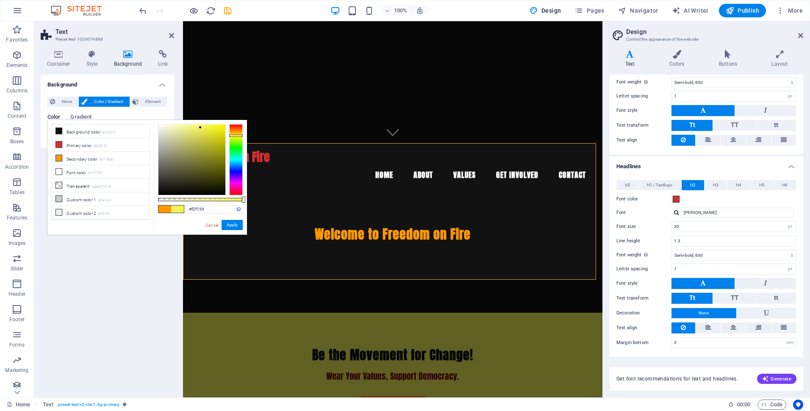
drag, startPoint x: 244, startPoint y: 201, endPoint x: 253, endPoint y: 204, distance: 9.0
click at [253, 204] on body "Freedom on Fire Home Favorites Elements Columns Content Boxes Accordion Tables …" at bounding box center [405, 205] width 810 height 411
click at [233, 225] on button "Apply" at bounding box center [232, 225] width 21 height 10
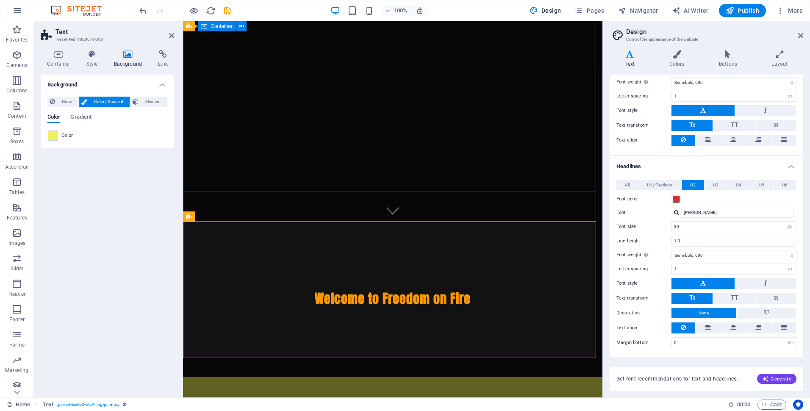
scroll to position [85, 0]
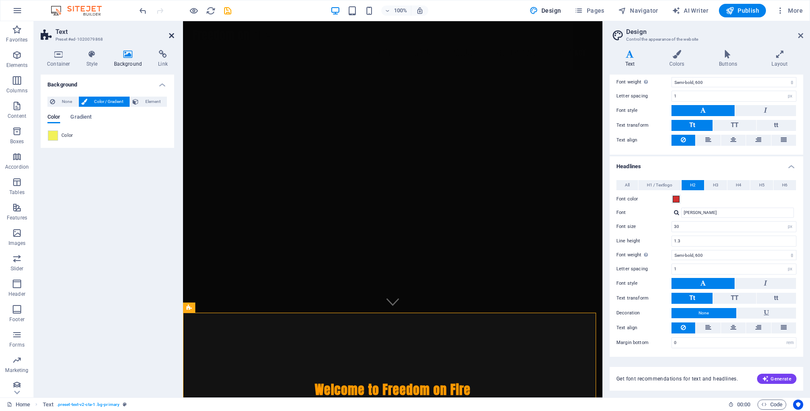
click at [172, 35] on icon at bounding box center [171, 35] width 5 height 7
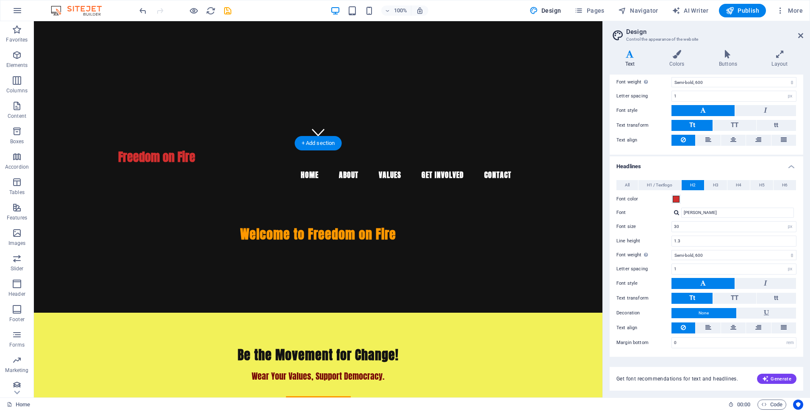
scroll to position [297, 0]
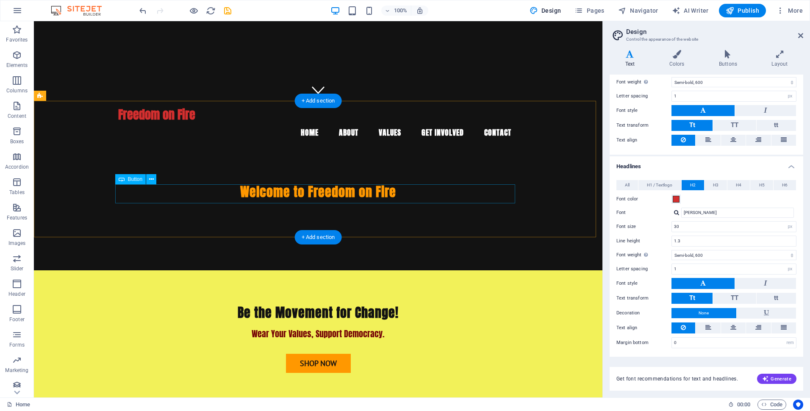
click at [317, 354] on div "Shop Now" at bounding box center [318, 363] width 400 height 19
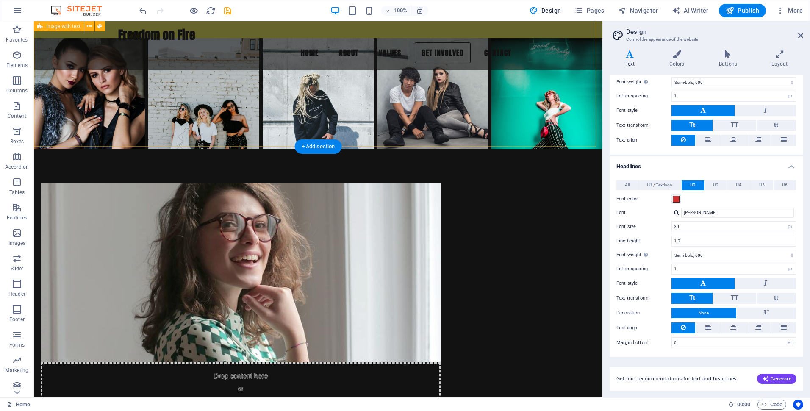
scroll to position [593, 0]
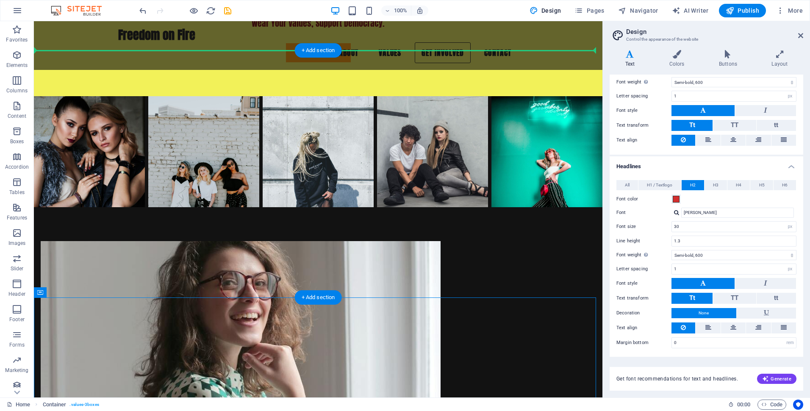
drag, startPoint x: 74, startPoint y: 314, endPoint x: 91, endPoint y: 89, distance: 224.8
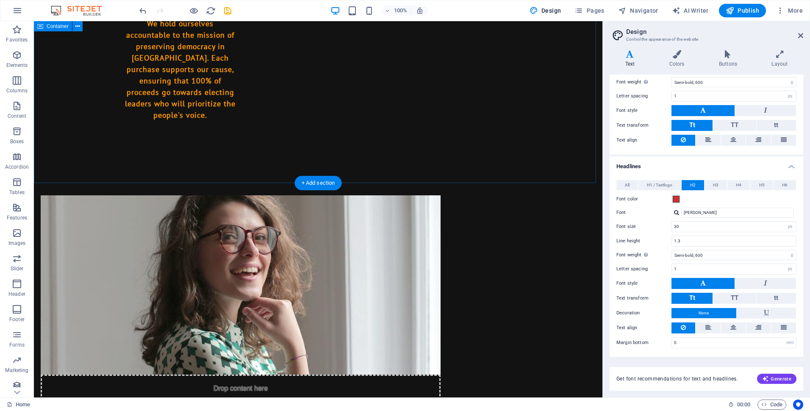
scroll to position [1203, 0]
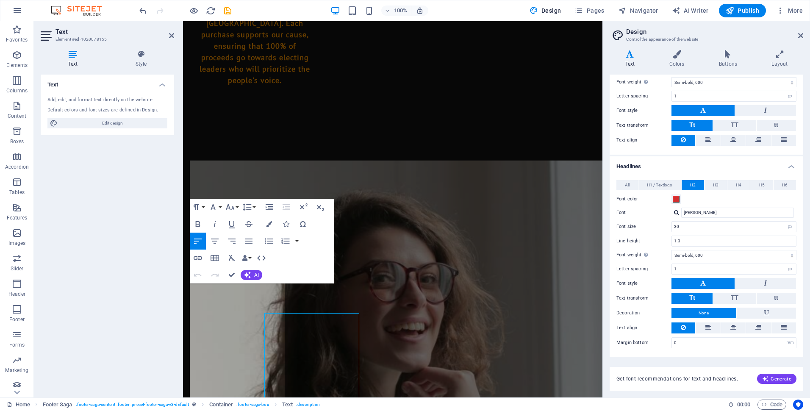
scroll to position [1127, 0]
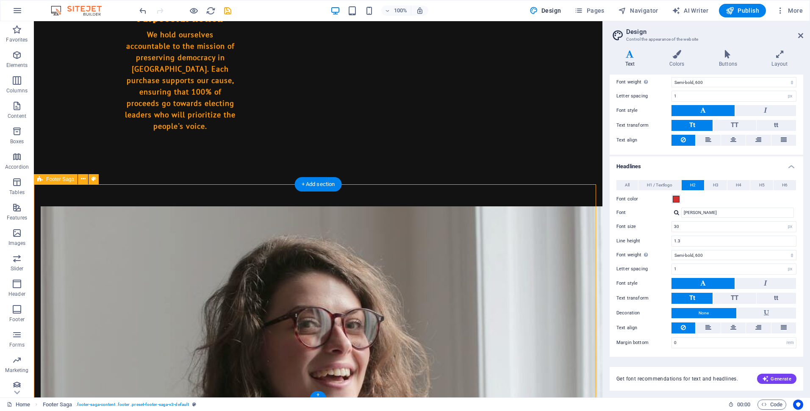
scroll to position [1203, 0]
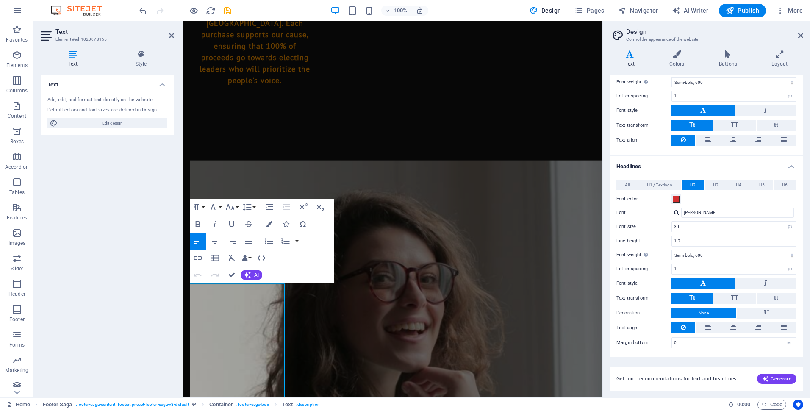
scroll to position [1127, 0]
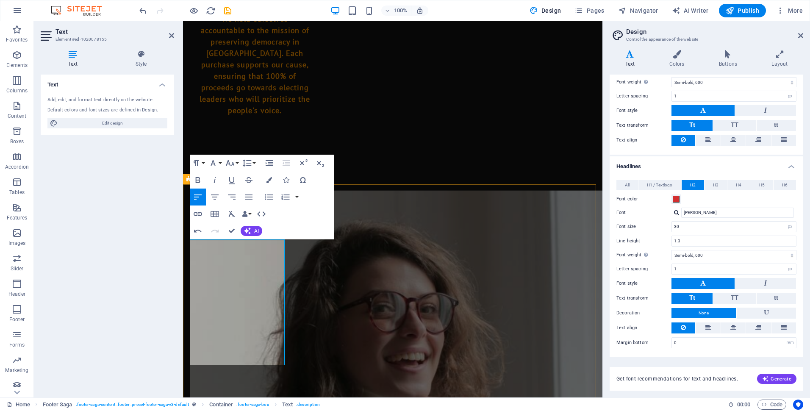
scroll to position [1173, 0]
drag, startPoint x: 243, startPoint y: 299, endPoint x: 249, endPoint y: 308, distance: 10.1
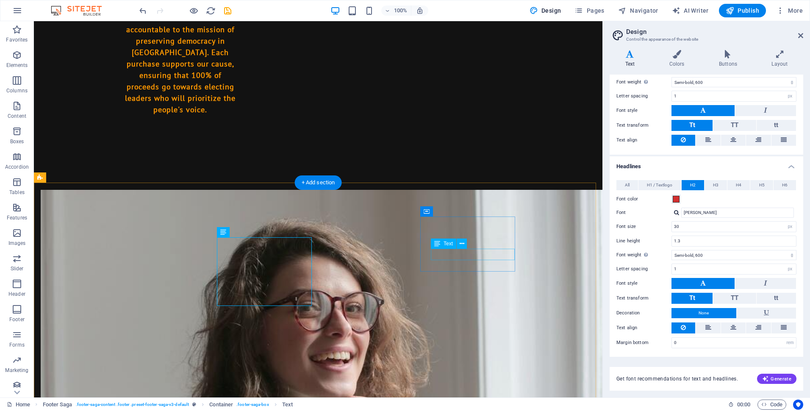
click at [461, 242] on icon at bounding box center [462, 243] width 5 height 9
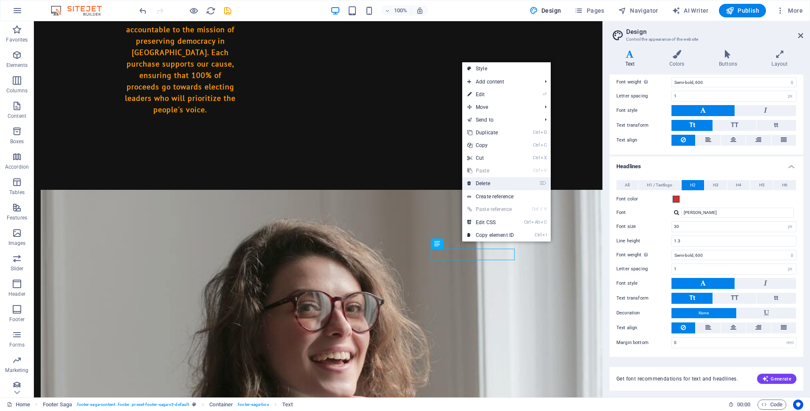
click at [486, 183] on link "⌦ Delete" at bounding box center [490, 183] width 57 height 13
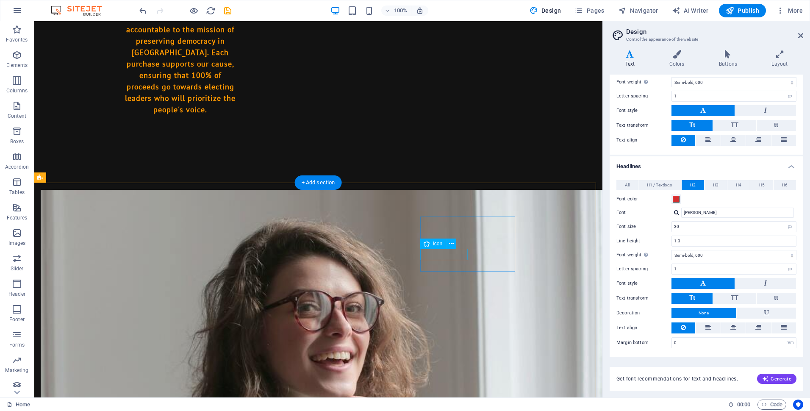
click at [453, 244] on icon at bounding box center [451, 243] width 5 height 9
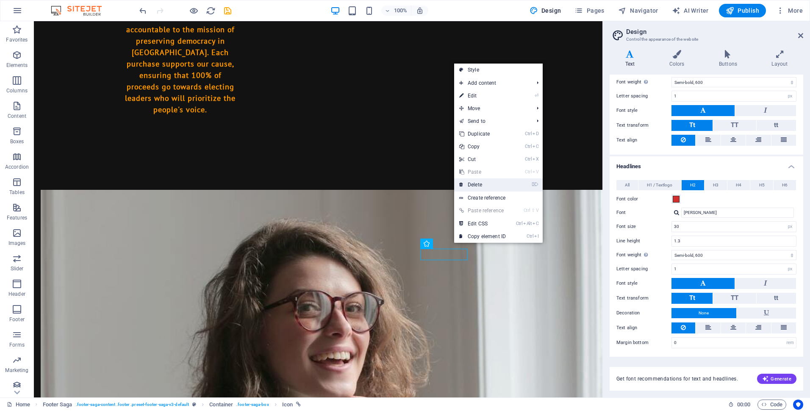
click at [488, 187] on link "⌦ Delete" at bounding box center [482, 184] width 57 height 13
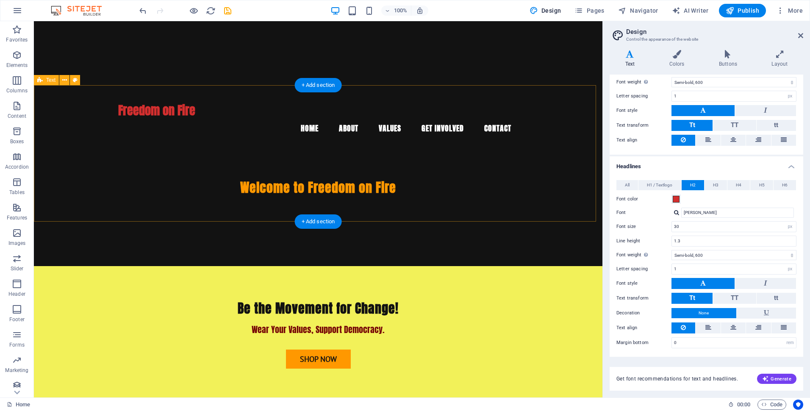
scroll to position [314, 0]
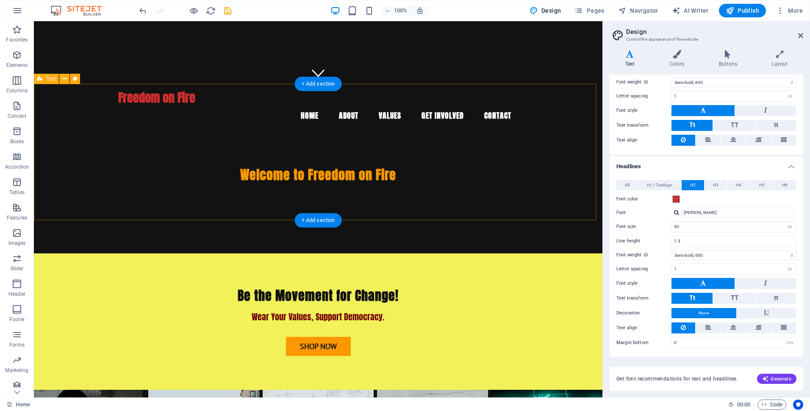
click at [61, 253] on div "Be the Movement for Change! Wear Your Values, Support Democracy. Shop Now" at bounding box center [318, 321] width 569 height 136
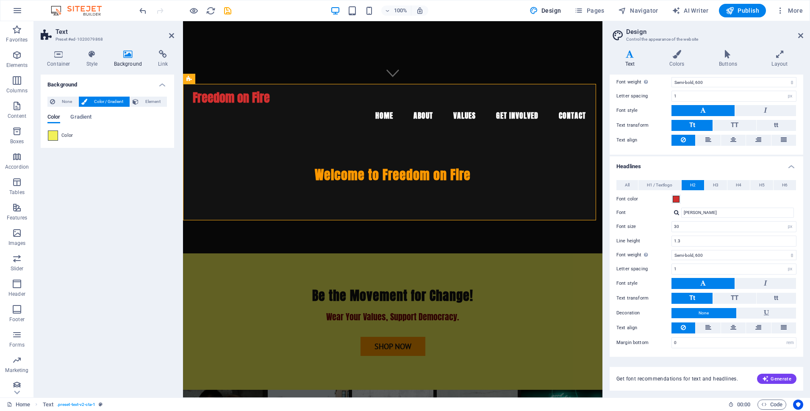
click at [53, 136] on span at bounding box center [52, 135] width 9 height 9
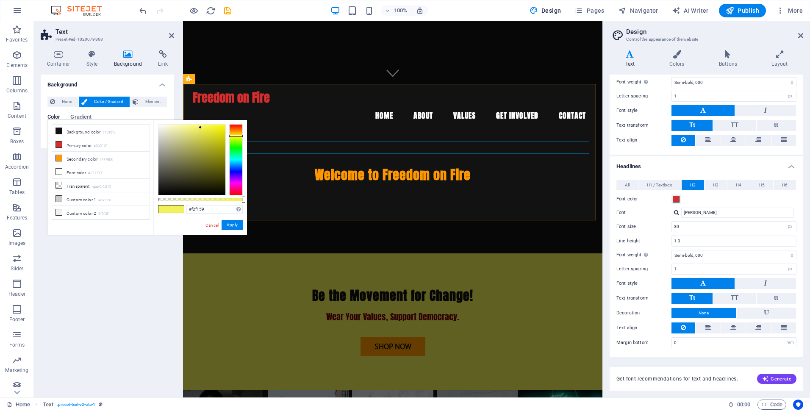
click at [357, 311] on div "Wear Your Values, Support Democracy." at bounding box center [393, 317] width 400 height 13
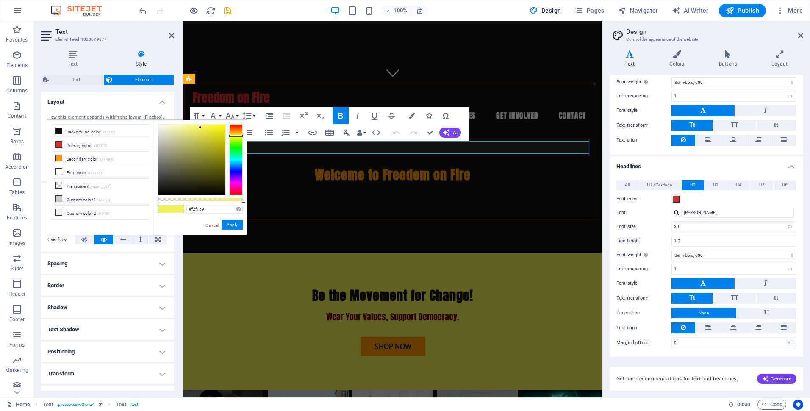
click at [340, 310] on span "Wear Your Values, Support Democracy." at bounding box center [392, 316] width 133 height 13
click at [340, 310] on span "Style Your Values, Support Democracy." at bounding box center [393, 316] width 130 height 13
click at [452, 310] on span "Style Your Values, Support Democracy." at bounding box center [393, 316] width 130 height 13
click at [436, 310] on span "Style Your Values, Support Democratic Freedom ." at bounding box center [393, 316] width 165 height 13
click at [314, 310] on span "Style Your Values, Support Constitutional Freedom." at bounding box center [392, 316] width 173 height 13
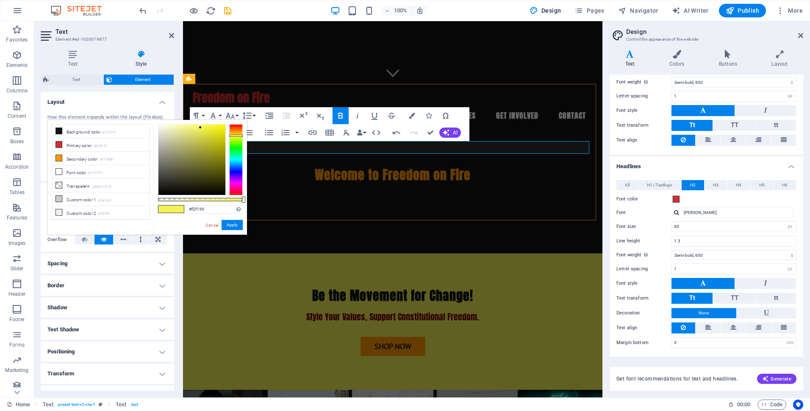
click at [319, 310] on span "Style Your Values, Support Constitutional Freedom." at bounding box center [392, 316] width 173 height 13
click at [400, 337] on div "Shop Now" at bounding box center [393, 346] width 400 height 19
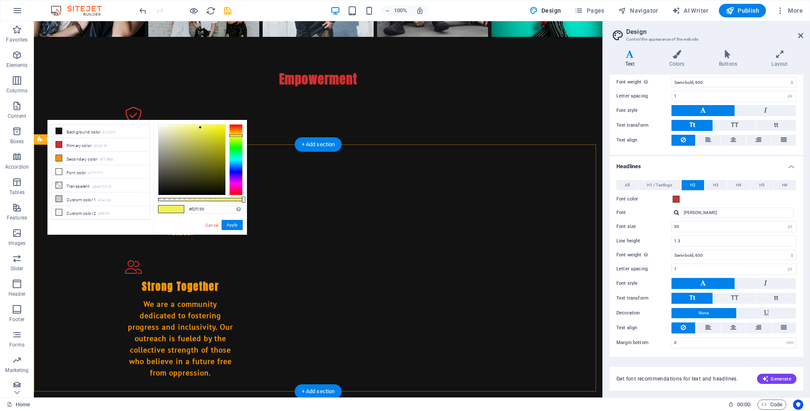
scroll to position [780, 0]
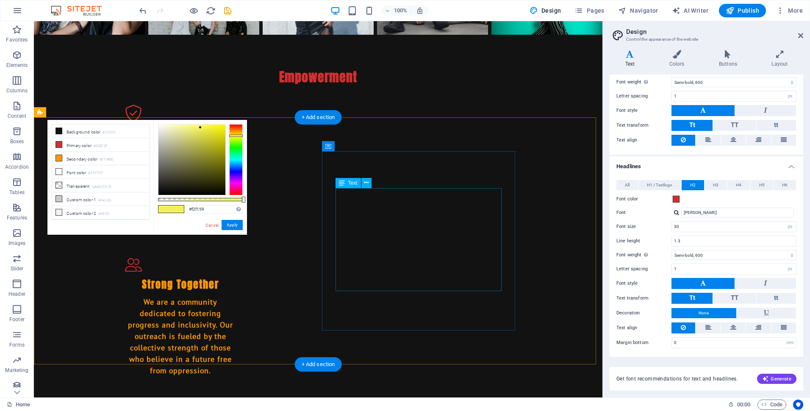
drag, startPoint x: 348, startPoint y: 189, endPoint x: 347, endPoint y: 197, distance: 9.0
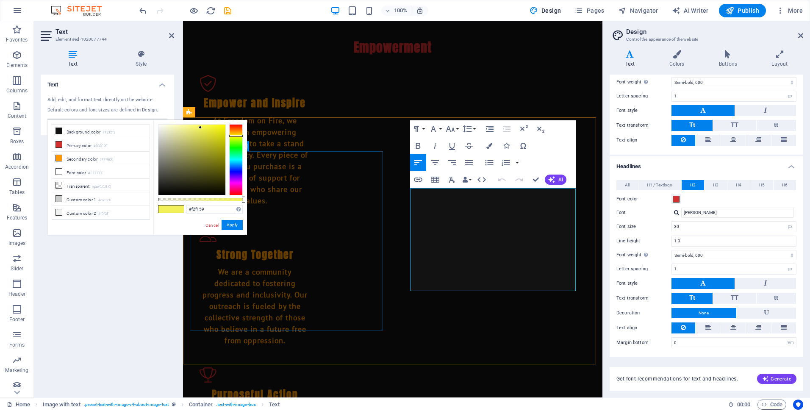
scroll to position [749, 0]
